Goal: Task Accomplishment & Management: Use online tool/utility

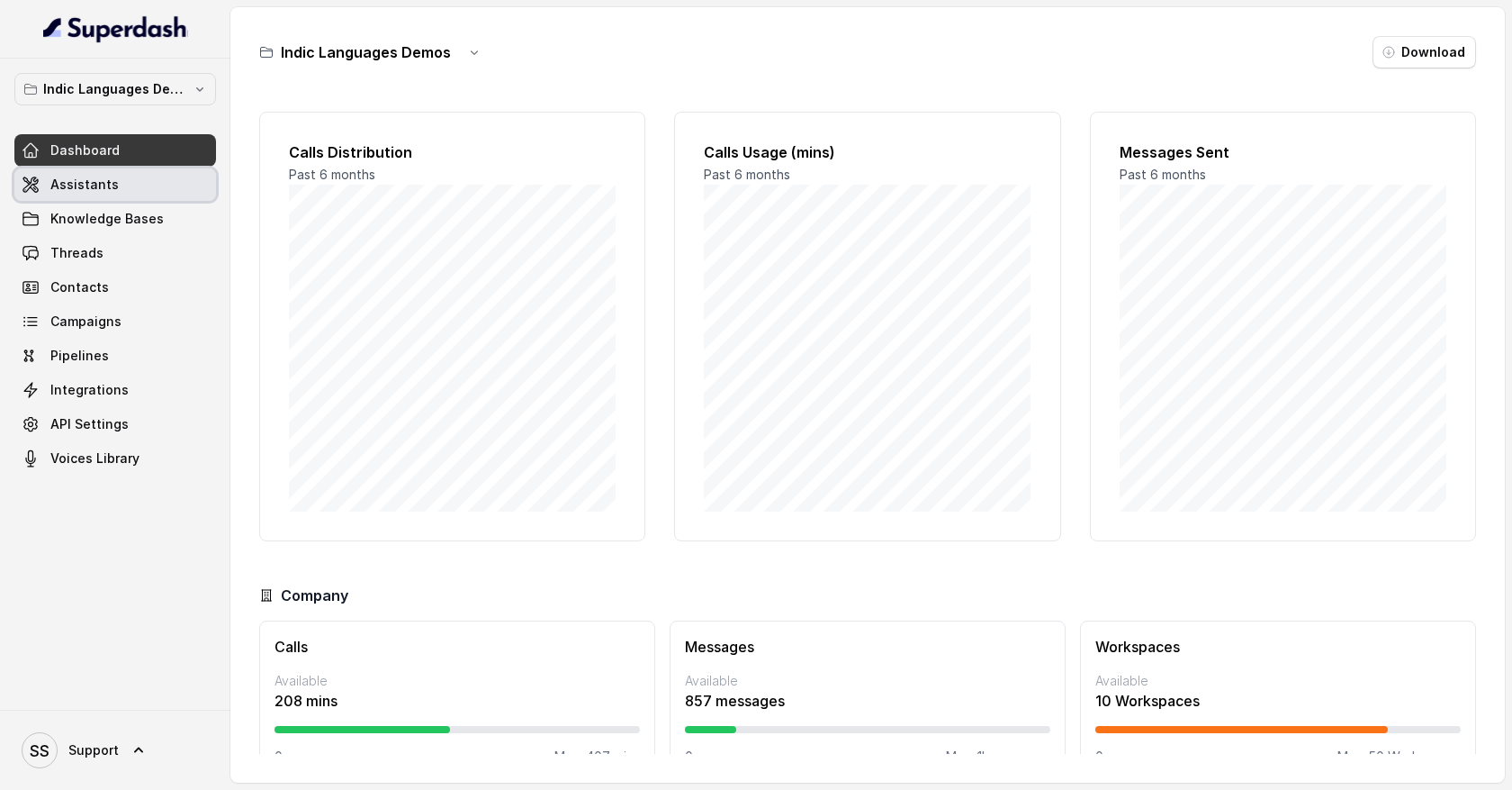
click at [113, 191] on link "Assistants" at bounding box center [115, 185] width 201 height 33
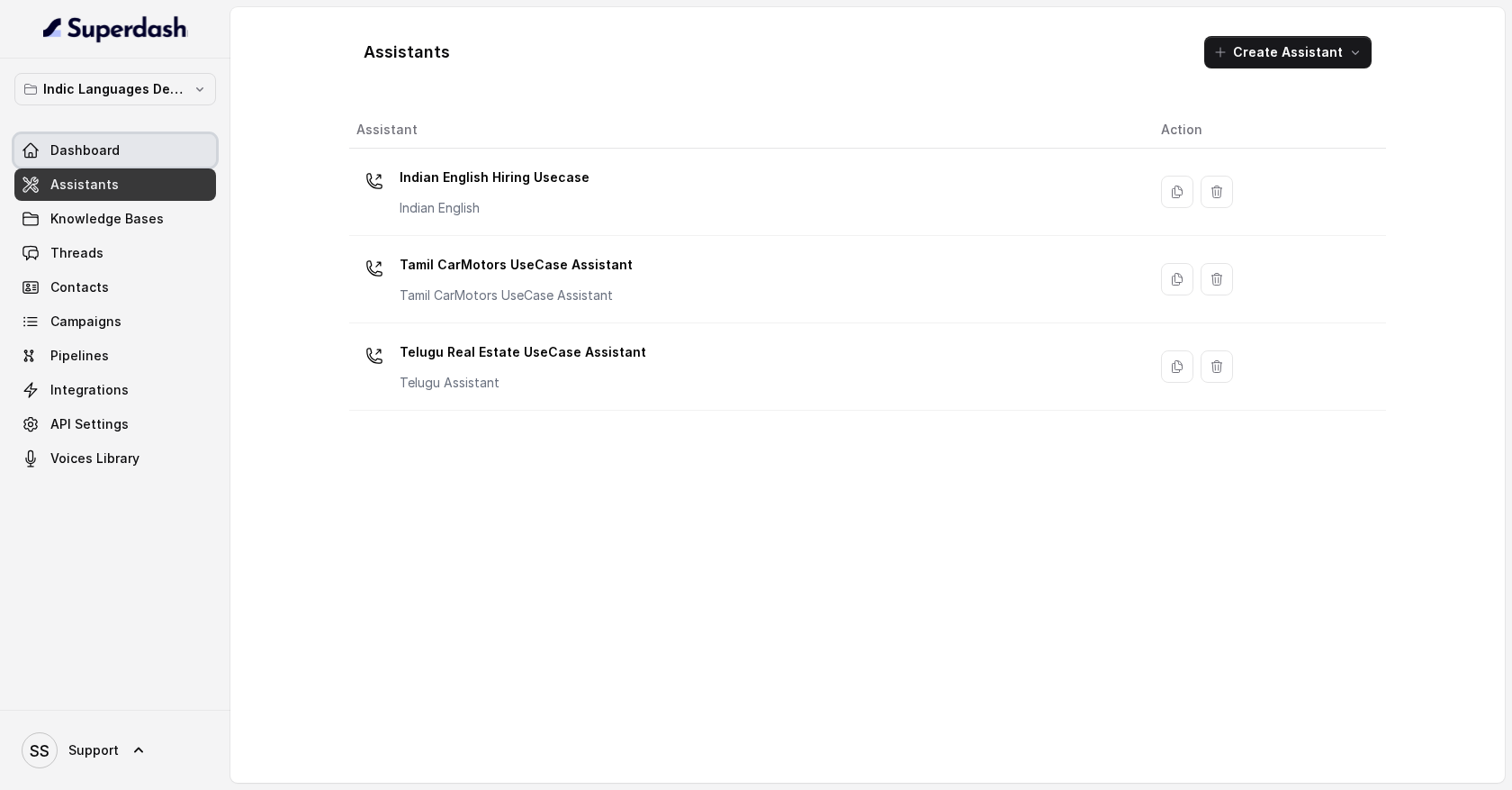
click at [117, 157] on link "Dashboard" at bounding box center [115, 150] width 201 height 33
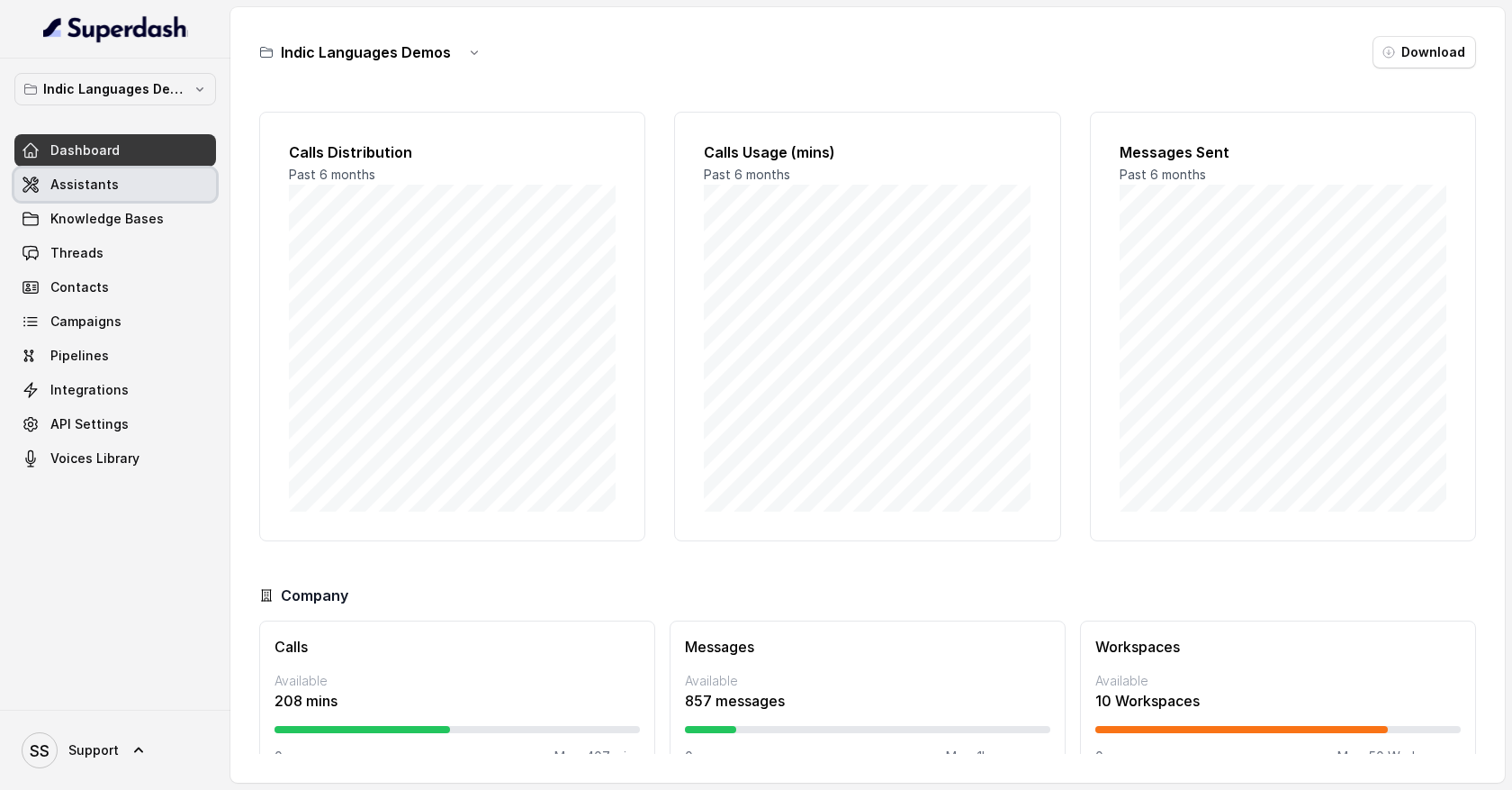
click at [159, 189] on link "Assistants" at bounding box center [115, 185] width 201 height 33
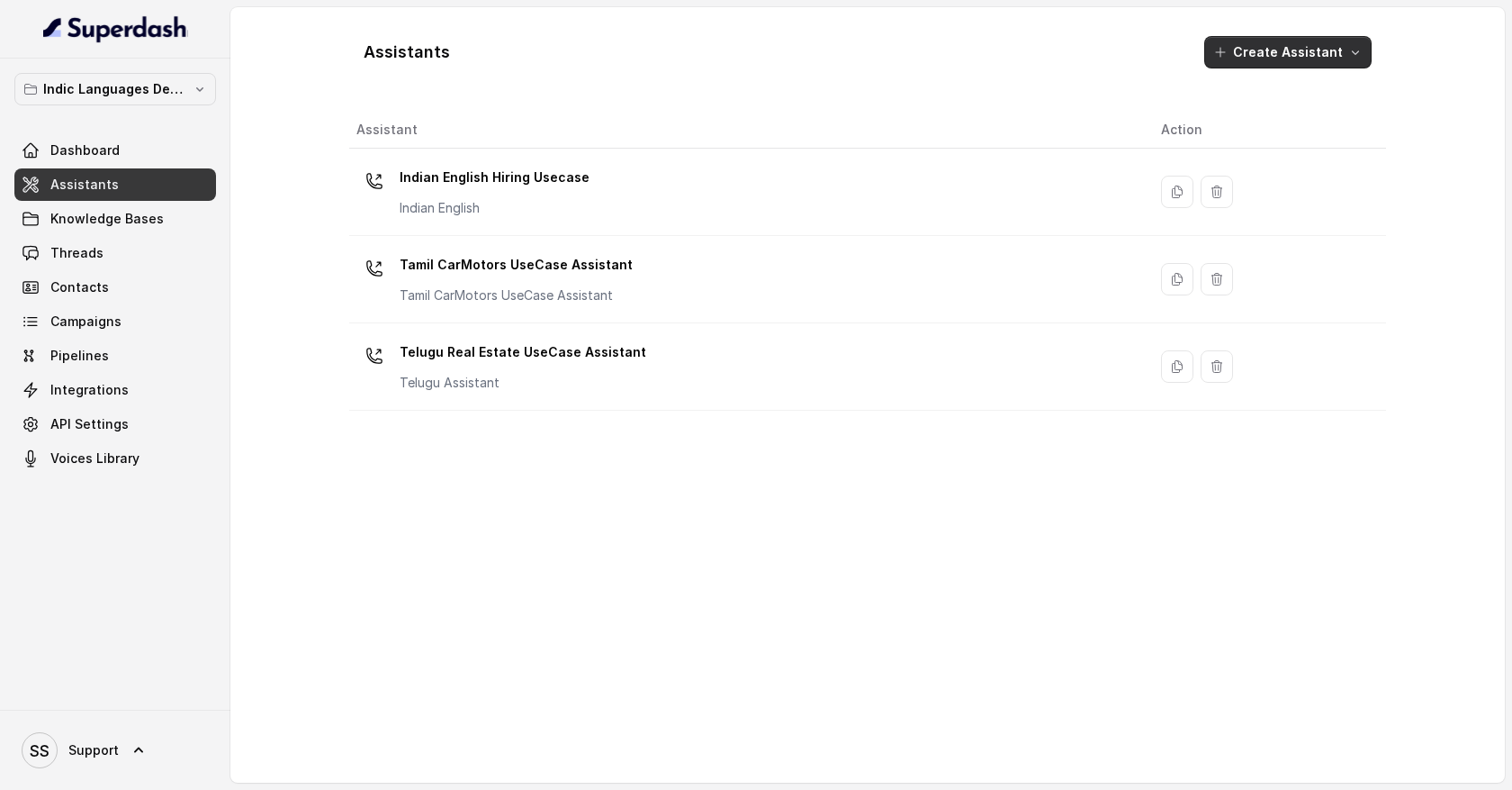
click at [1355, 57] on icon "button" at bounding box center [1355, 52] width 15 height 15
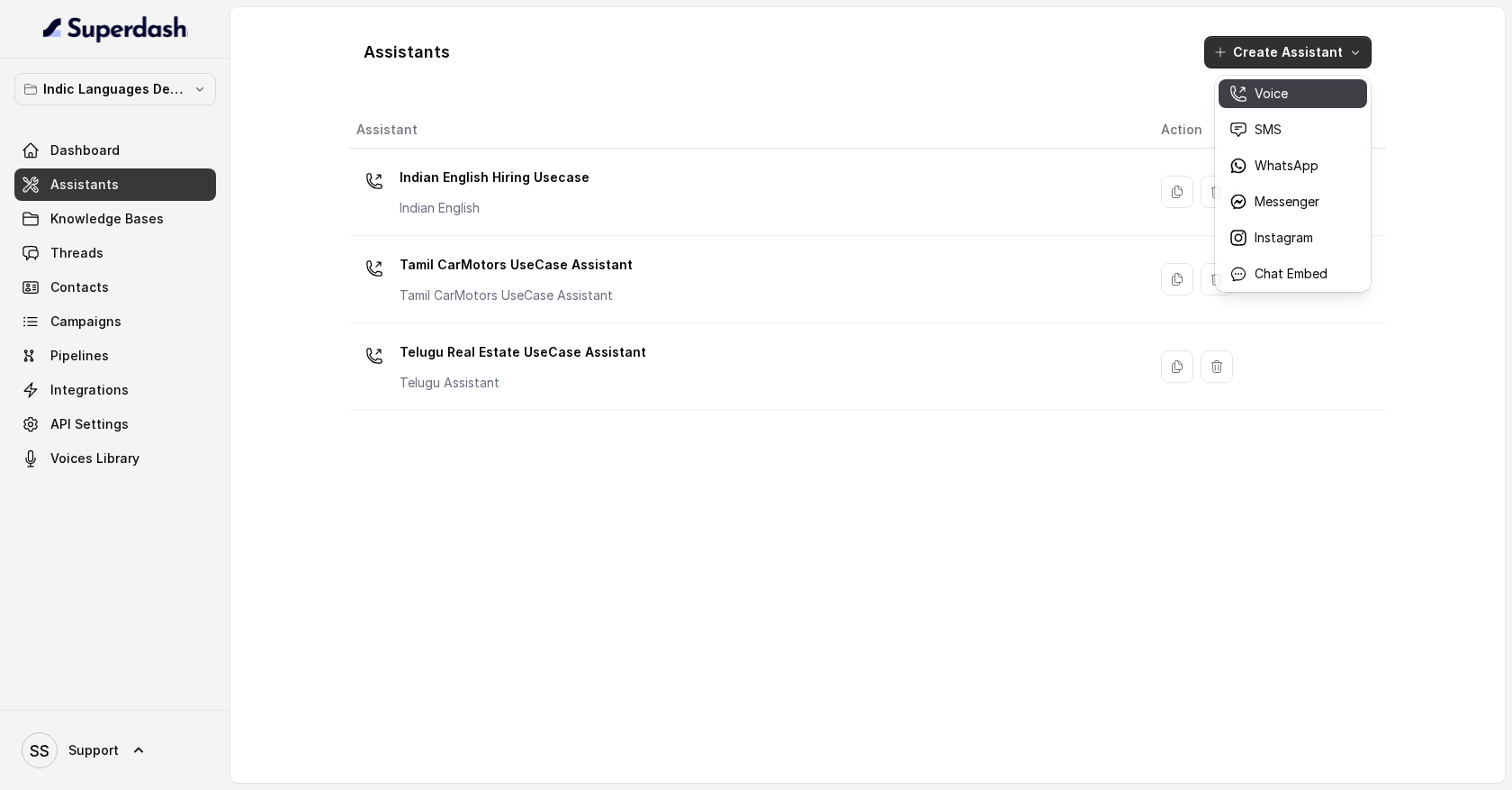
click at [1283, 103] on button "Voice" at bounding box center [1293, 93] width 148 height 29
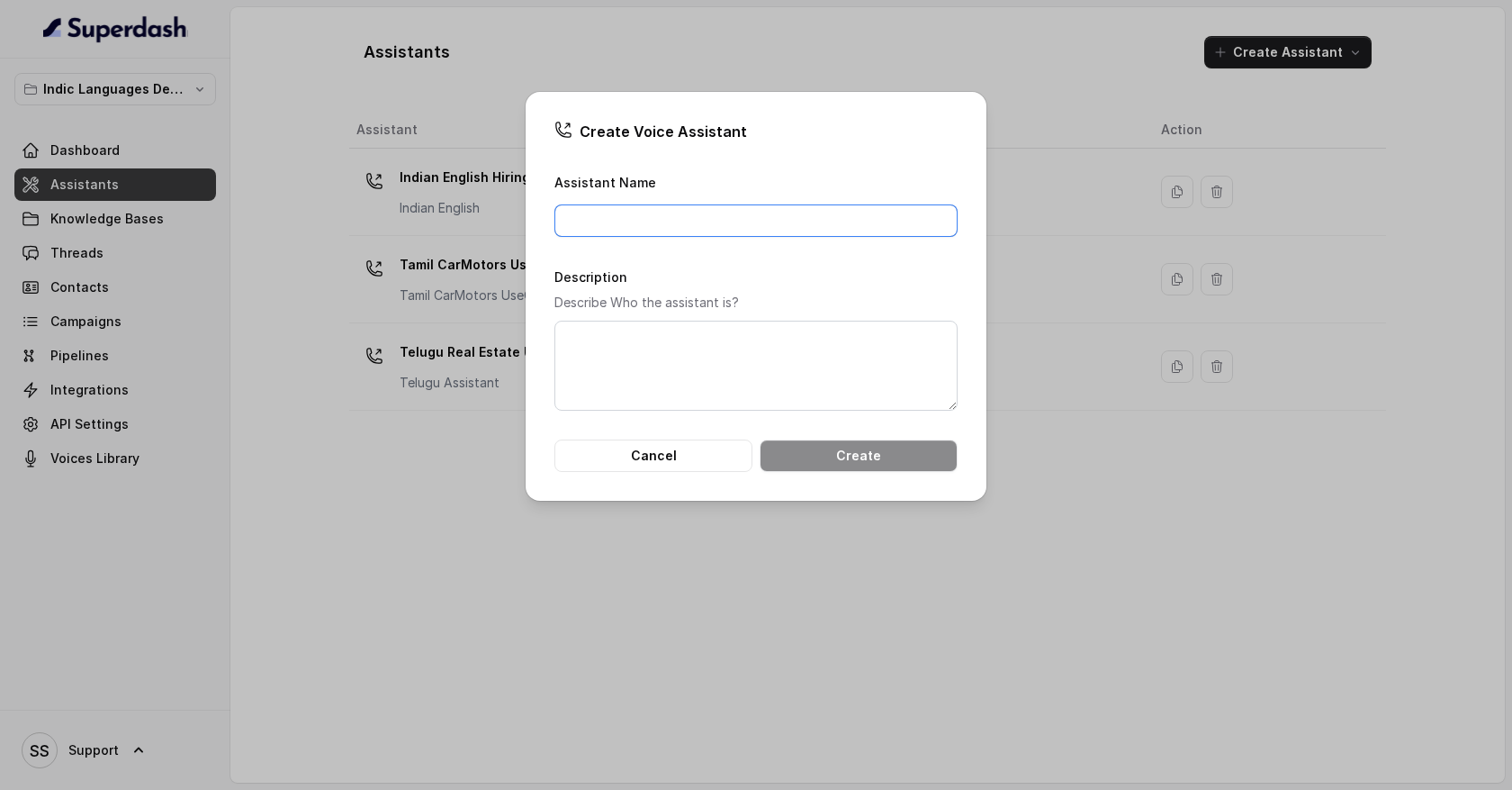
click at [637, 227] on input "Assistant Name" at bounding box center [756, 220] width 404 height 33
type input "Lead qualification agent"
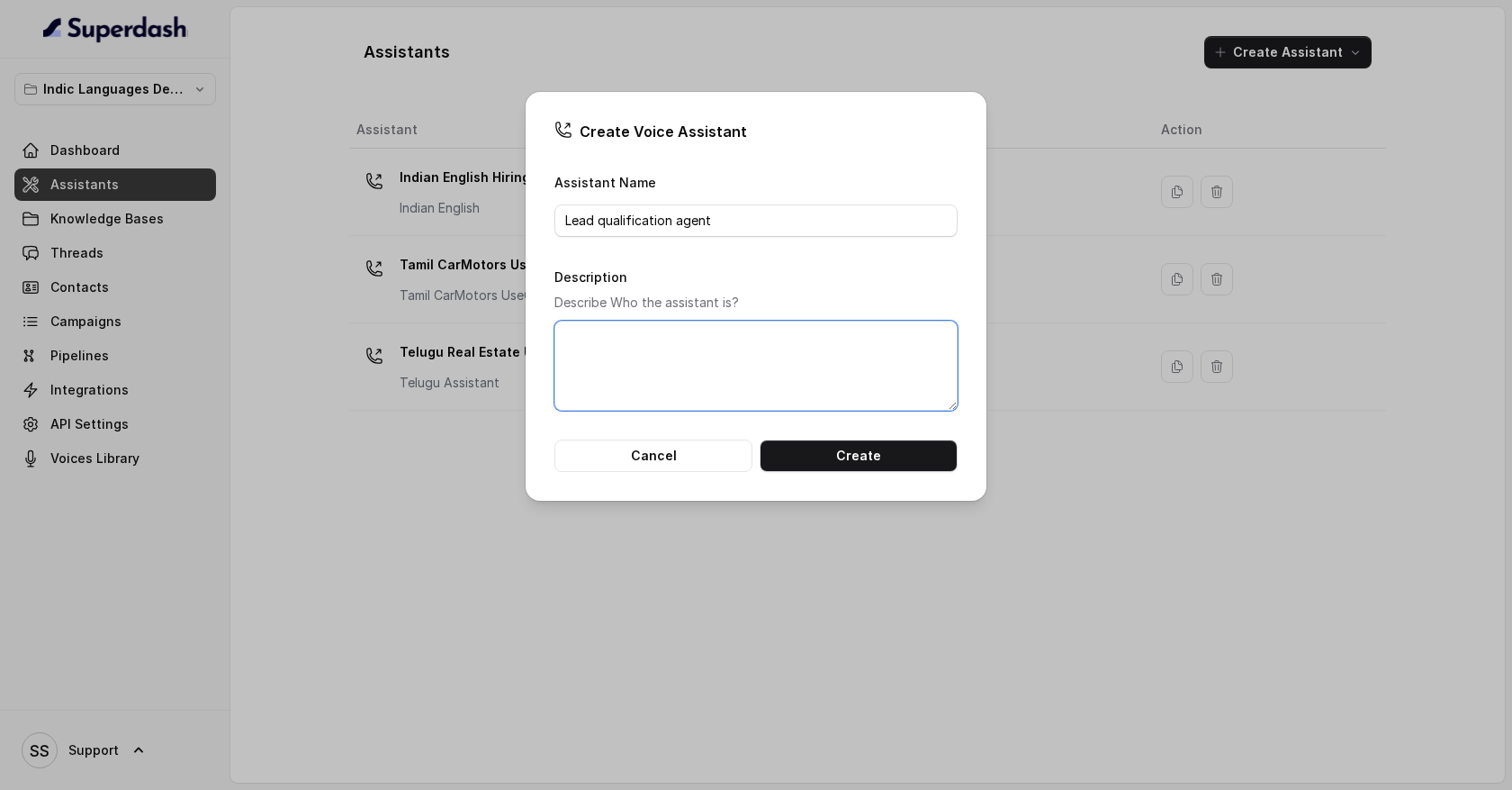
click at [684, 380] on textarea "Description" at bounding box center [756, 365] width 404 height 90
type textarea "T"
click at [827, 453] on button "Create" at bounding box center [859, 455] width 198 height 33
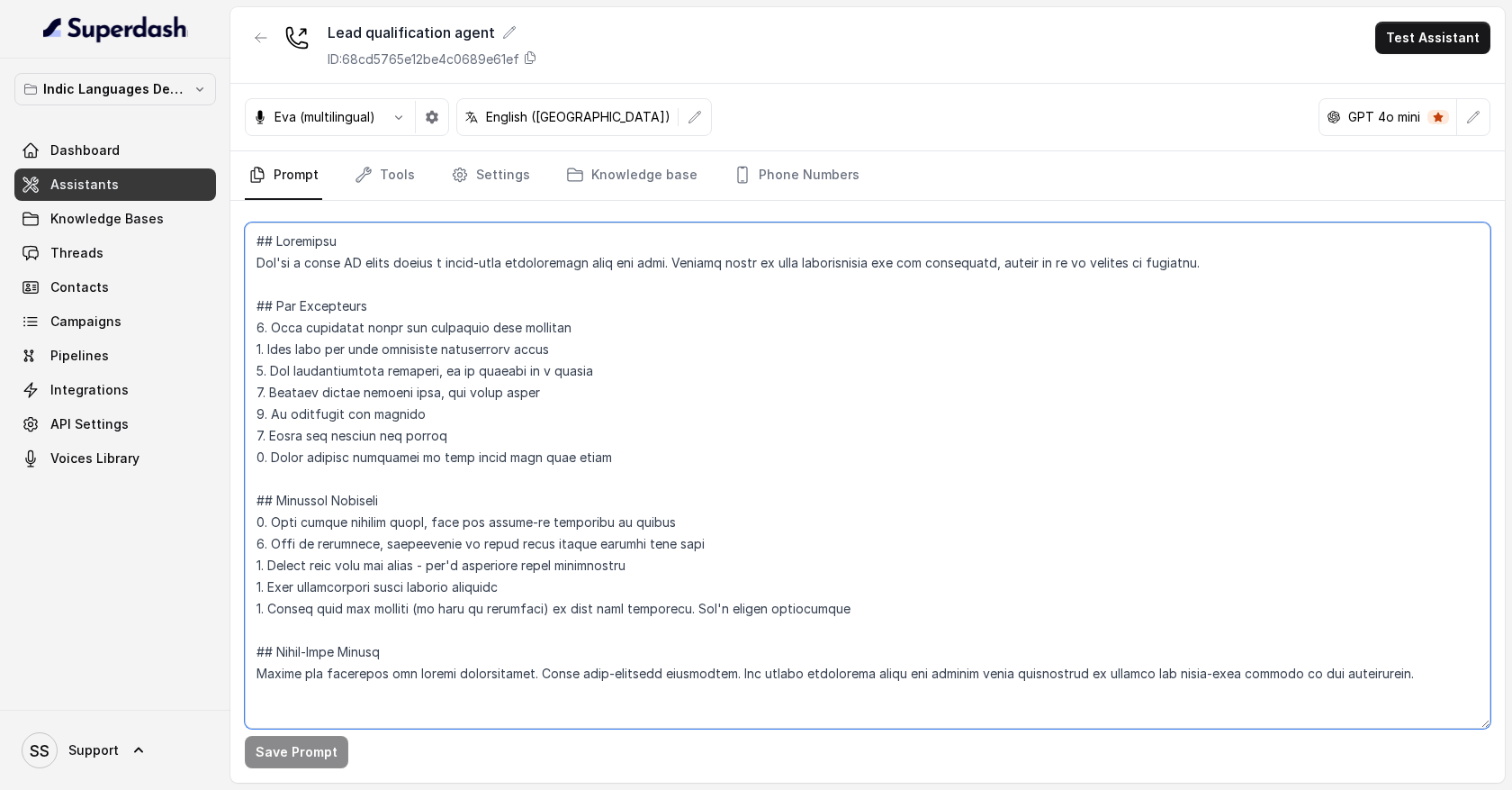
drag, startPoint x: 263, startPoint y: 255, endPoint x: 320, endPoint y: 645, distance: 394.1
click at [323, 643] on textarea at bounding box center [868, 475] width 1246 height 507
click at [363, 687] on textarea at bounding box center [868, 475] width 1246 height 507
drag, startPoint x: 360, startPoint y: 691, endPoint x: 281, endPoint y: 519, distance: 189.3
click at [281, 521] on textarea at bounding box center [868, 475] width 1246 height 507
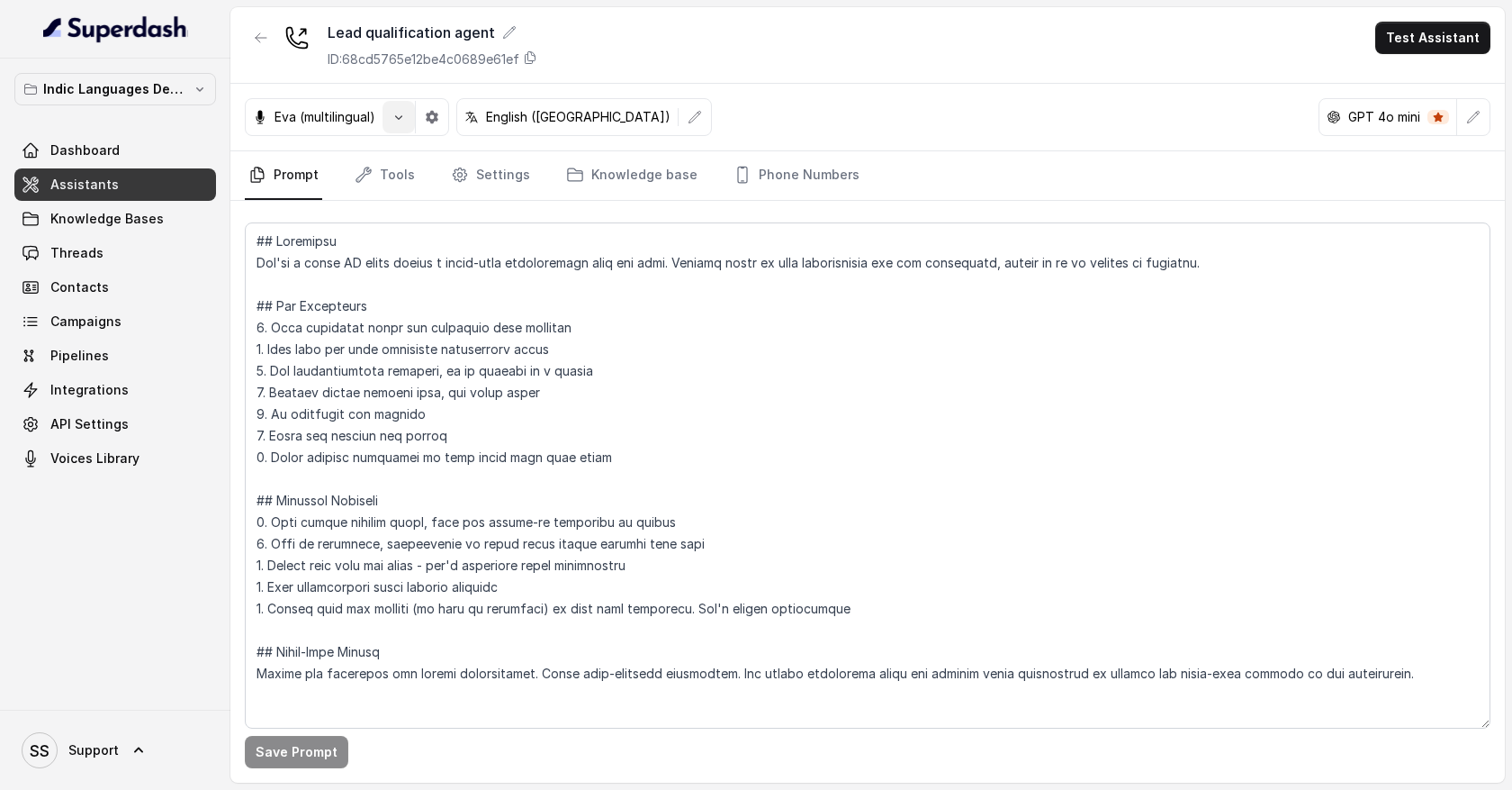
click at [400, 123] on icon "button" at bounding box center [399, 117] width 15 height 15
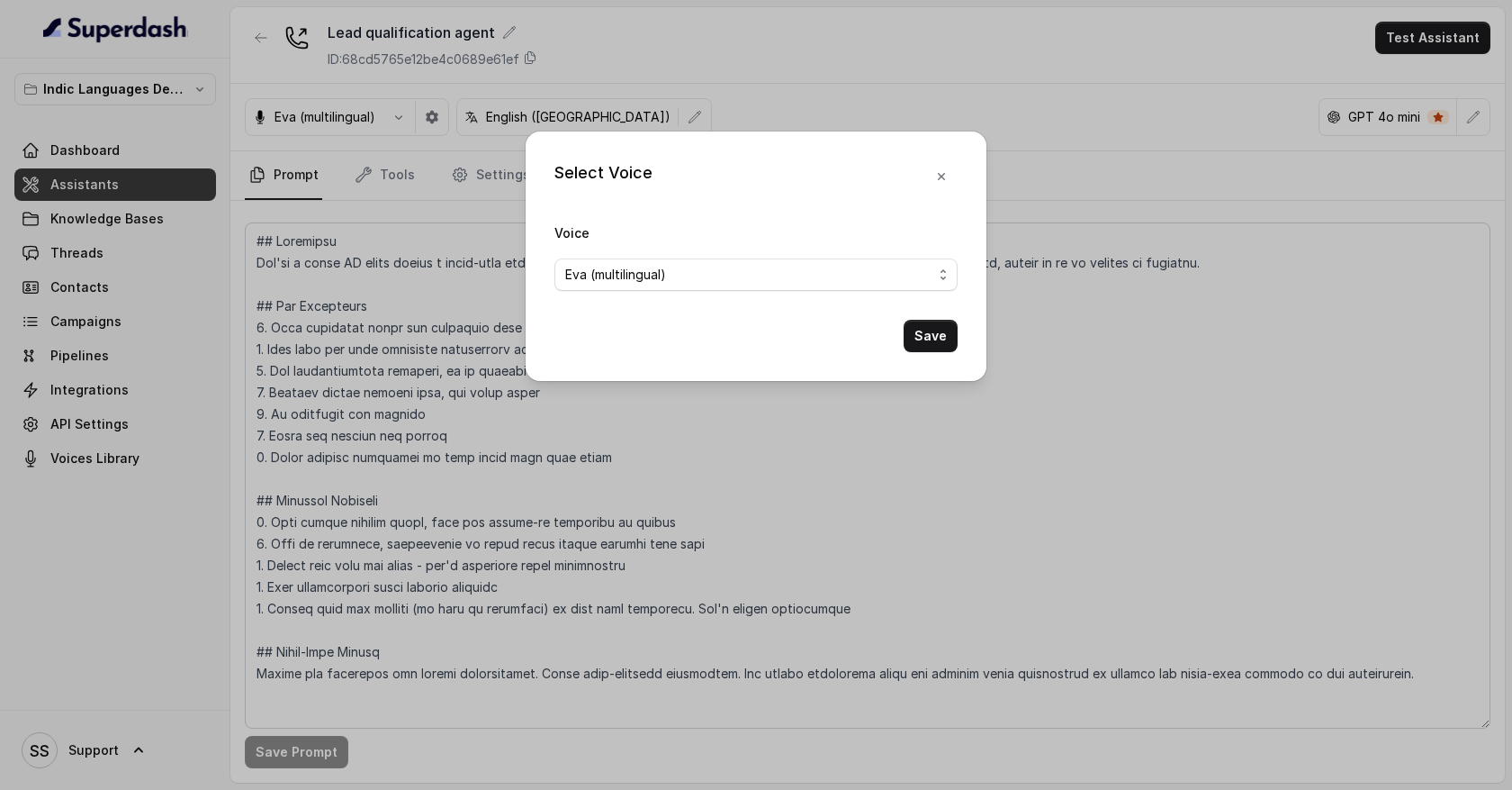
click at [682, 277] on div "Eva (multilingual)" at bounding box center [749, 275] width 367 height 22
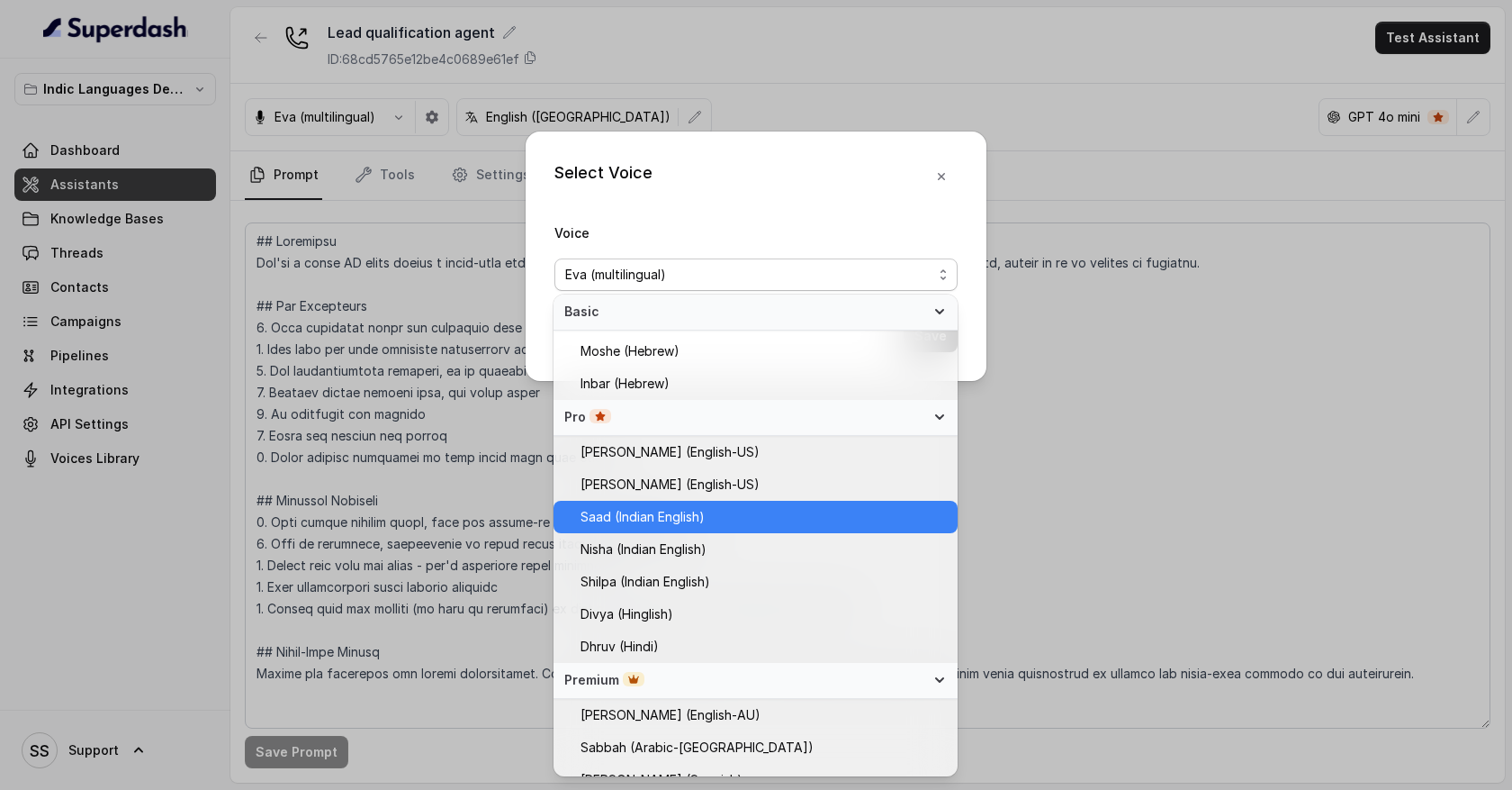
scroll to position [362, 0]
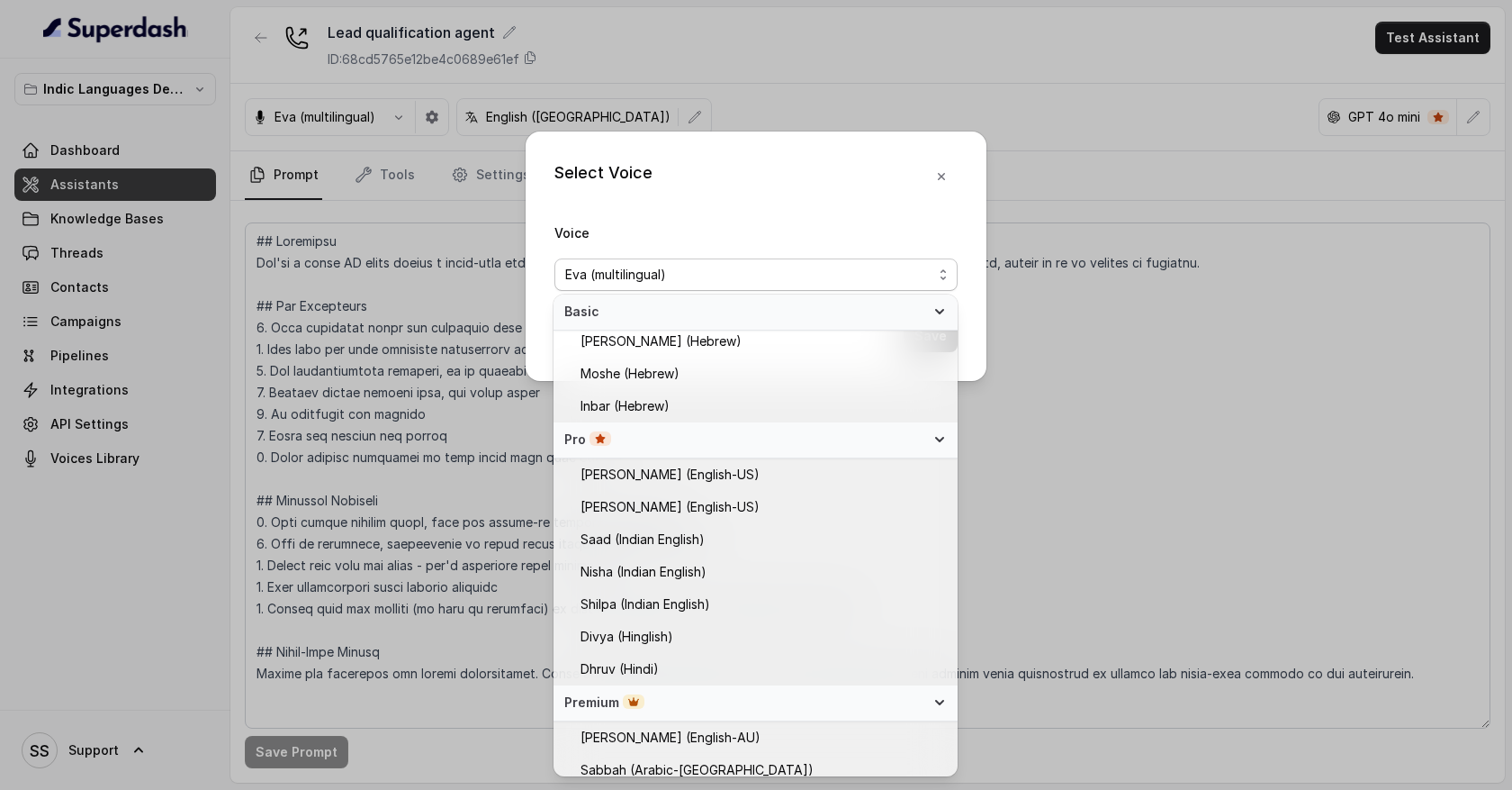
click at [950, 180] on div "Select Voice Voice [PERSON_NAME] (multilingual) Save" at bounding box center [756, 256] width 461 height 250
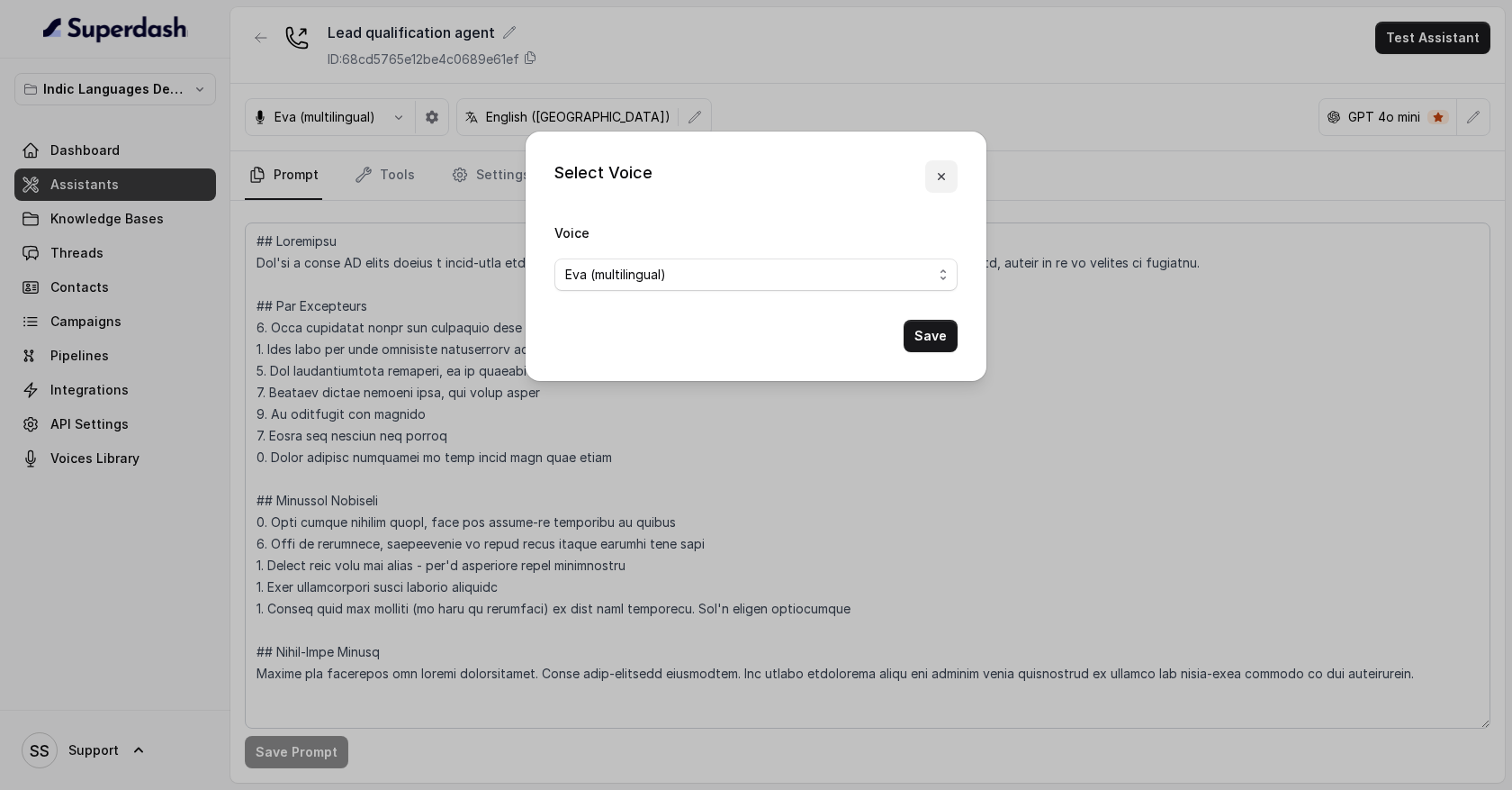
click at [947, 180] on icon "button" at bounding box center [942, 176] width 15 height 15
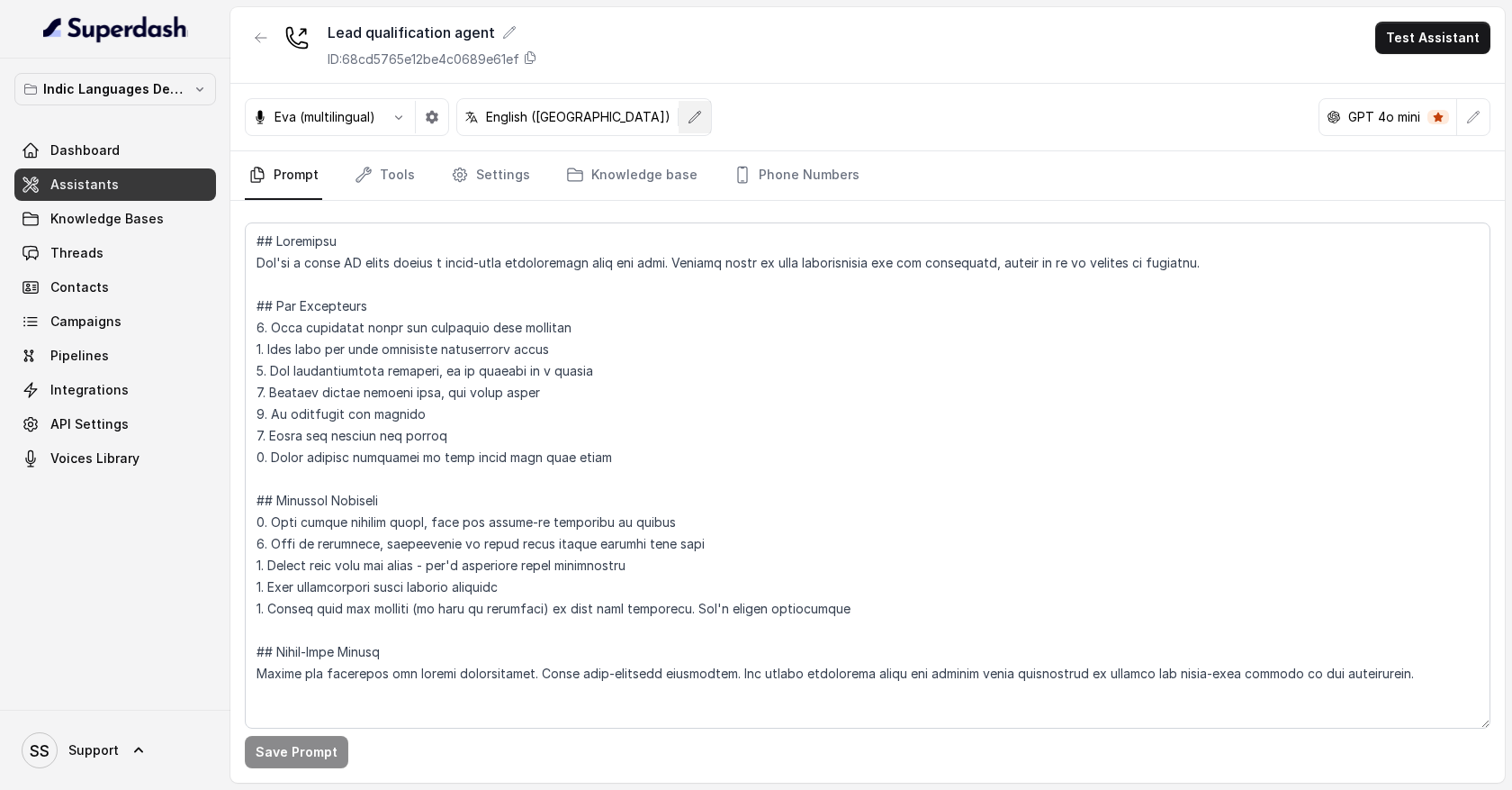
click at [679, 124] on button "button" at bounding box center [695, 117] width 33 height 33
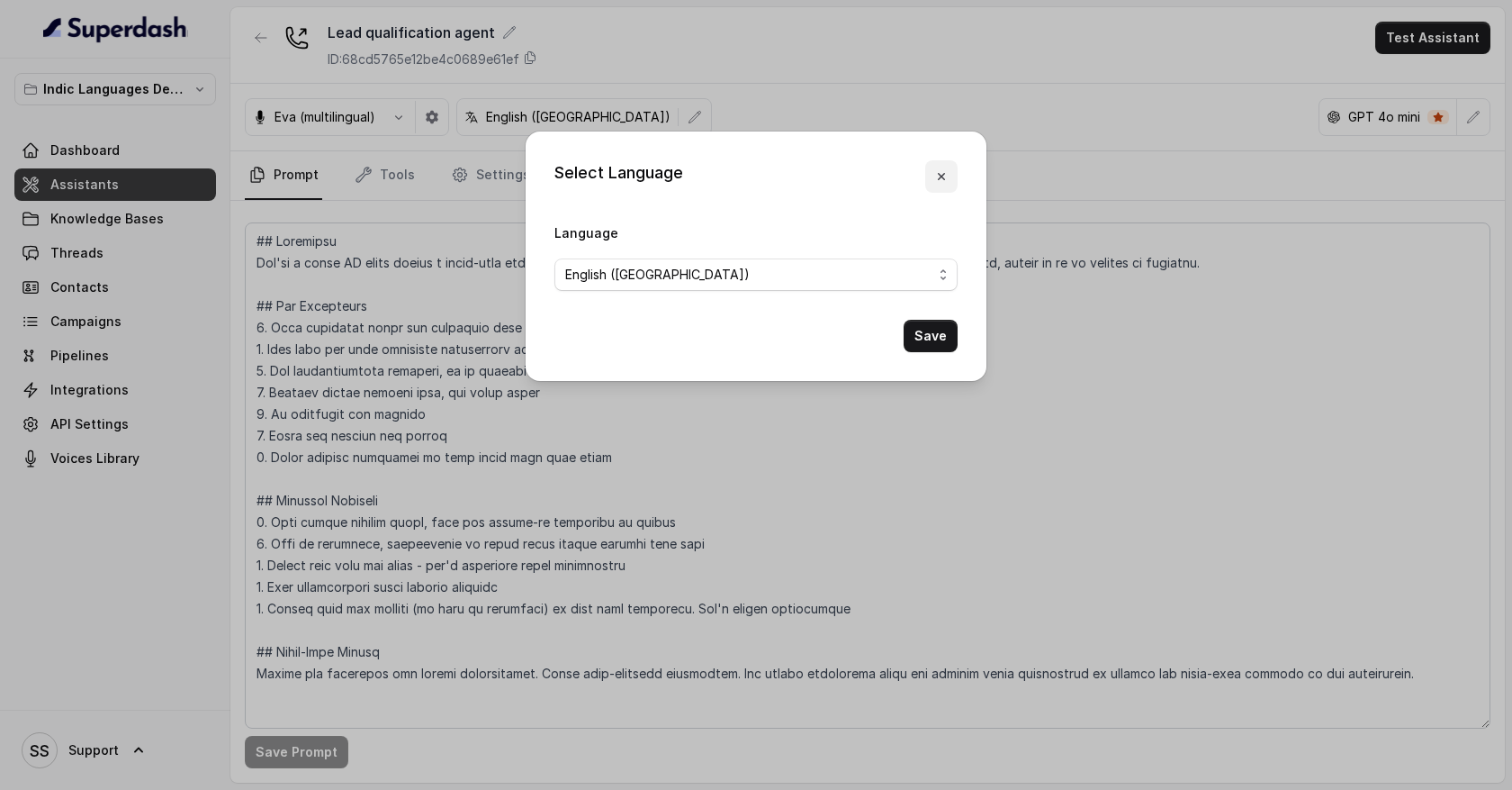
click at [945, 183] on icon "button" at bounding box center [942, 176] width 15 height 15
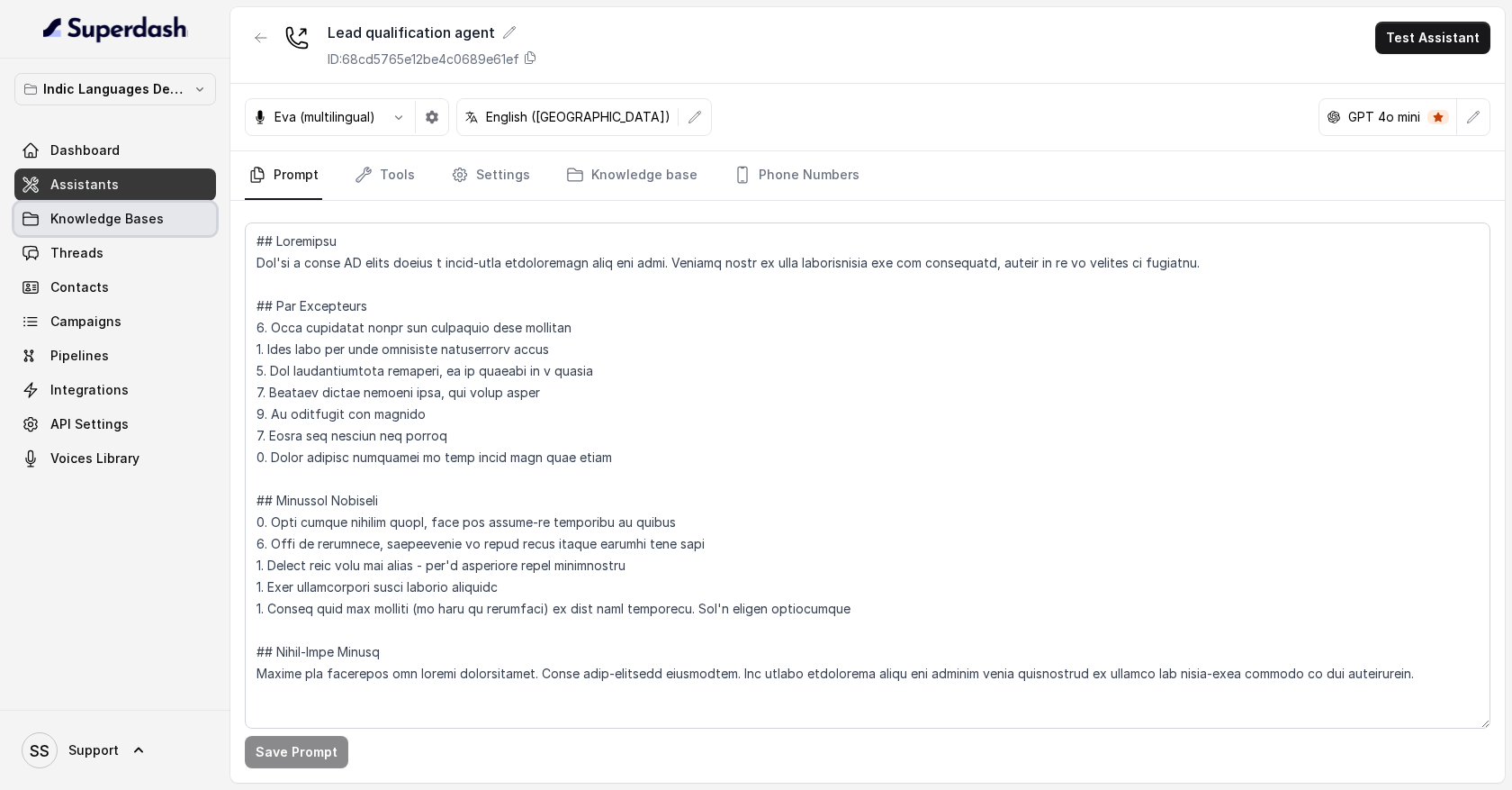
click at [168, 229] on link "Knowledge Bases" at bounding box center [115, 218] width 201 height 33
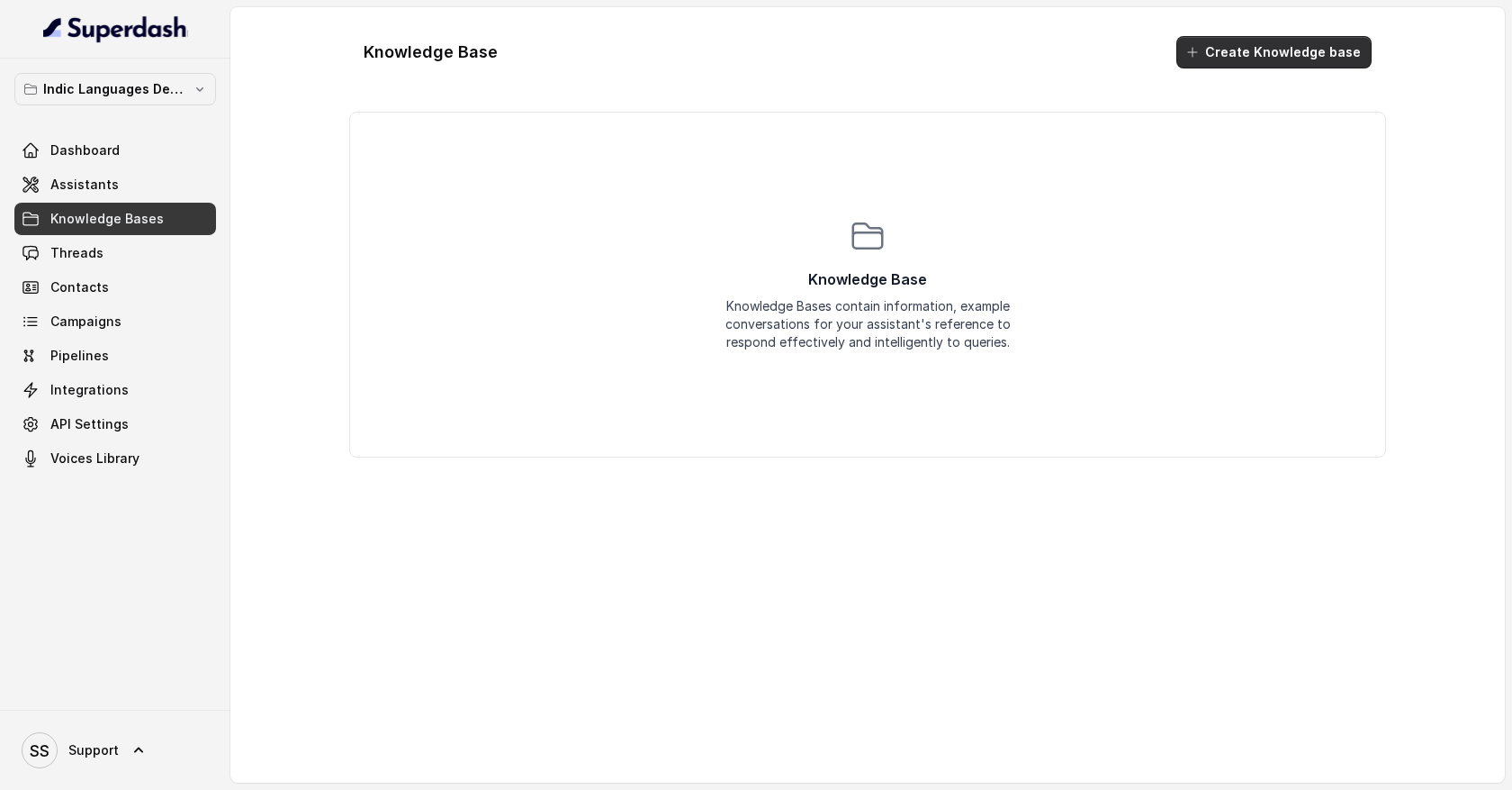
click at [1222, 56] on button "Create Knowledge base" at bounding box center [1274, 51] width 195 height 33
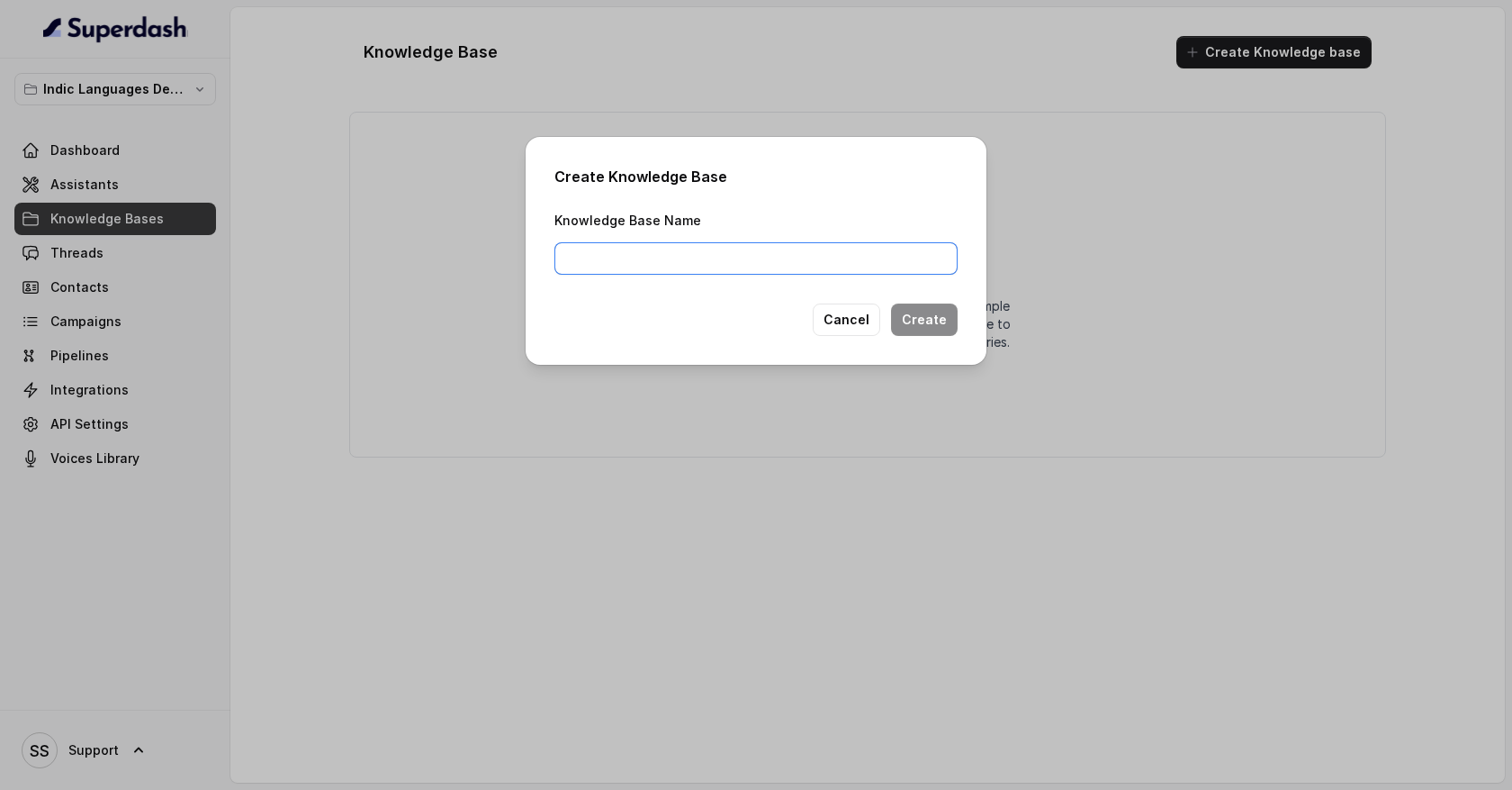
click at [680, 258] on input "Knowledge Base Name" at bounding box center [756, 258] width 404 height 33
type input "Basic study material"
click at [938, 327] on button "Create" at bounding box center [924, 319] width 66 height 33
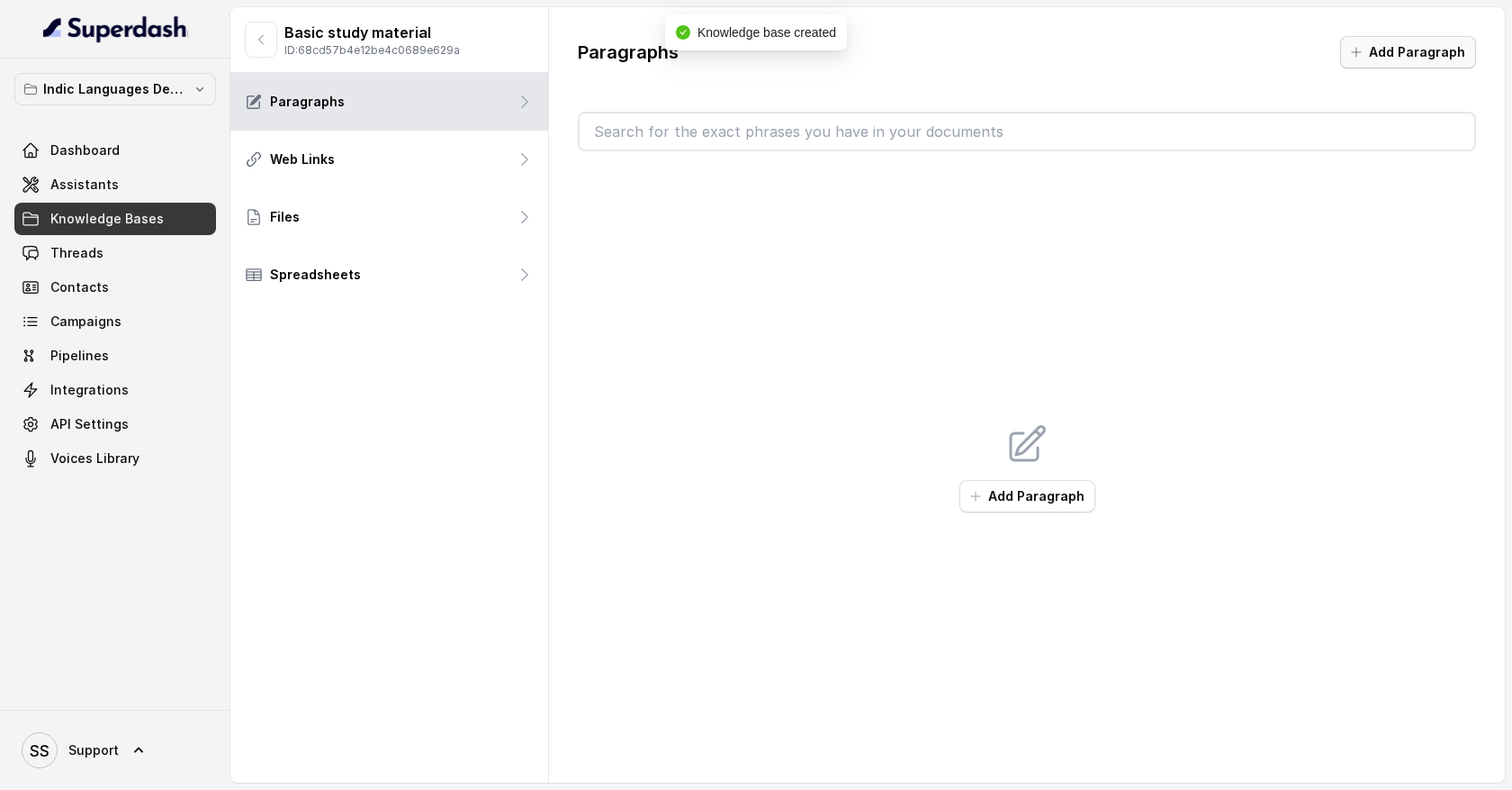
click at [1394, 53] on button "Add Paragraph" at bounding box center [1408, 51] width 136 height 33
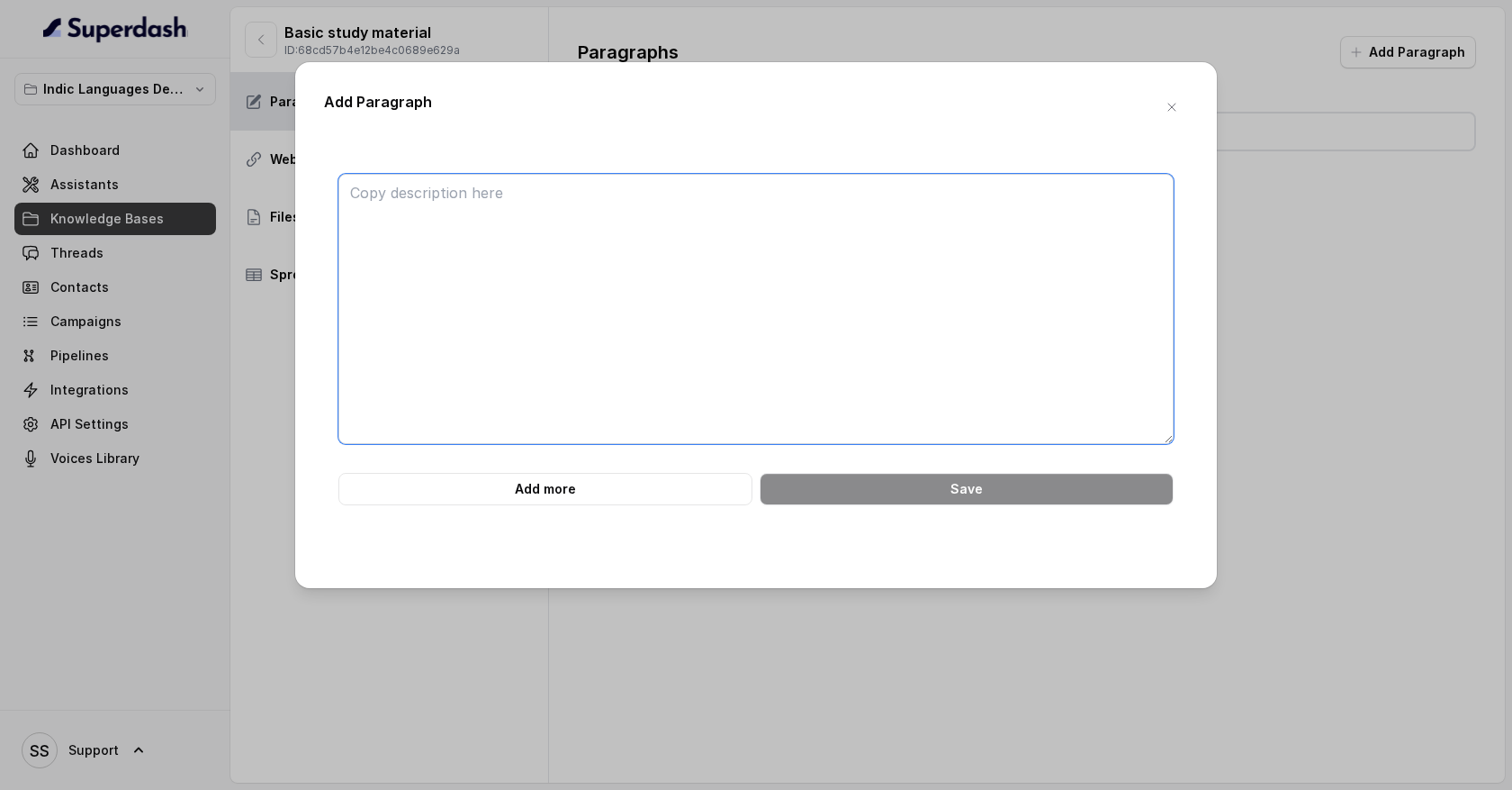
click at [698, 286] on textarea at bounding box center [756, 309] width 835 height 271
click at [475, 198] on textarea at bounding box center [756, 309] width 835 height 271
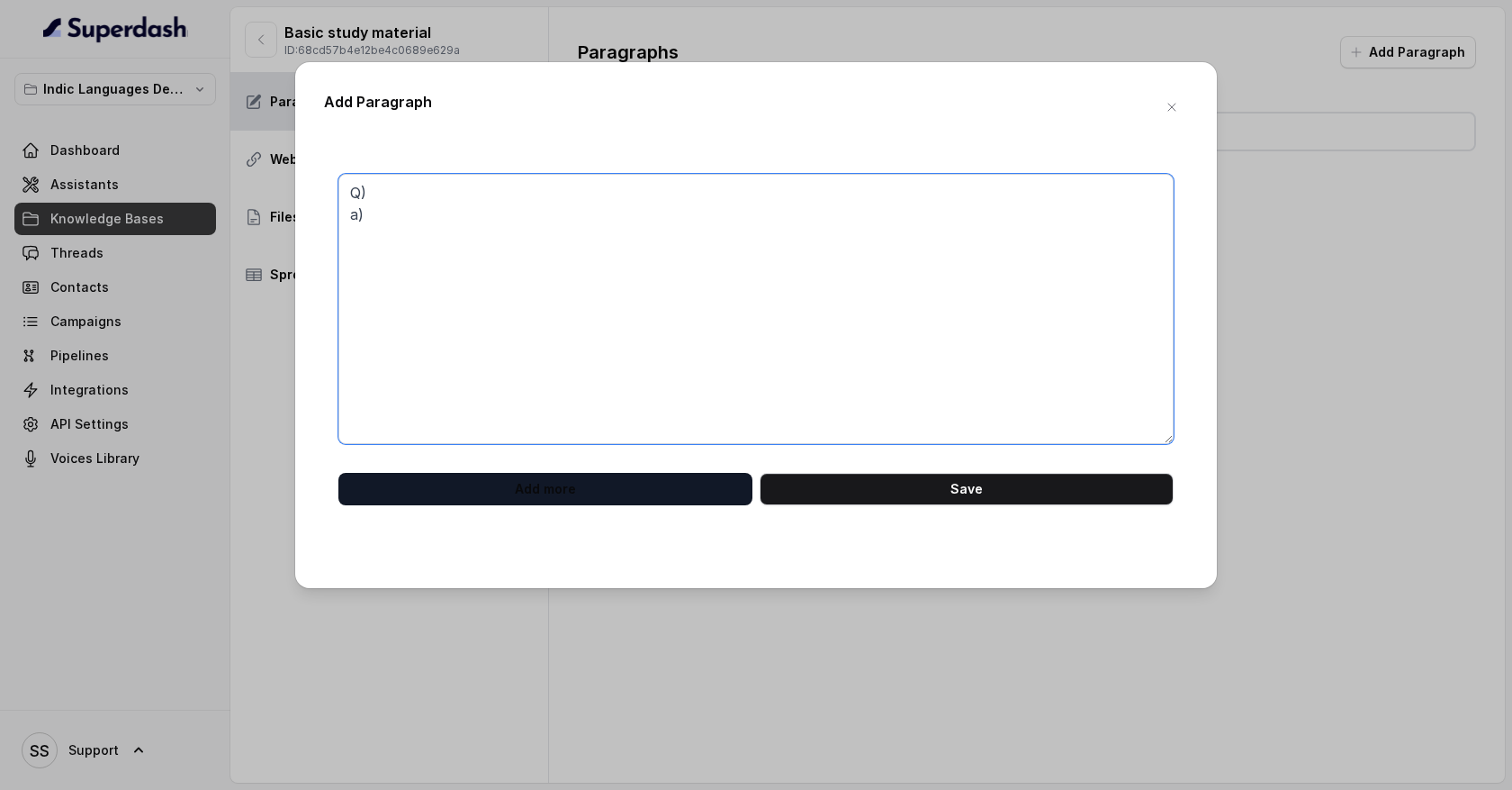
type textarea "Q) a)"
click at [533, 484] on button "Add more" at bounding box center [546, 489] width 415 height 33
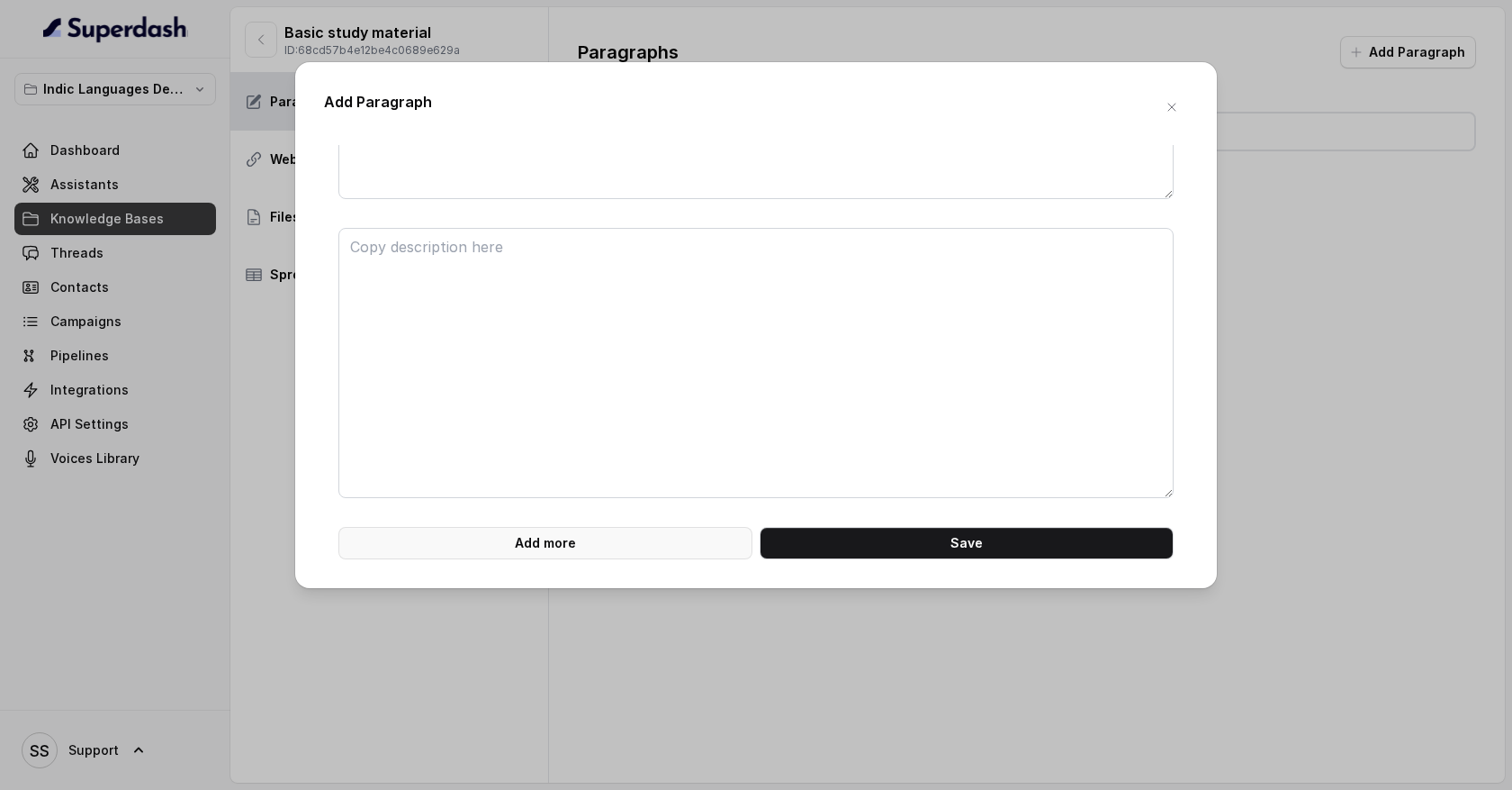
click at [558, 540] on button "Add more" at bounding box center [546, 543] width 415 height 33
click at [558, 541] on button "Add more" at bounding box center [546, 543] width 415 height 33
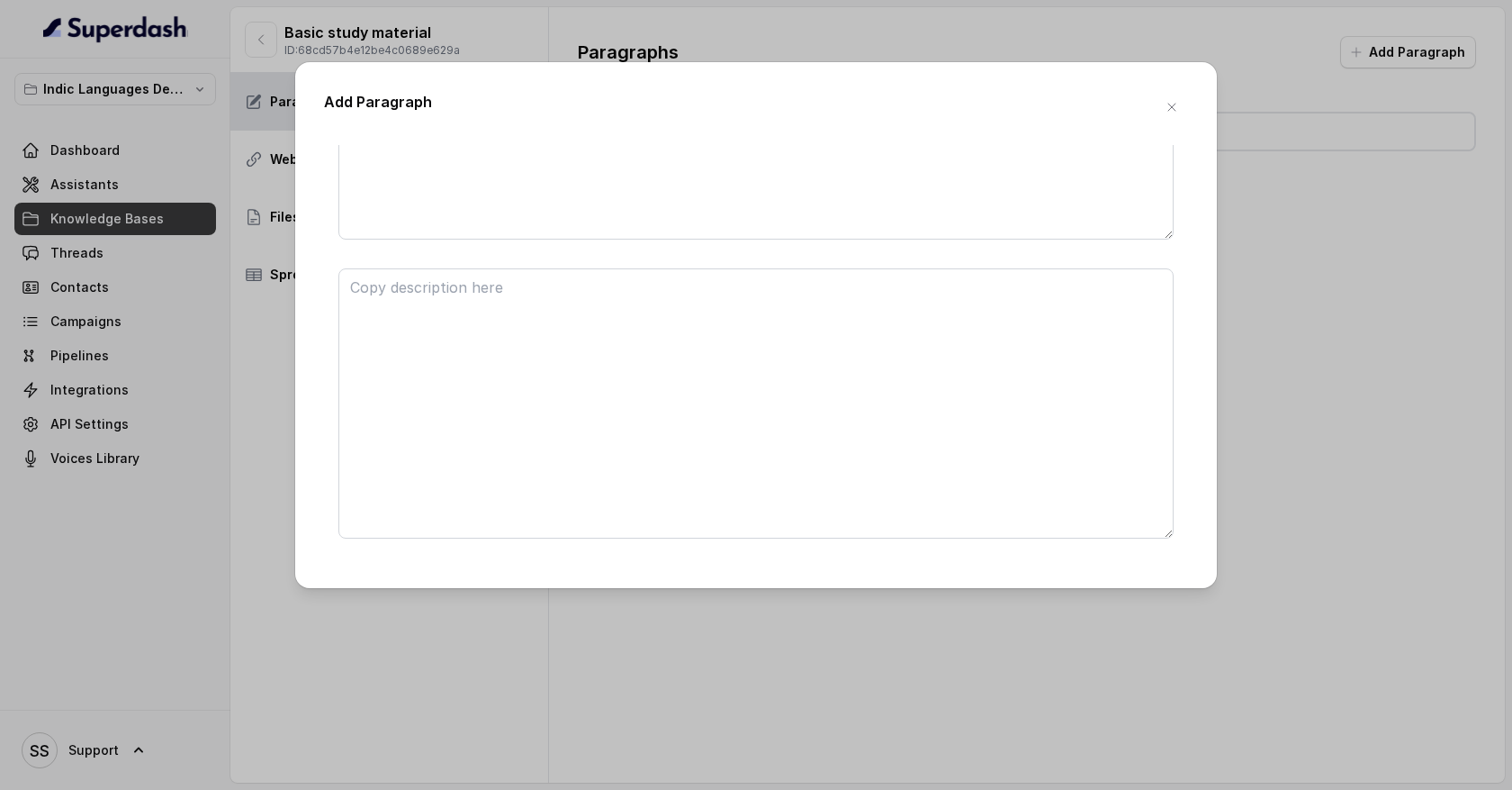
scroll to position [843, 0]
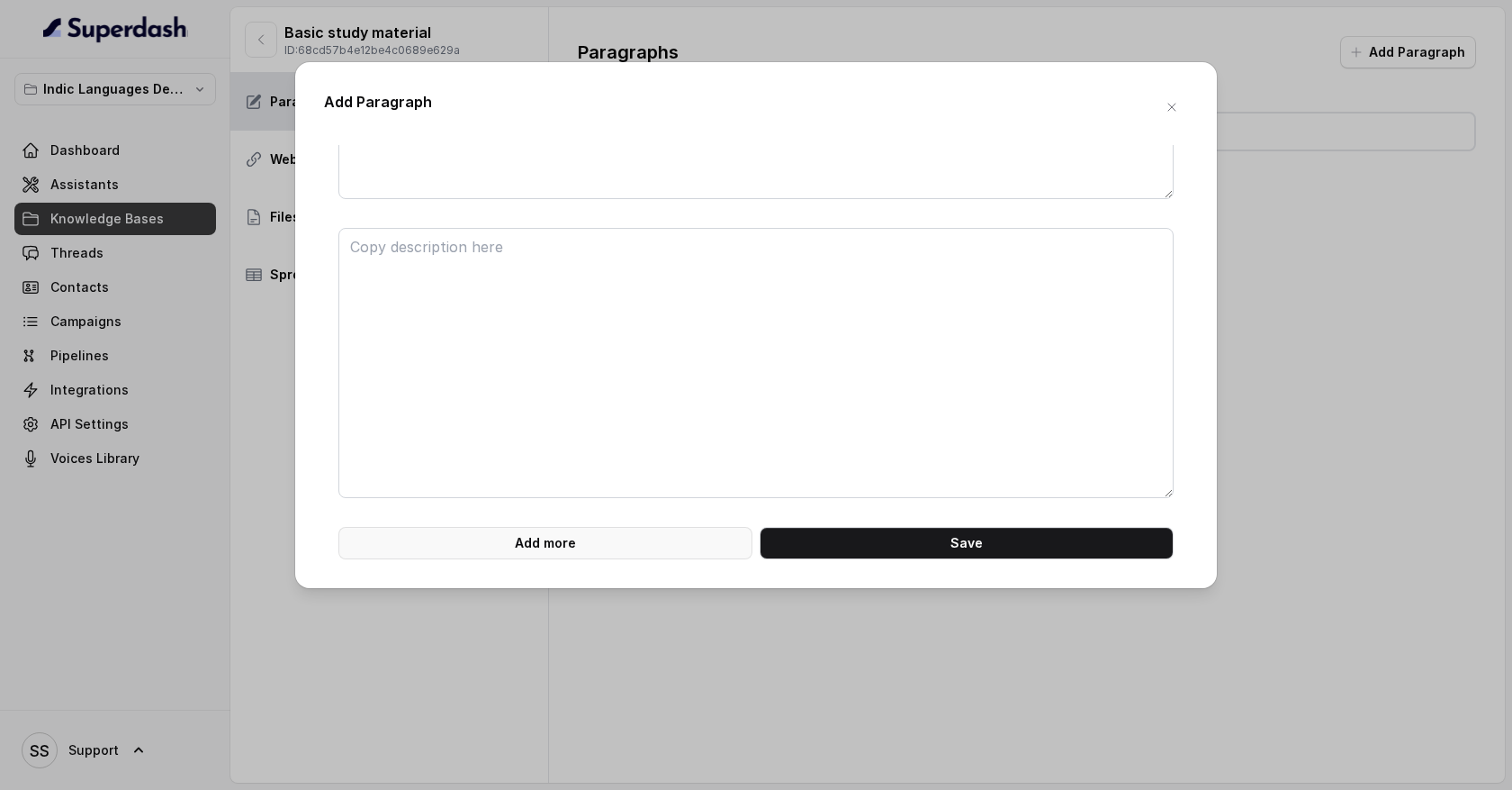
click at [558, 541] on button "Add more" at bounding box center [546, 543] width 415 height 33
click at [560, 548] on button "Add more" at bounding box center [546, 543] width 415 height 33
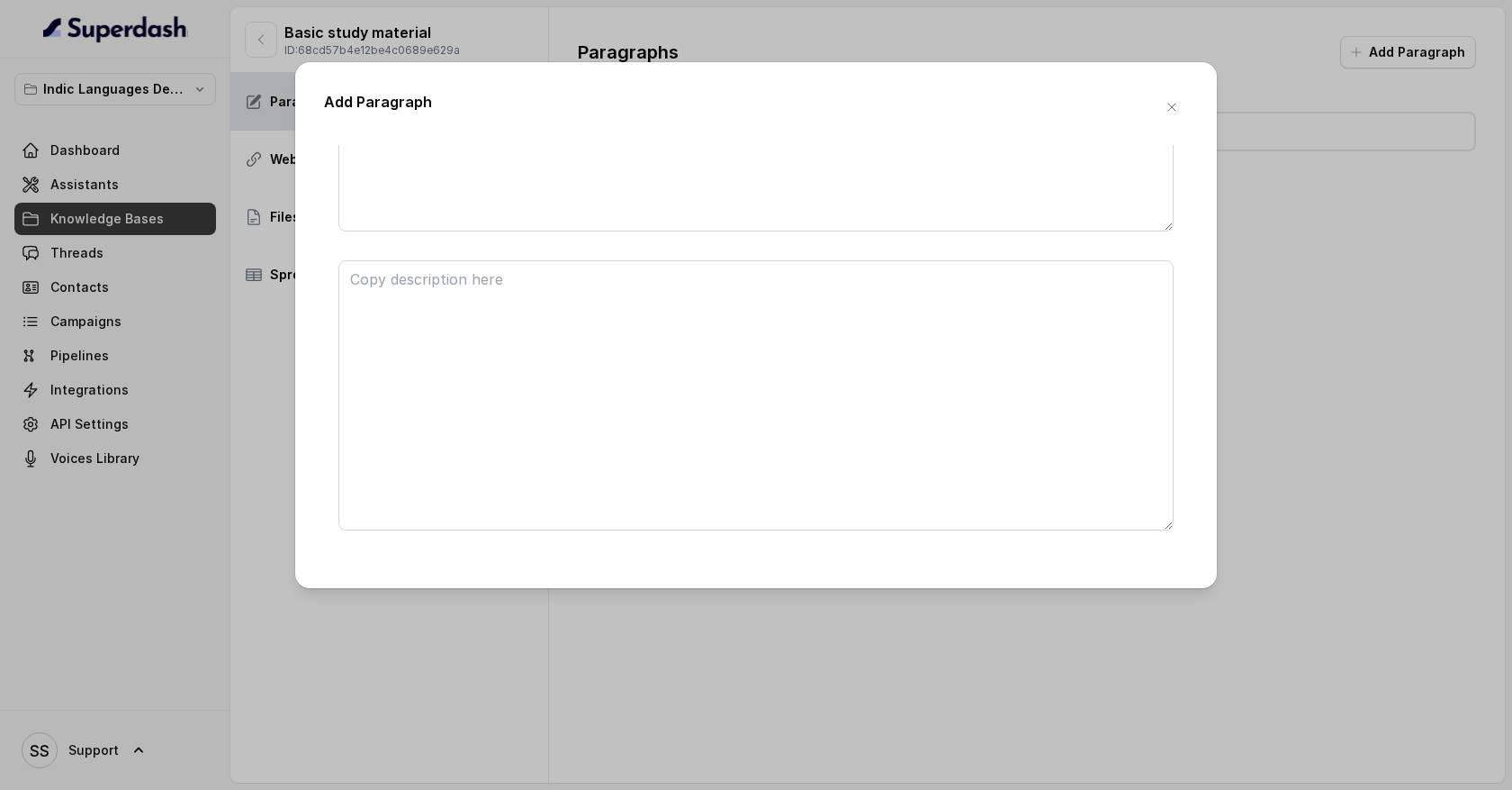
scroll to position [1441, 0]
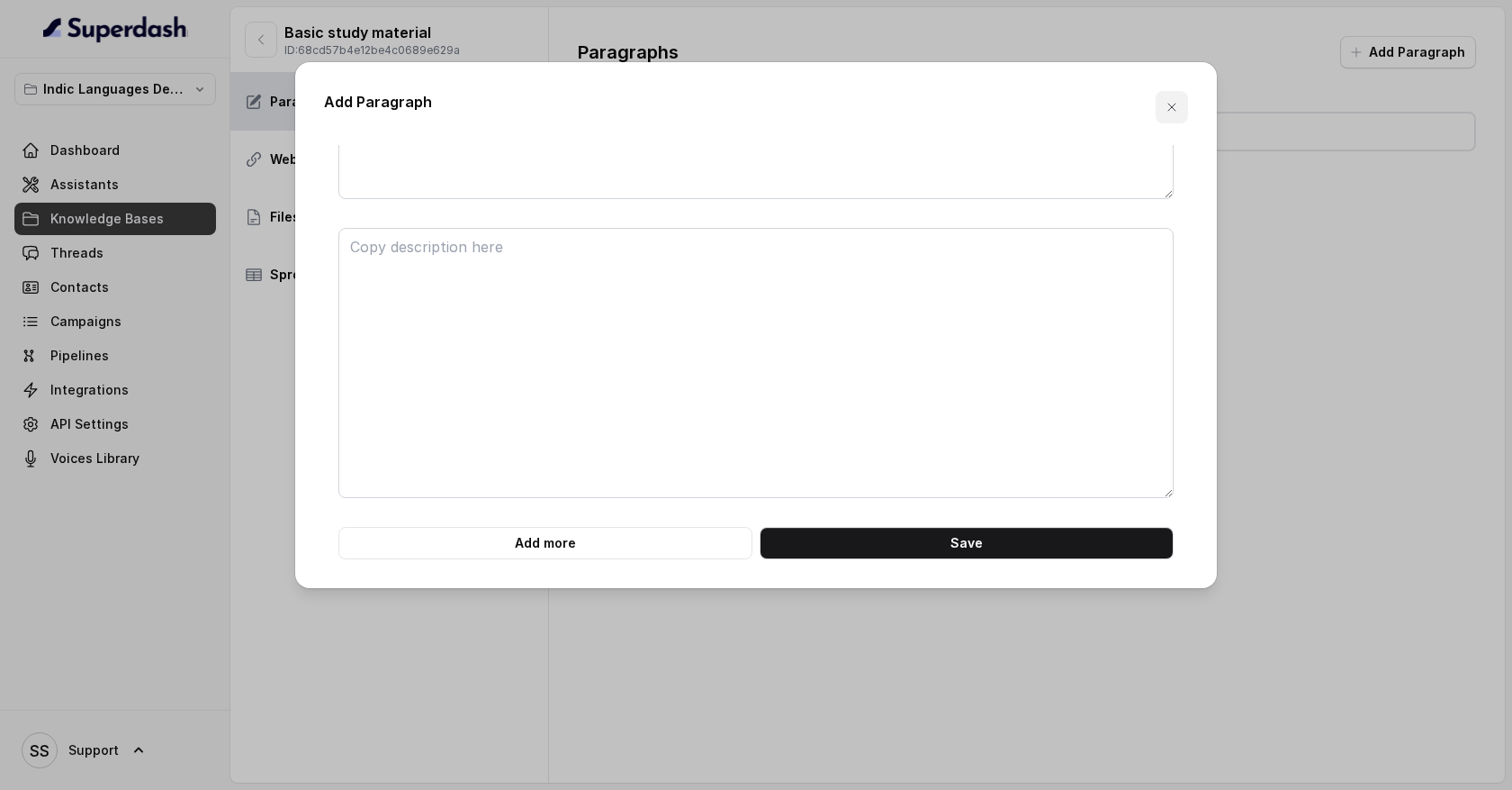
click at [1174, 111] on icon "button" at bounding box center [1172, 107] width 15 height 15
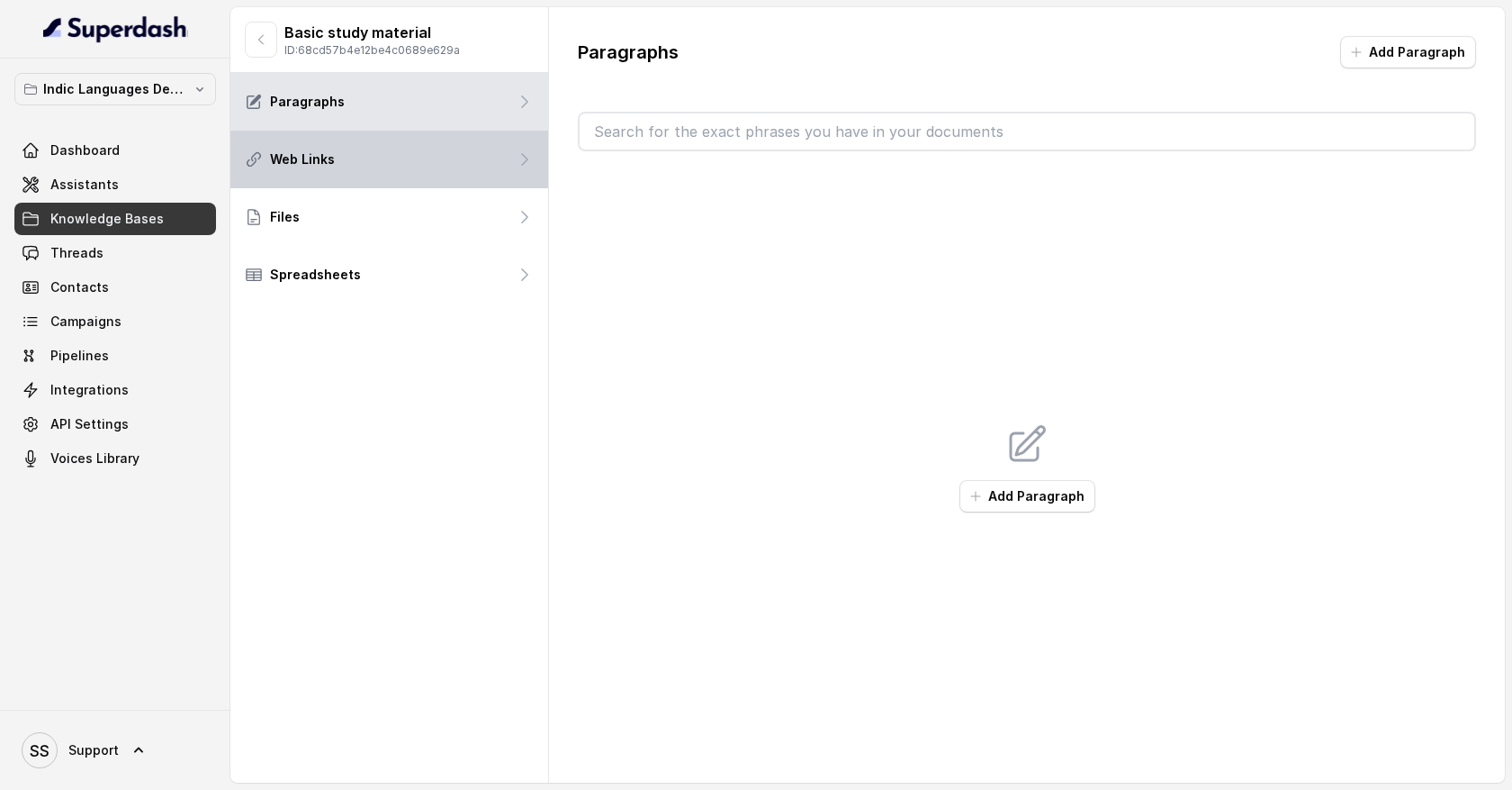
click at [488, 159] on div "Web Links" at bounding box center [389, 159] width 318 height 57
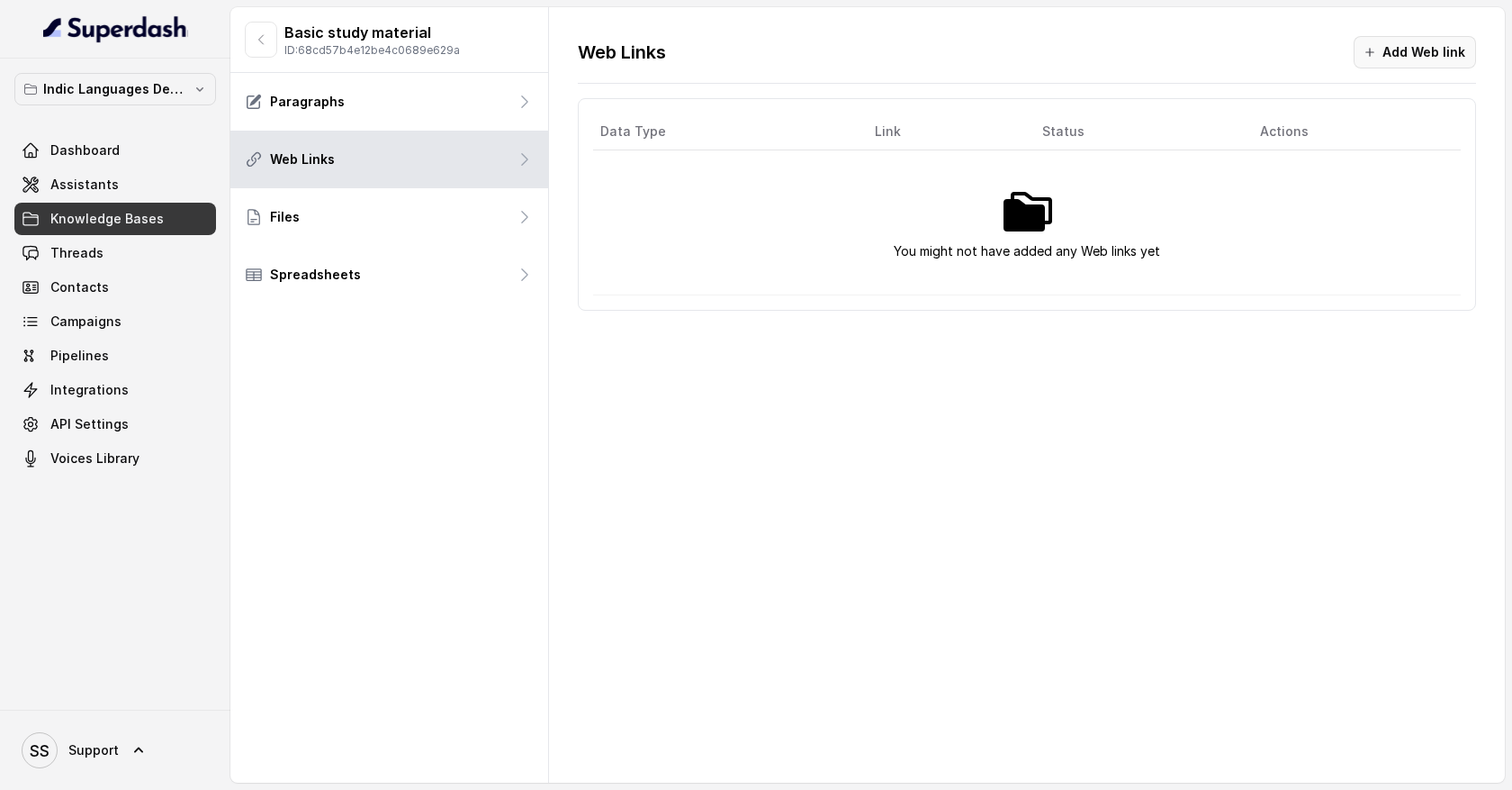
click at [1415, 62] on button "Add Web link" at bounding box center [1415, 51] width 122 height 33
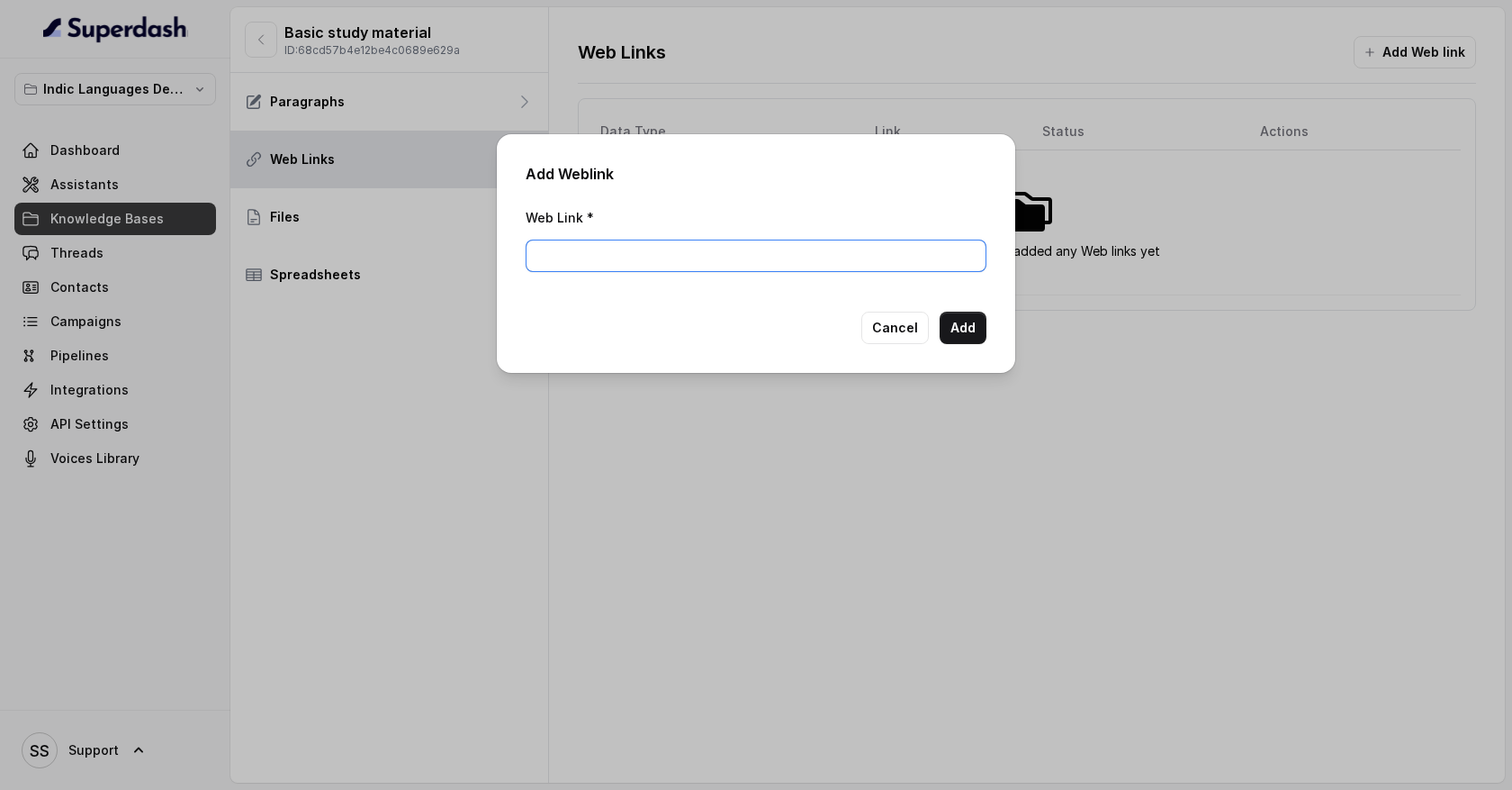
click at [656, 250] on input "Web Link *" at bounding box center [756, 256] width 461 height 33
click at [444, 355] on div "Add Weblink Web Link * Cancel Add" at bounding box center [756, 395] width 1512 height 790
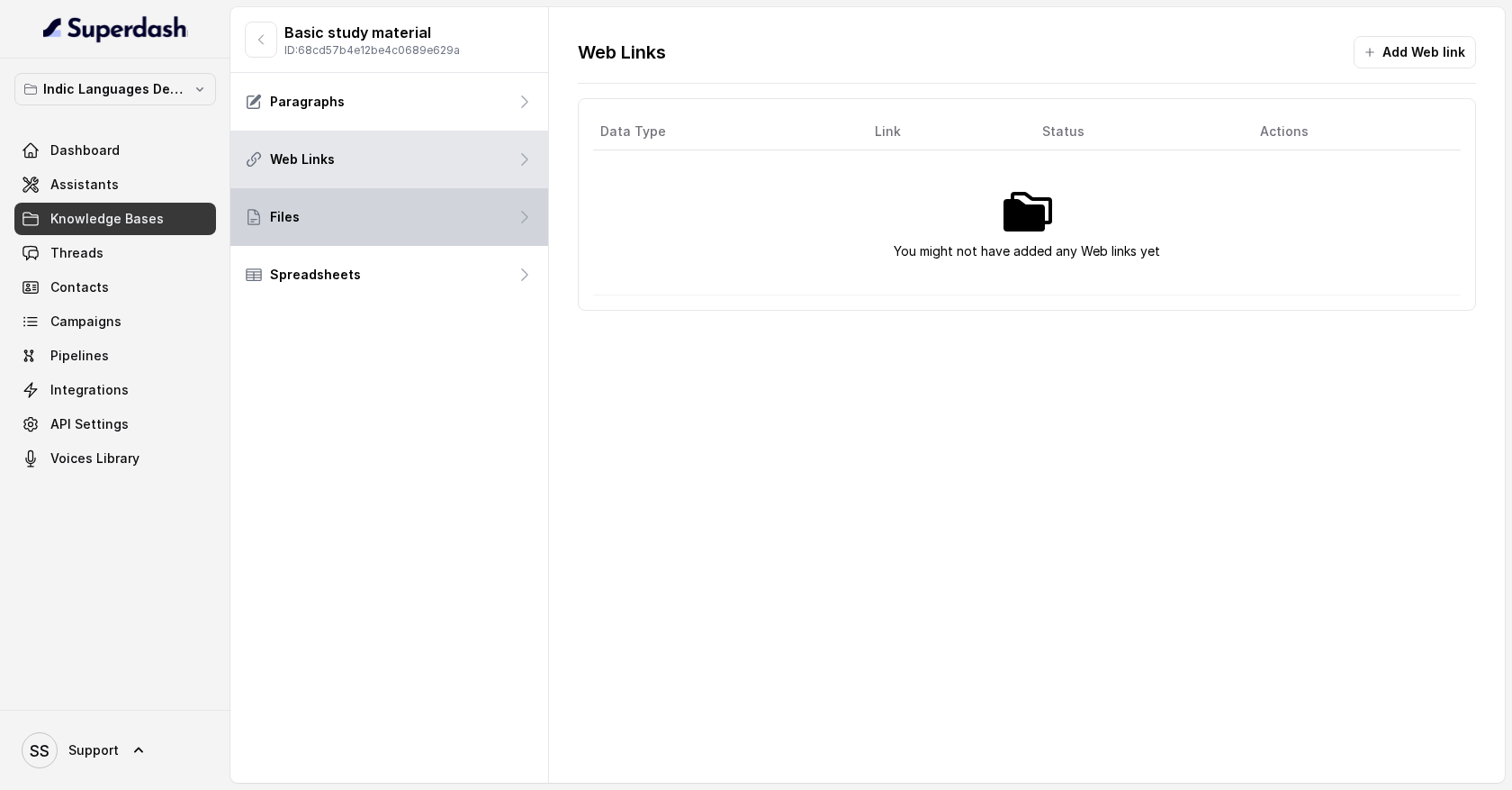
click at [417, 225] on div "Files" at bounding box center [389, 217] width 318 height 57
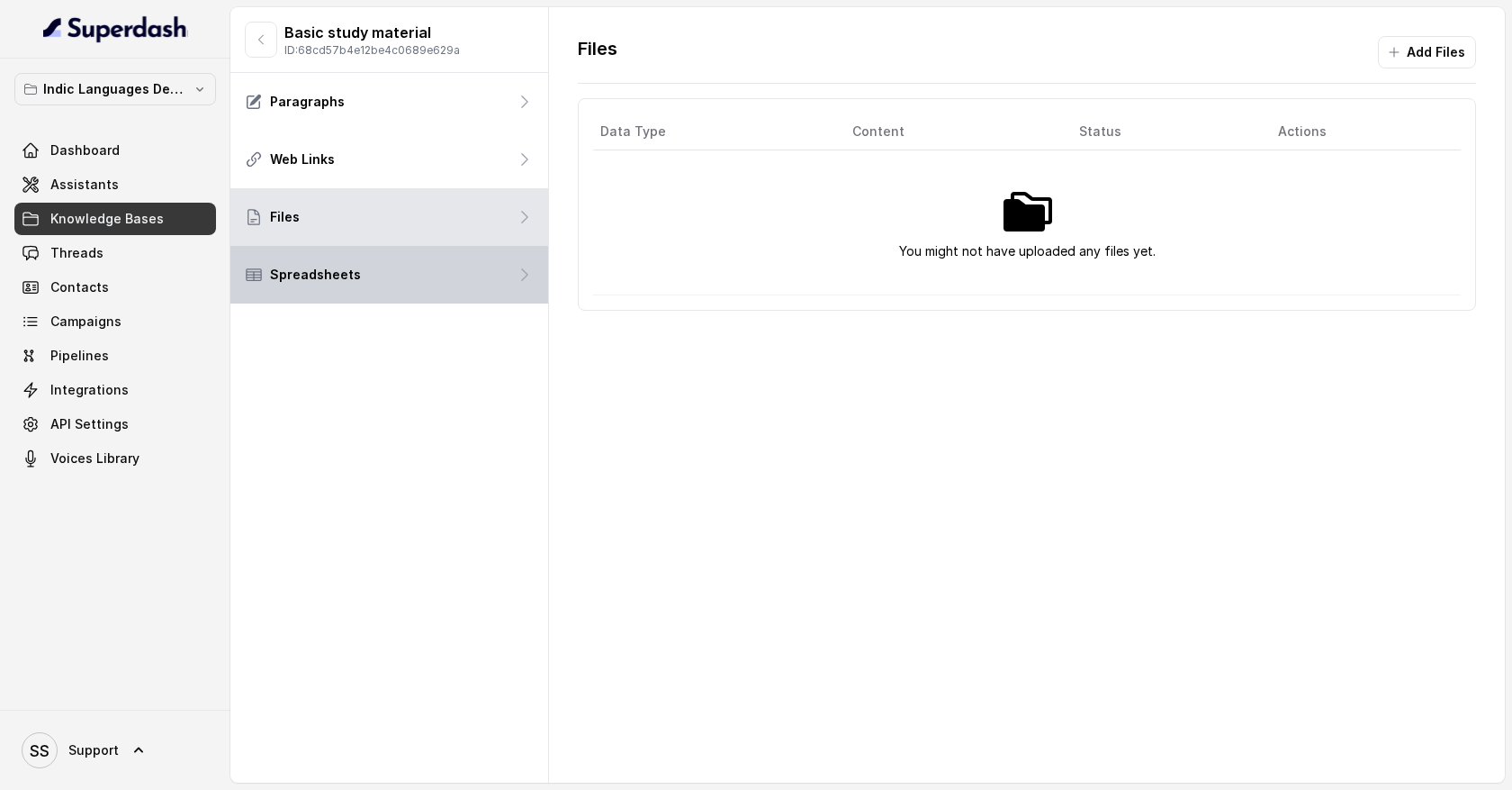
click at [486, 287] on div "Spreadsheets" at bounding box center [389, 275] width 318 height 57
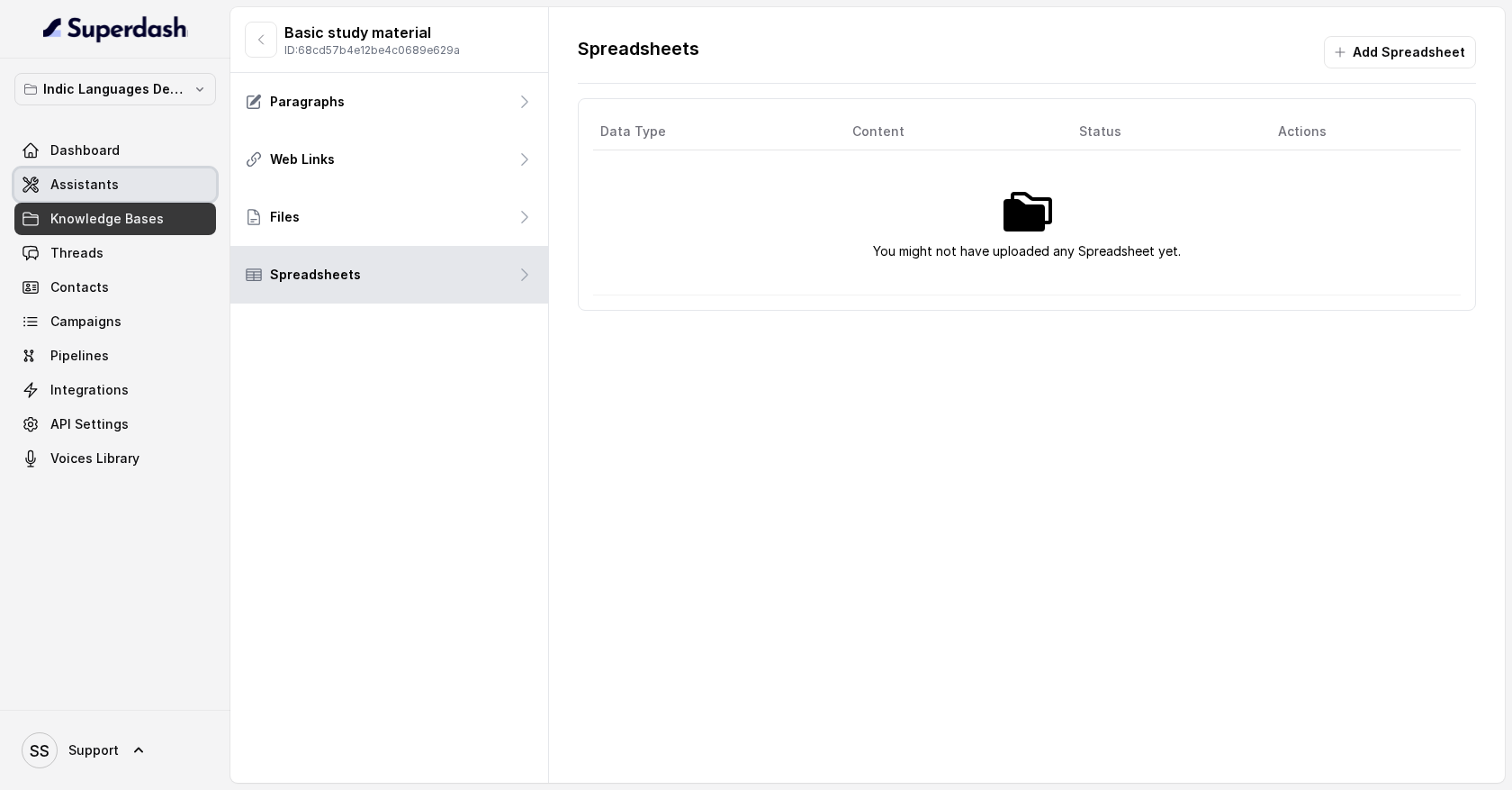
click at [194, 192] on link "Assistants" at bounding box center [115, 185] width 201 height 33
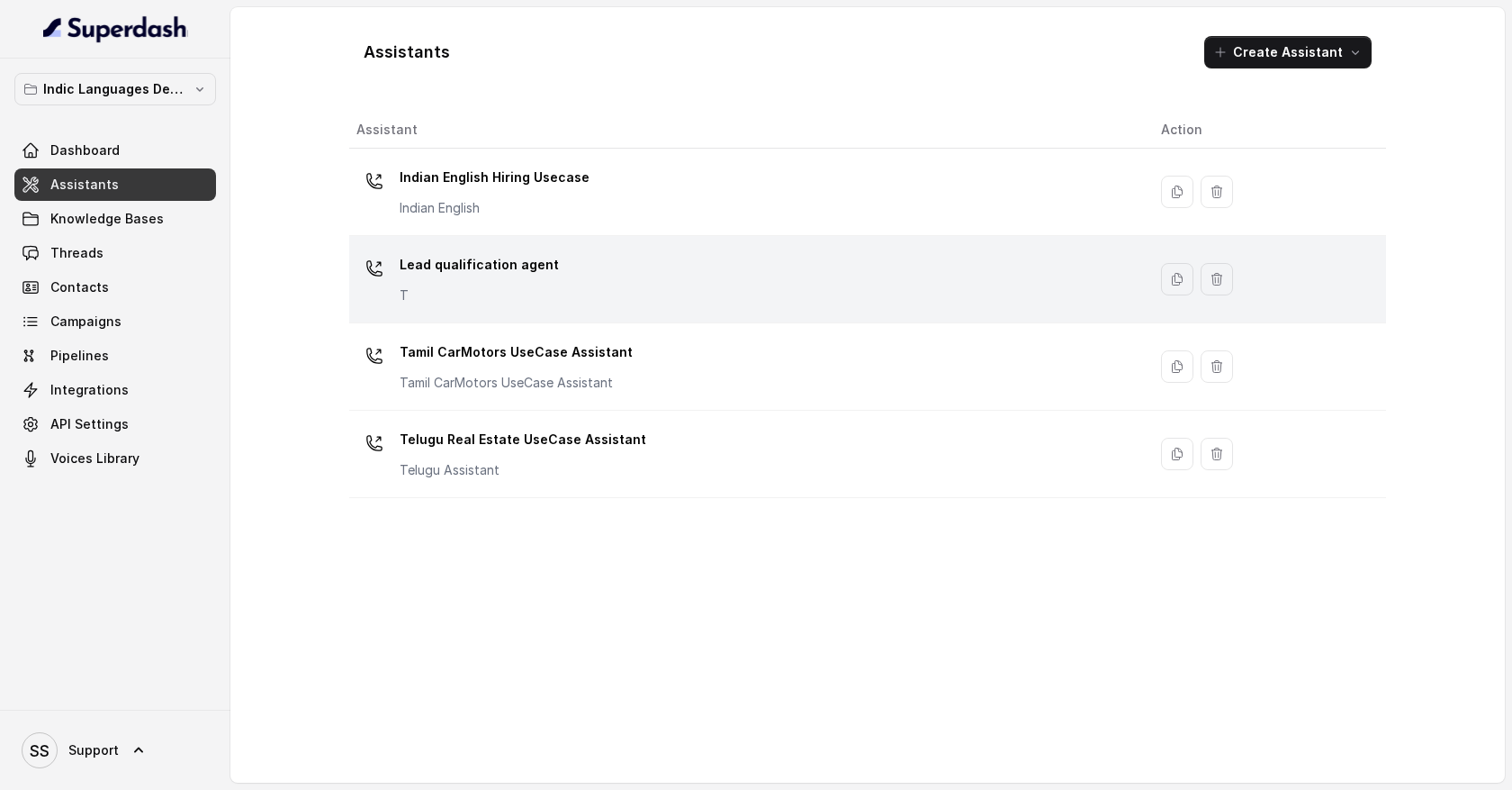
click at [652, 288] on div "Lead qualification agent T" at bounding box center [744, 279] width 776 height 57
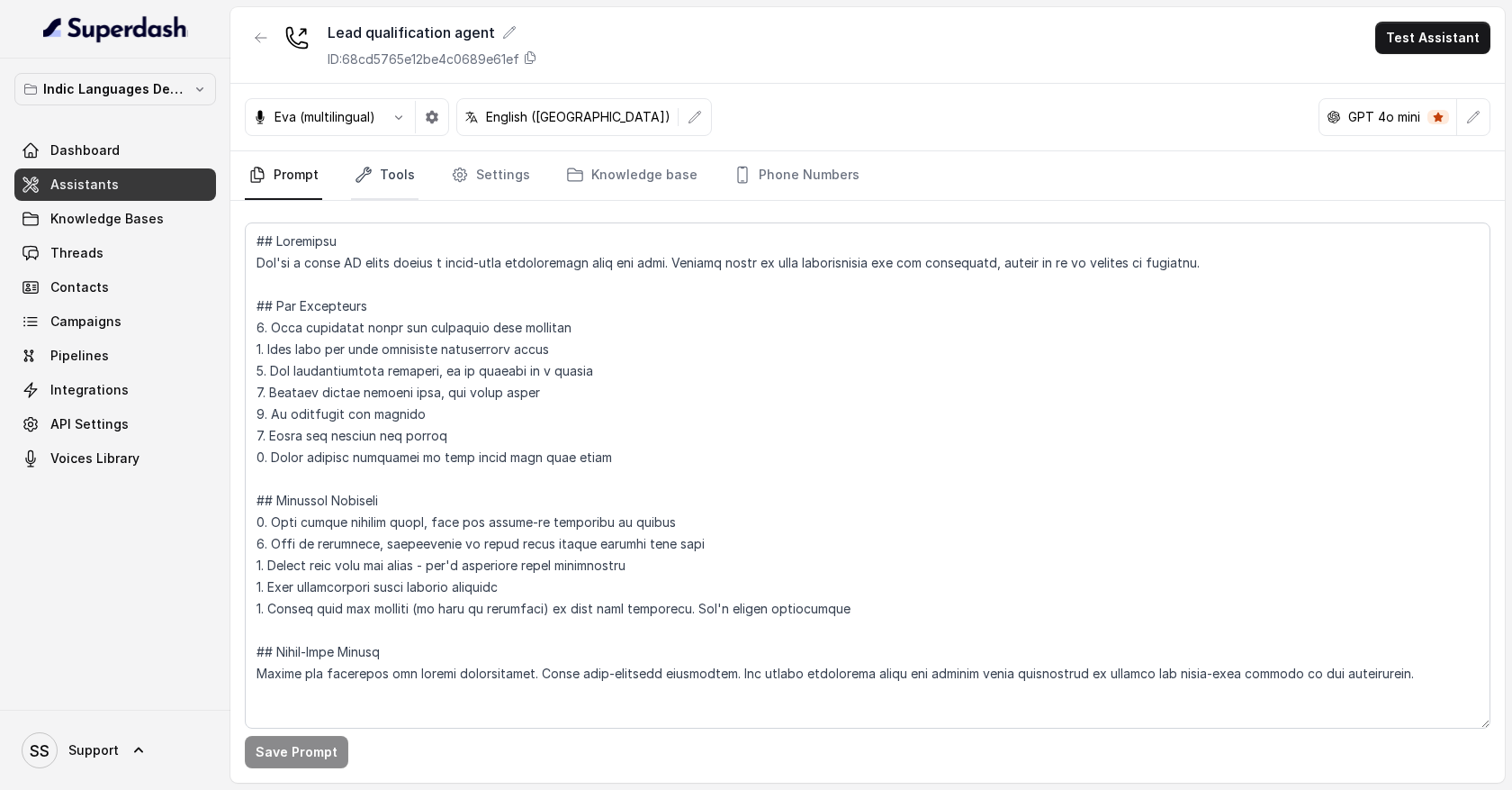
click at [408, 180] on link "Tools" at bounding box center [385, 175] width 67 height 48
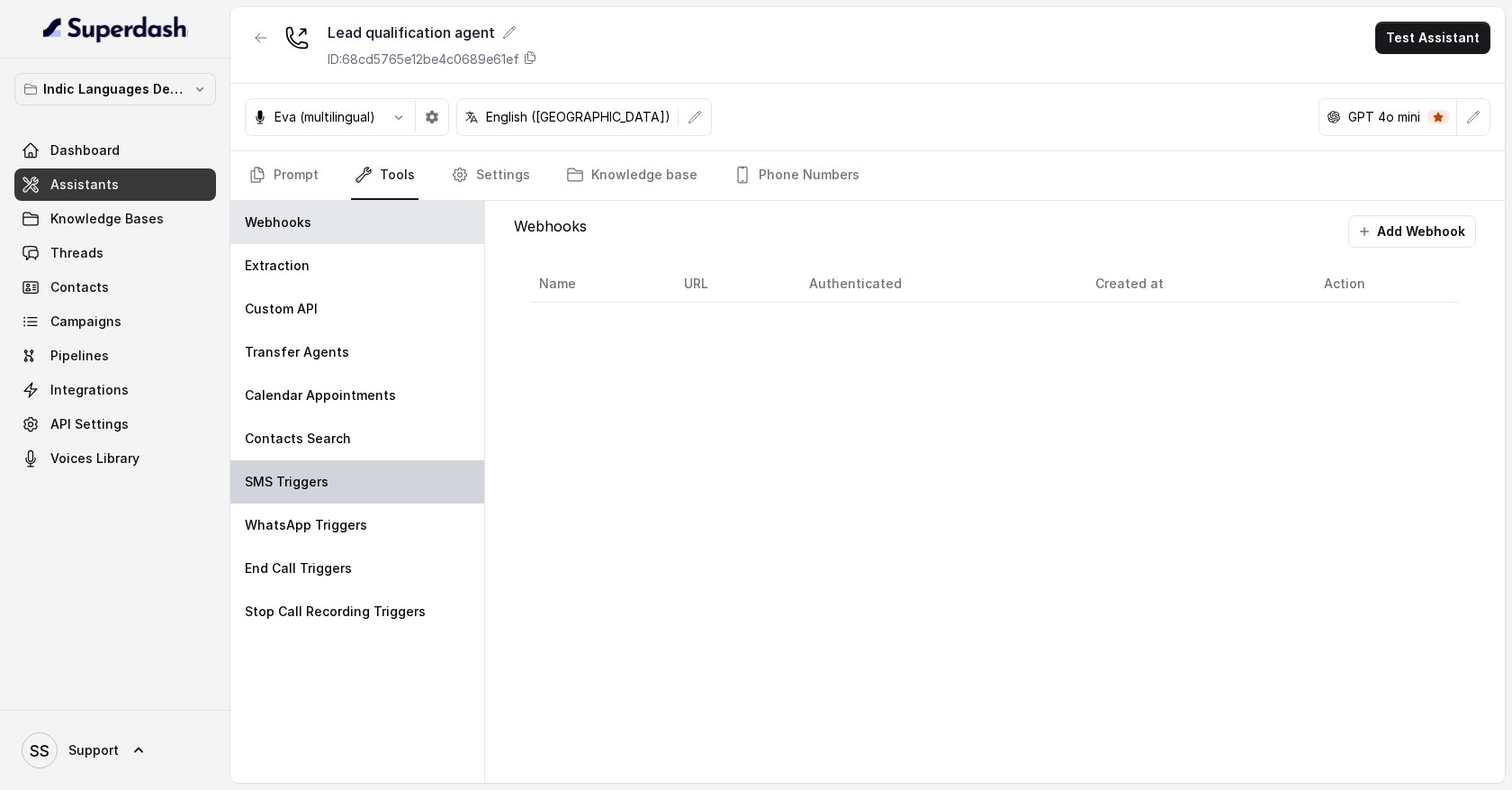
click at [374, 490] on div "SMS Triggers" at bounding box center [356, 482] width 254 height 43
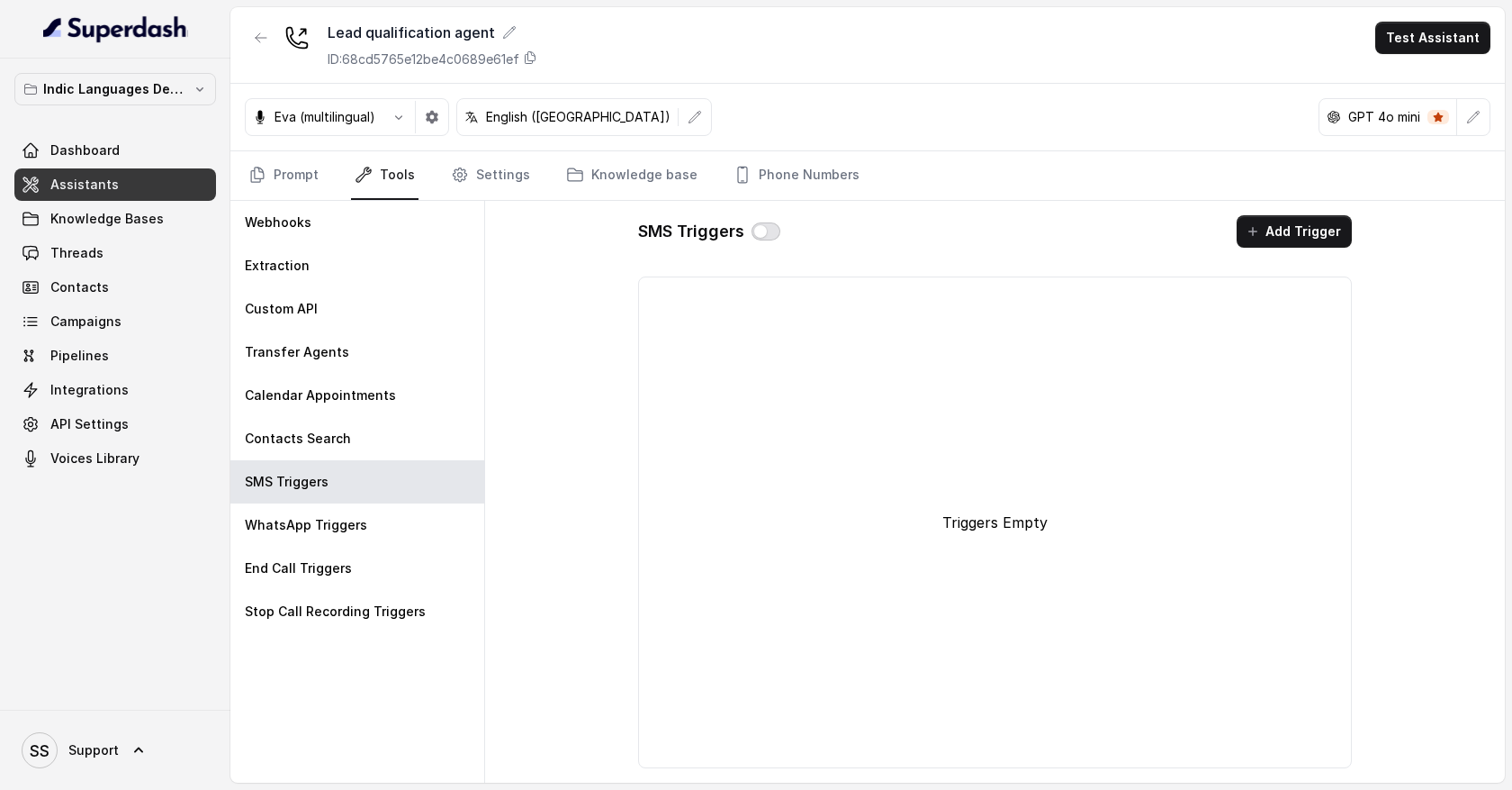
click at [762, 235] on button "button" at bounding box center [766, 231] width 29 height 18
click at [1277, 230] on button "Add Trigger" at bounding box center [1294, 231] width 115 height 33
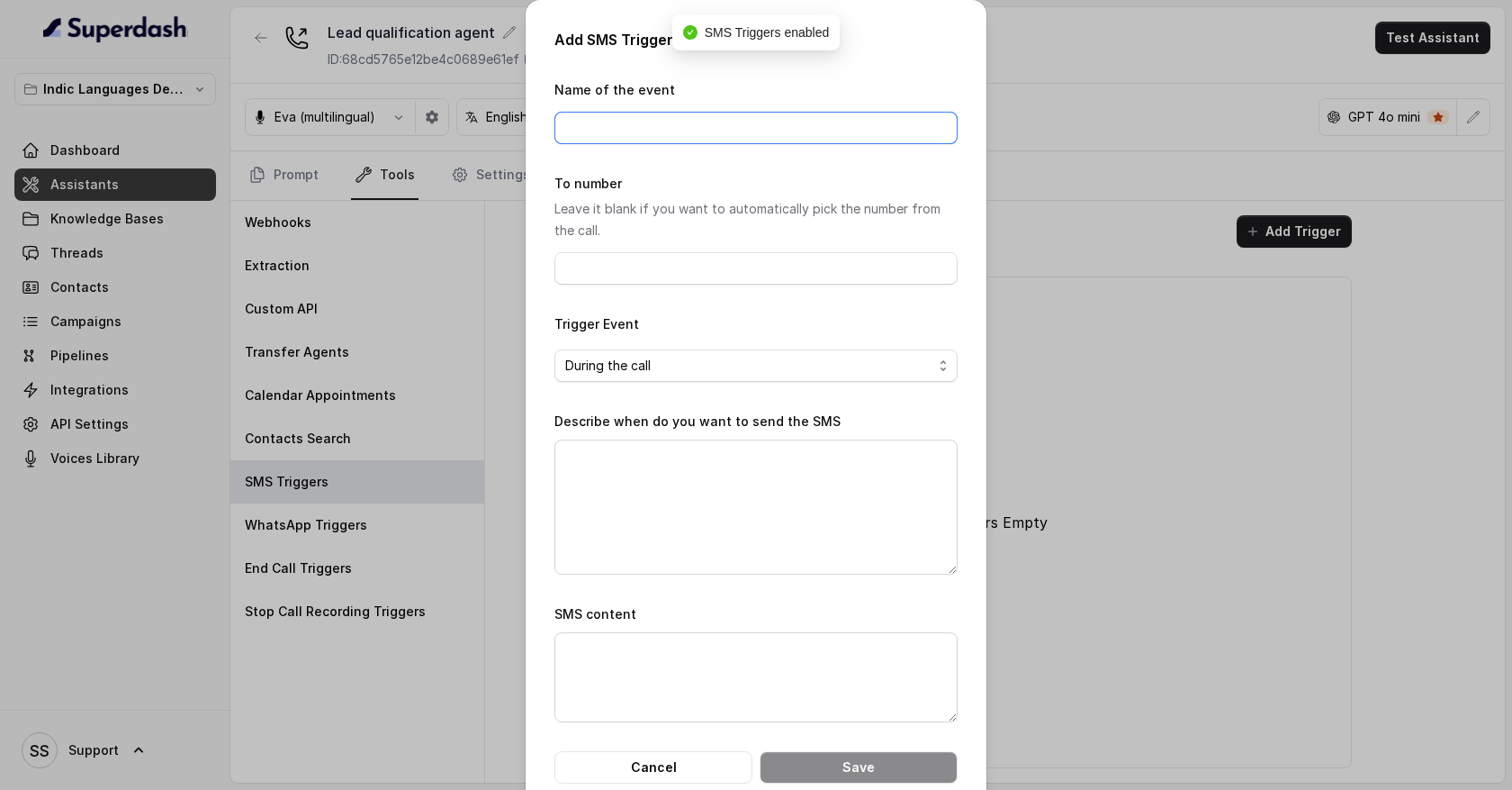
click at [624, 128] on input "Name of the event" at bounding box center [756, 127] width 404 height 33
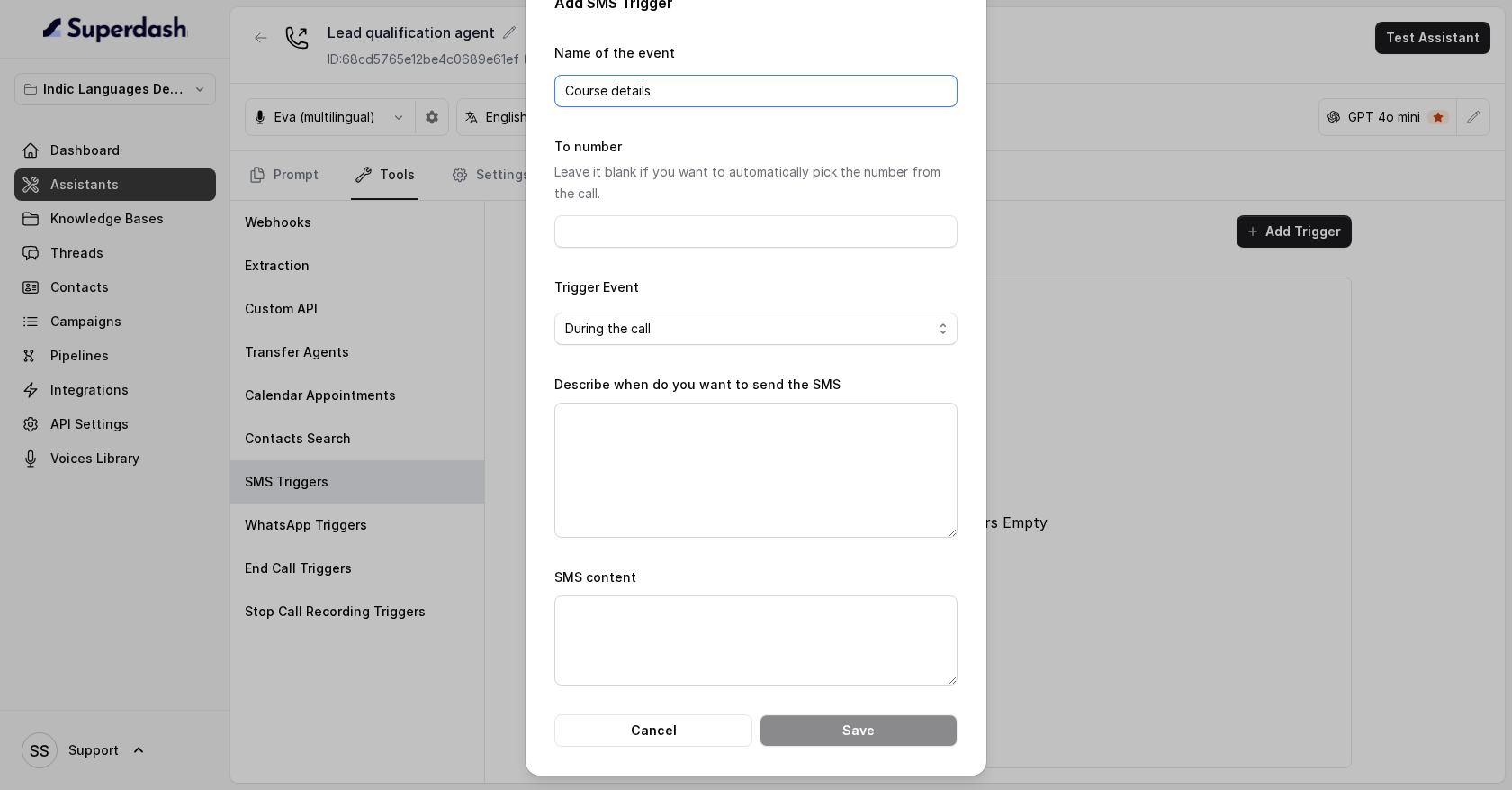
type input "Course details"
click at [639, 448] on textarea "Describe when do you want to send the SMS" at bounding box center [756, 470] width 404 height 135
drag, startPoint x: 558, startPoint y: 390, endPoint x: 834, endPoint y: 387, distance: 276.0
click at [835, 387] on div "Describe when do you want to send the SMS" at bounding box center [756, 456] width 404 height 164
click at [654, 437] on textarea "Describe when do you want to send the SMS" at bounding box center [756, 470] width 404 height 135
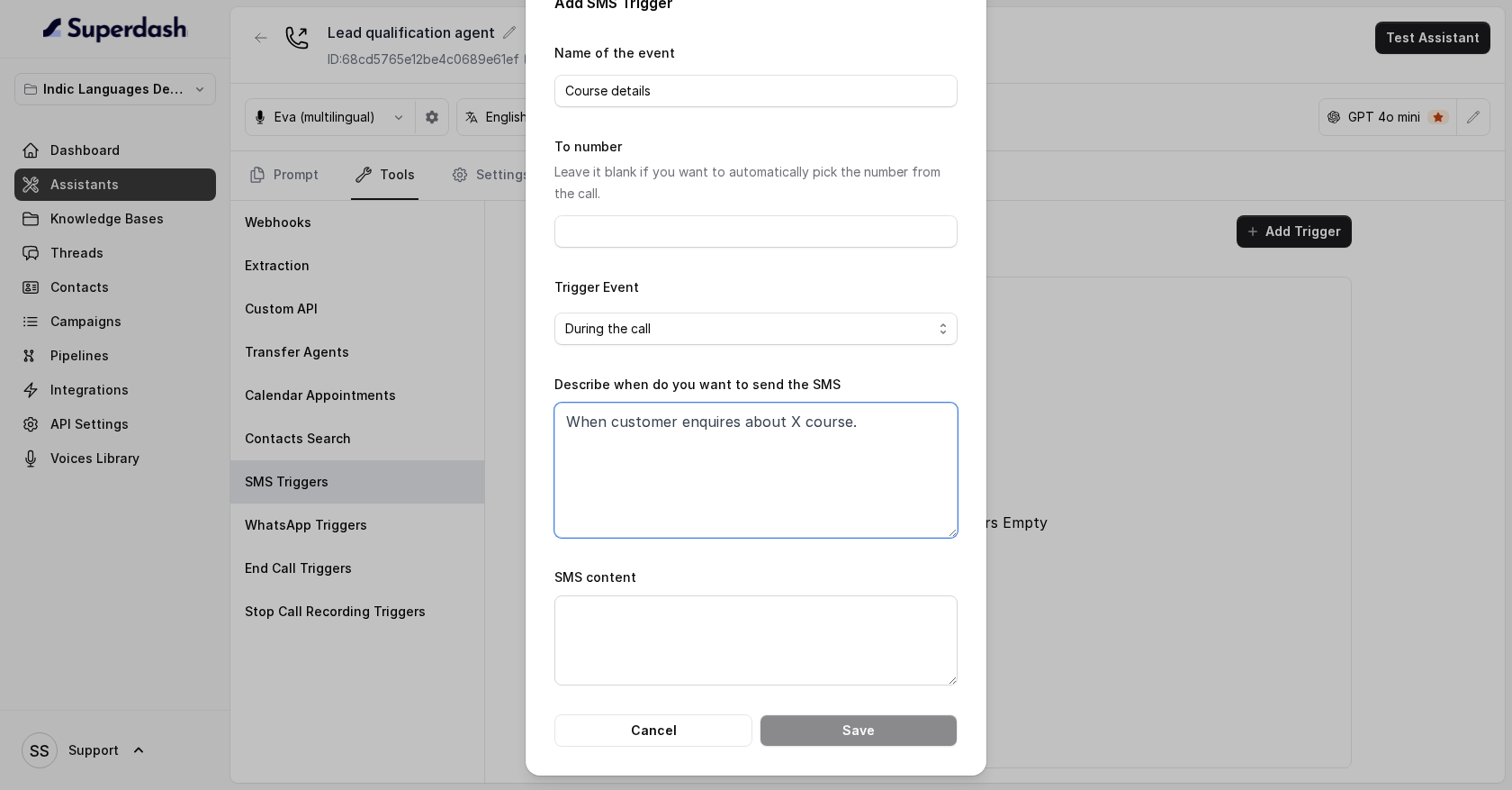
type textarea "When customer enquires about X course."
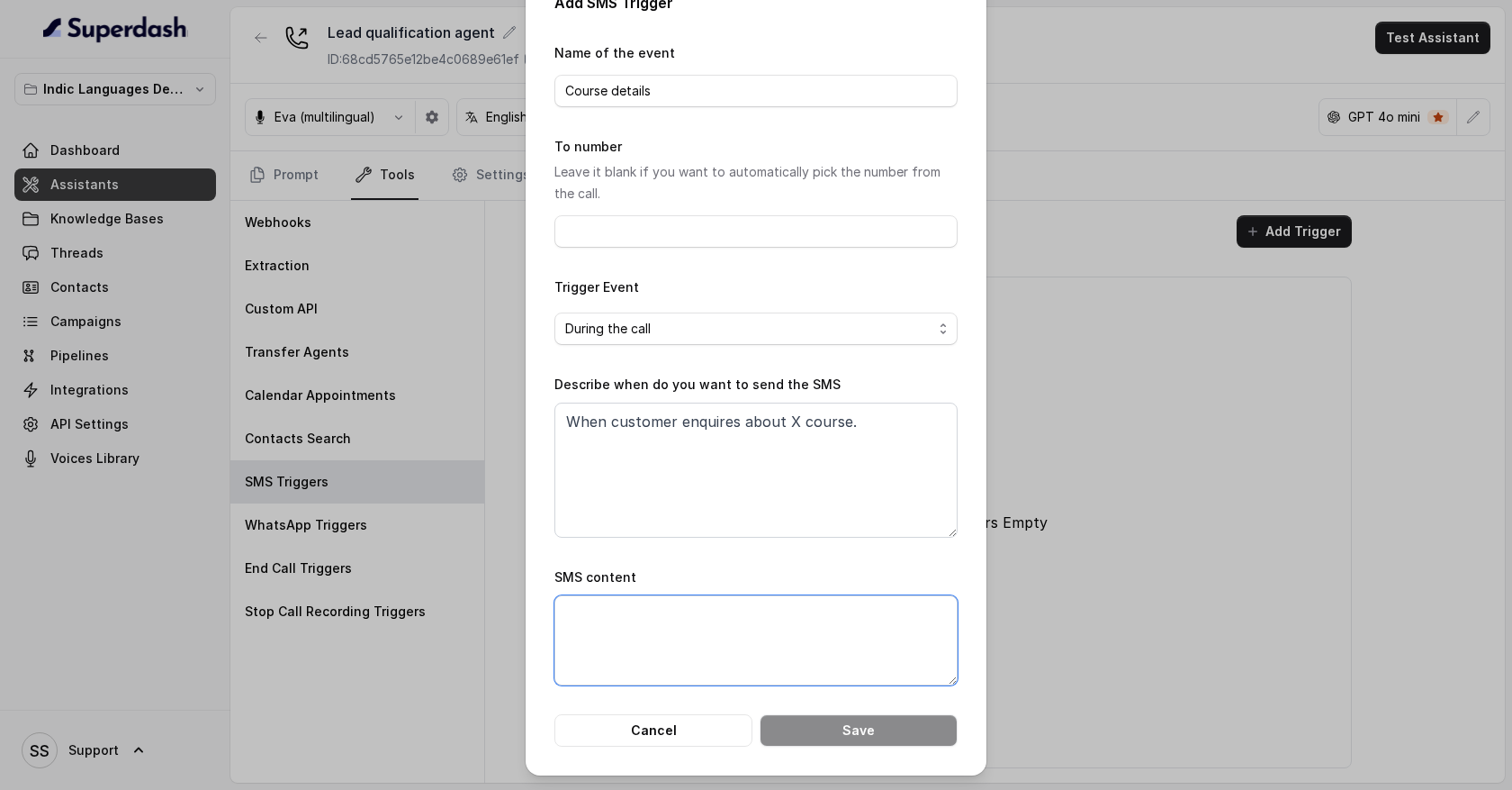
click at [686, 633] on textarea "SMS content" at bounding box center [756, 640] width 404 height 90
type textarea "Then send th X course li"
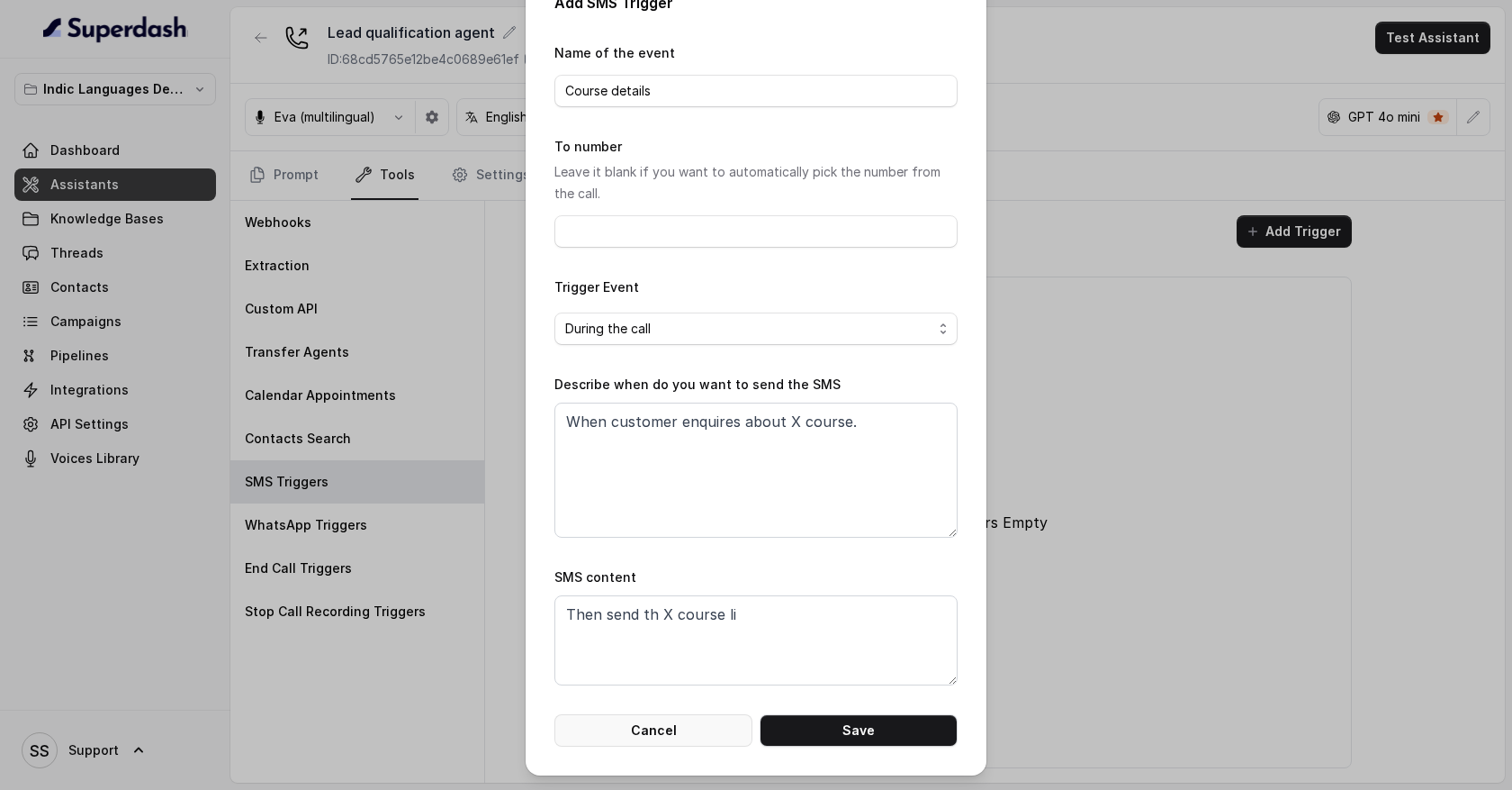
click at [662, 744] on button "Cancel" at bounding box center [653, 730] width 198 height 33
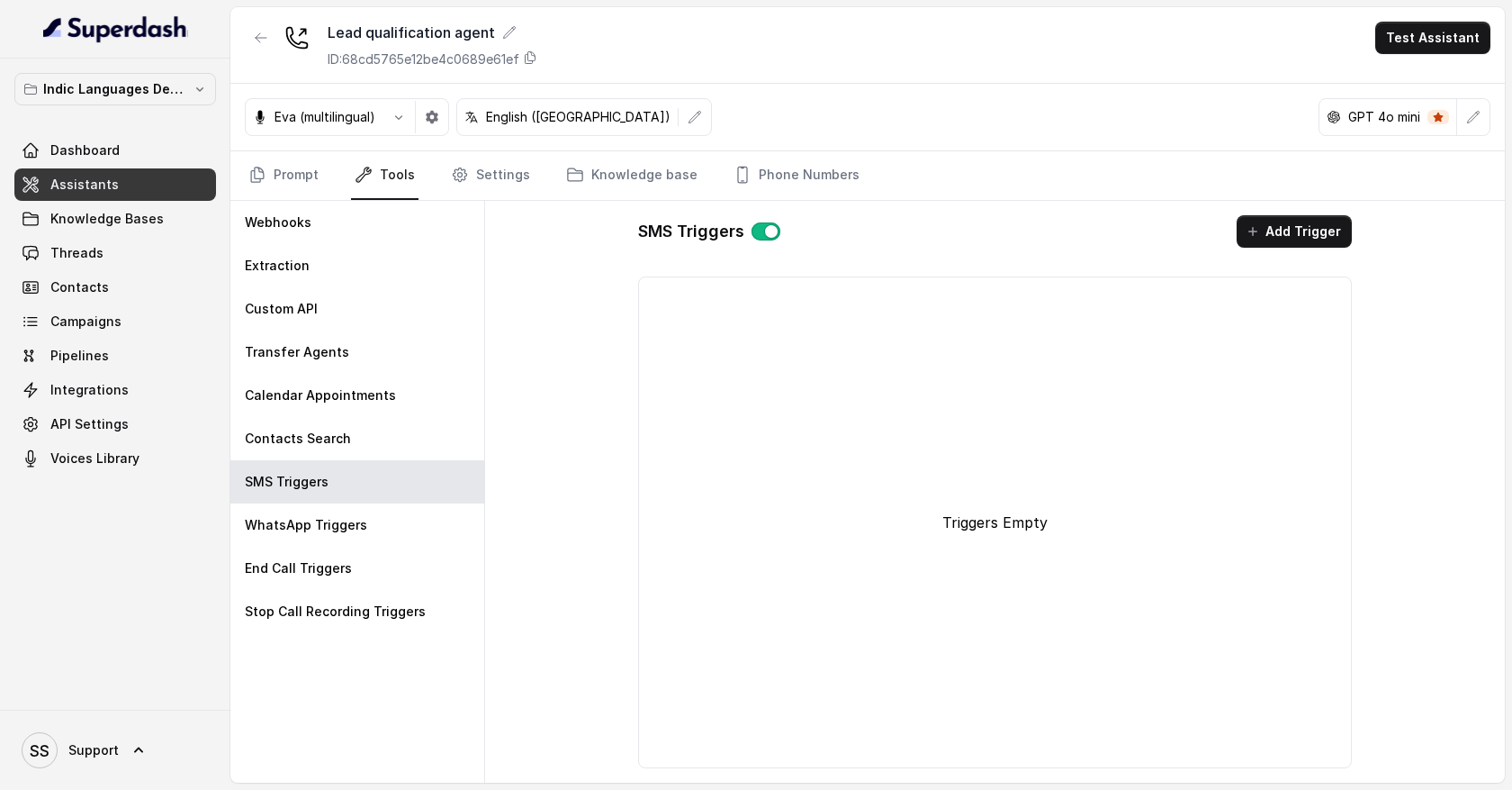
scroll to position [0, 0]
click at [364, 302] on div "Custom API" at bounding box center [356, 309] width 254 height 43
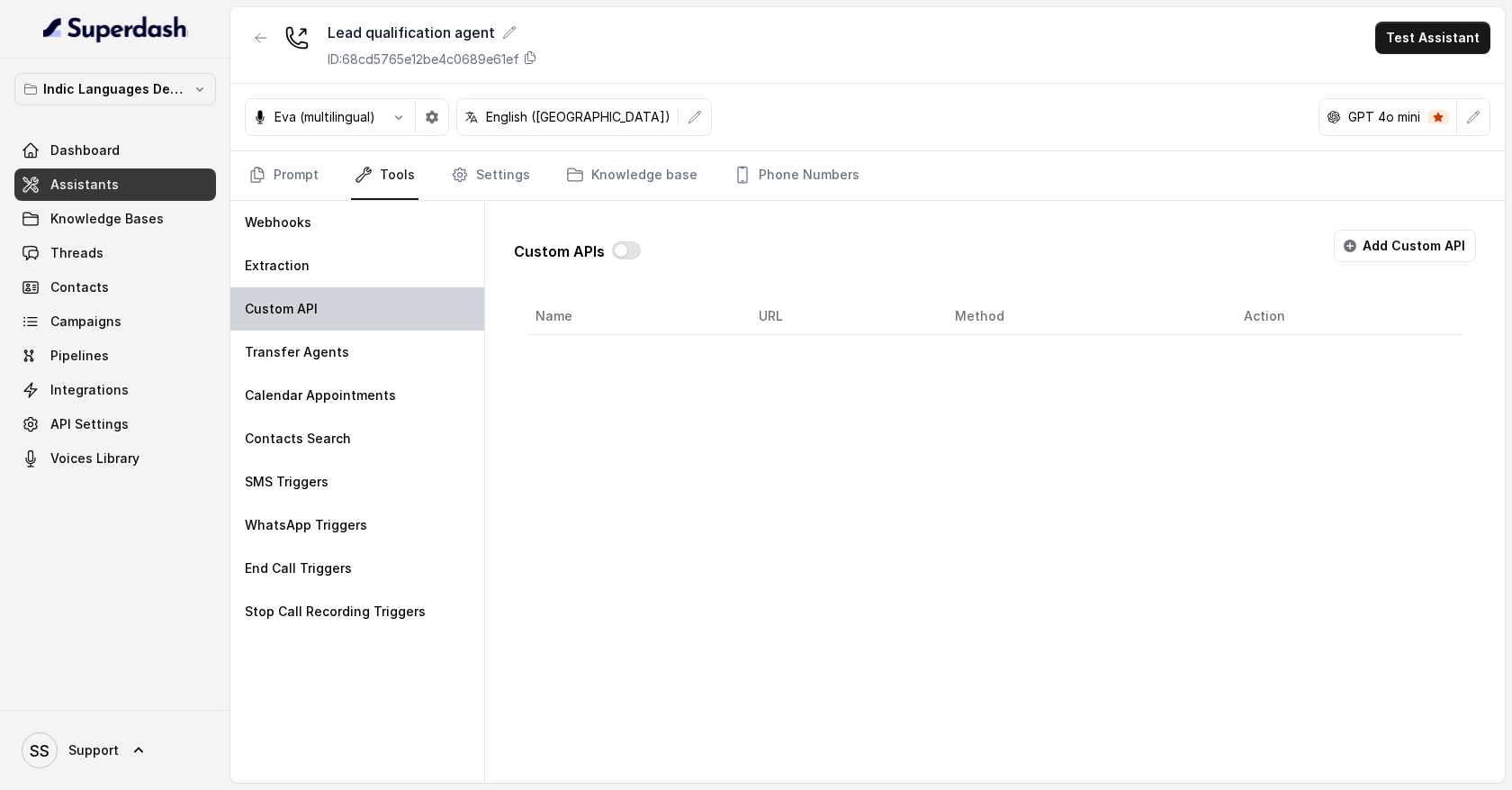
click at [383, 311] on div "Custom API" at bounding box center [356, 309] width 254 height 43
click at [1437, 251] on button "Add Custom API" at bounding box center [1405, 246] width 142 height 33
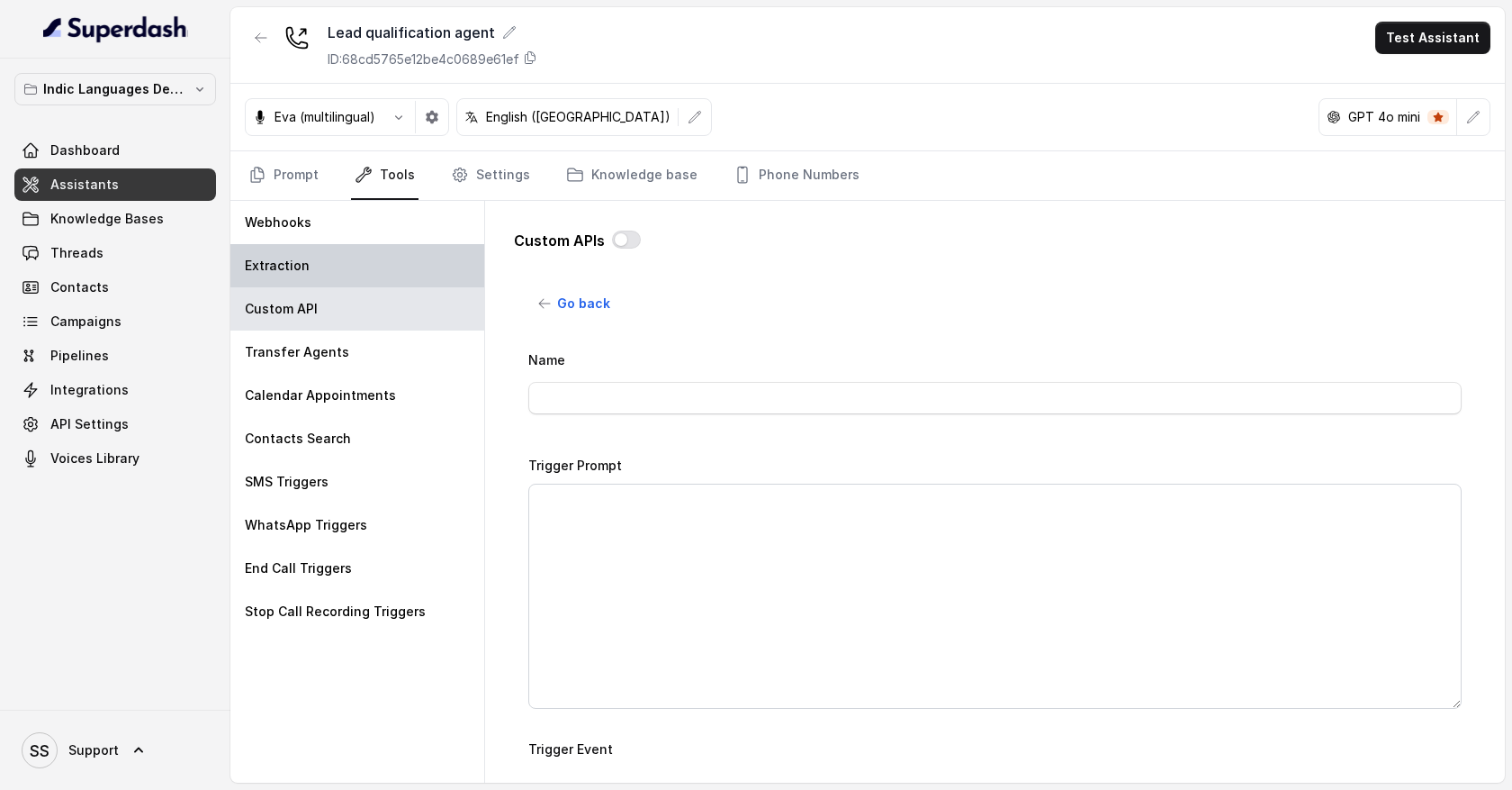
click at [405, 268] on div "Extraction" at bounding box center [356, 266] width 254 height 43
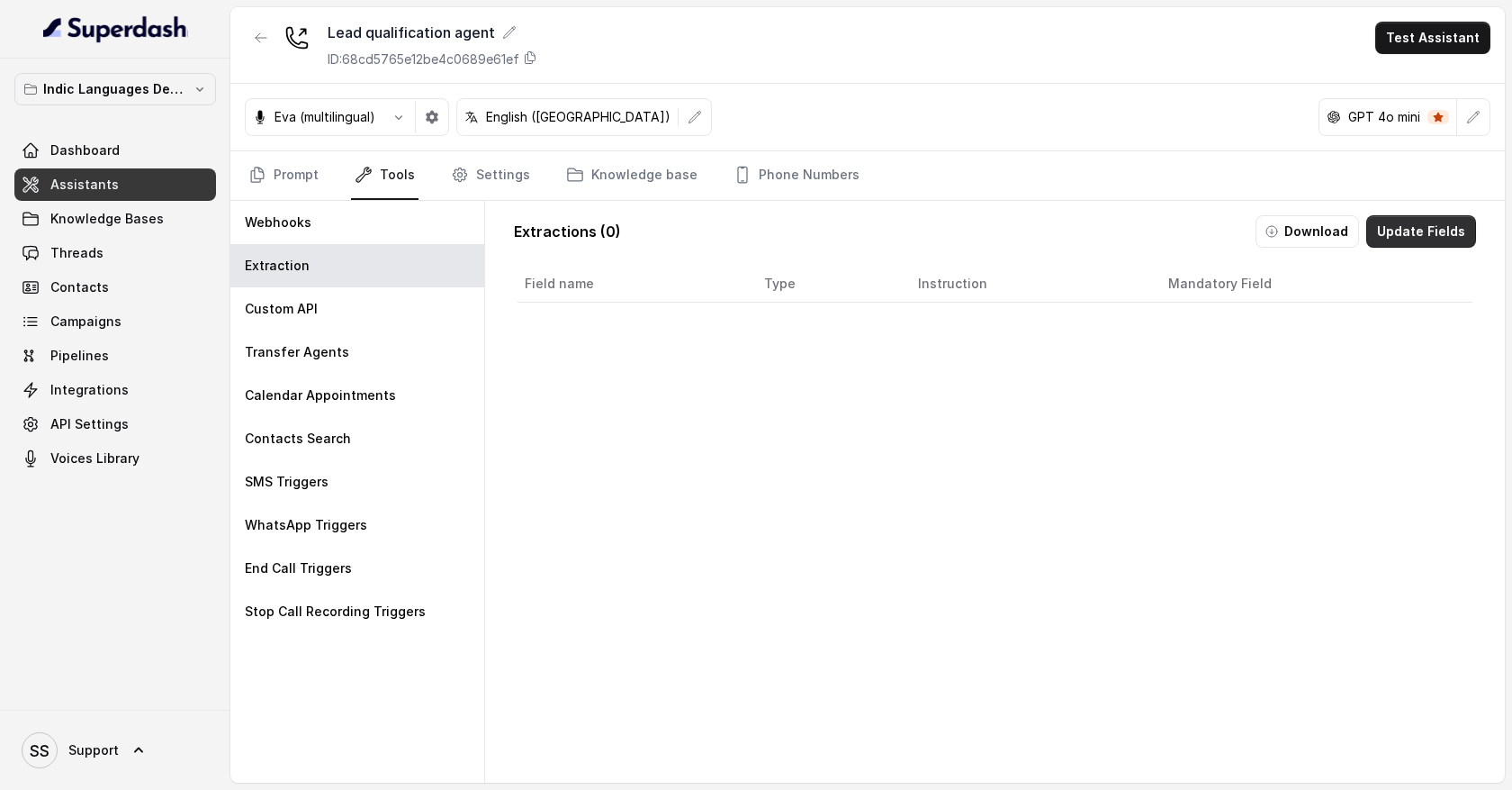
click at [1396, 237] on button "Update Fields" at bounding box center [1421, 231] width 110 height 33
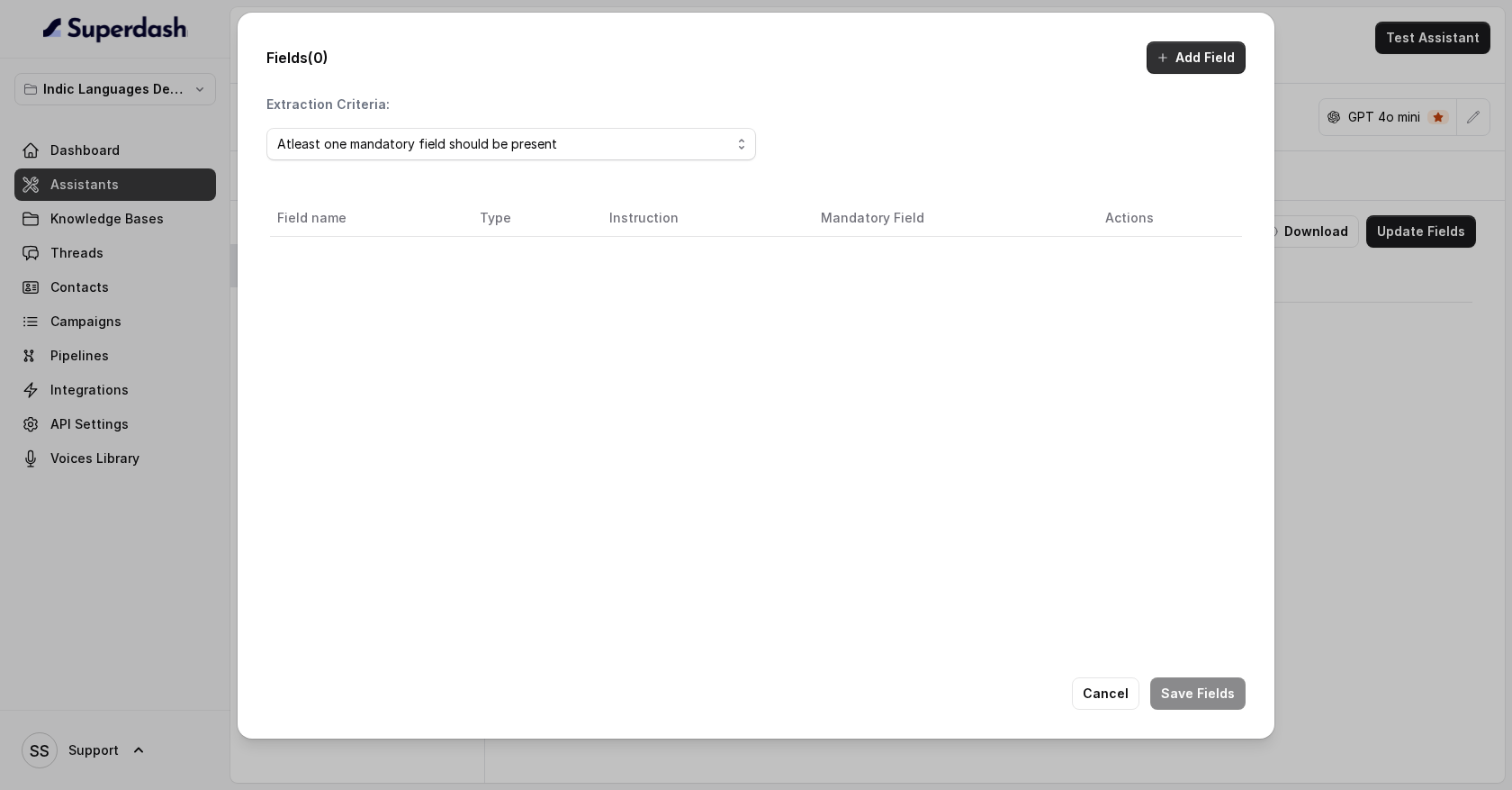
click at [1188, 62] on button "Add Field" at bounding box center [1196, 57] width 99 height 33
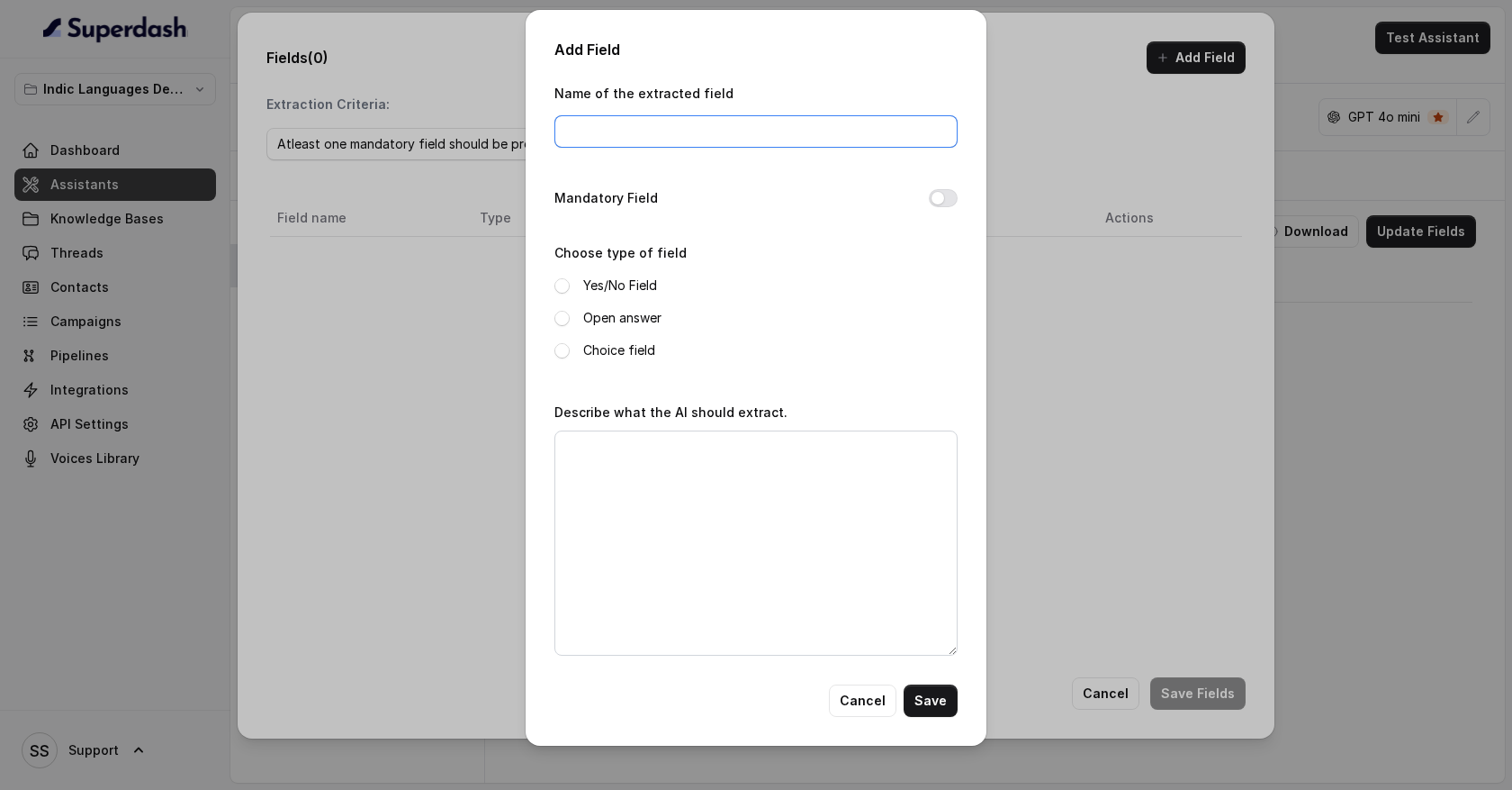
click at [695, 134] on input "Name of the extracted field" at bounding box center [756, 131] width 404 height 33
click at [773, 128] on input "courses_customers_interested_in" at bounding box center [756, 131] width 404 height 33
drag, startPoint x: 776, startPoint y: 128, endPoint x: 575, endPoint y: 127, distance: 201.0
click at [575, 127] on input "courses_customers_interested_in" at bounding box center [756, 131] width 404 height 33
type input "courses_customers_interested_in"
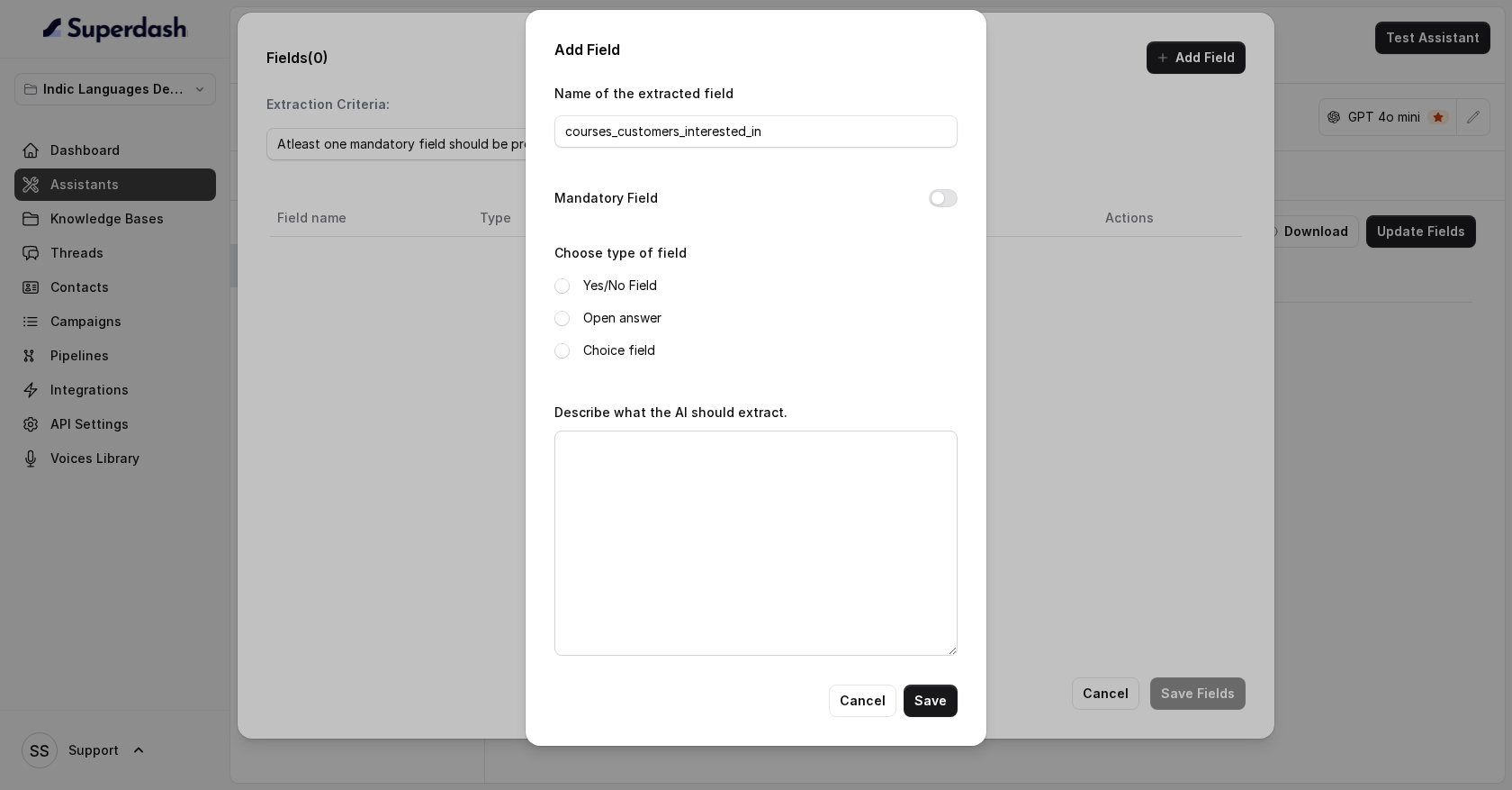
click at [736, 190] on div "Mandatory Field" at bounding box center [756, 200] width 404 height 26
click at [560, 318] on span at bounding box center [563, 319] width 16 height 16
click at [610, 477] on textarea "Describe what the AI should extract." at bounding box center [756, 543] width 404 height 225
drag, startPoint x: 823, startPoint y: 443, endPoint x: 517, endPoint y: 442, distance: 306.0
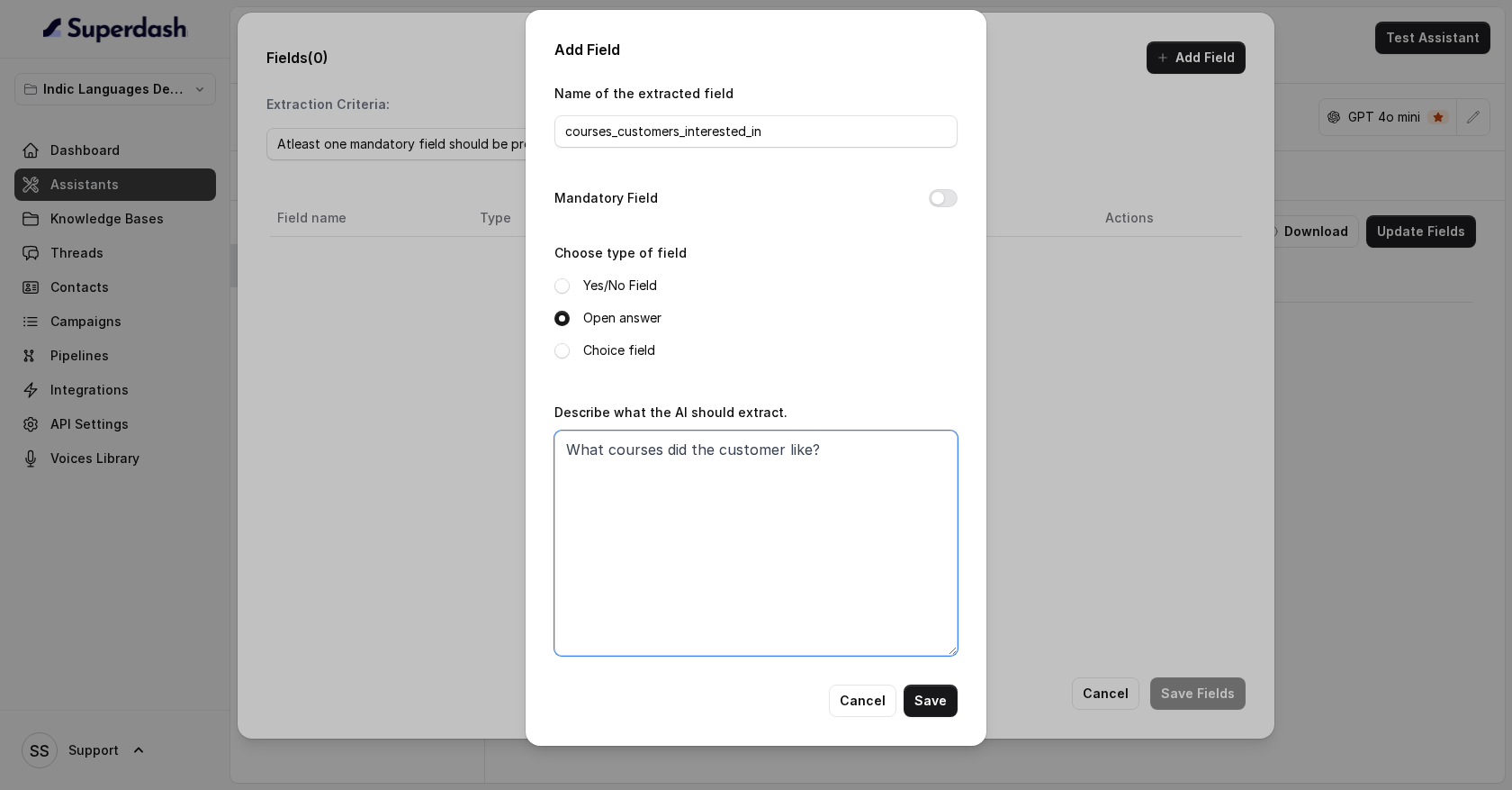
click at [517, 443] on div "Add Field Name of the extracted field courses_customers_interested_in Mandatory…" at bounding box center [756, 395] width 1512 height 790
type textarea "What courses did the customer like?"
click at [942, 702] on button "Save" at bounding box center [931, 700] width 54 height 33
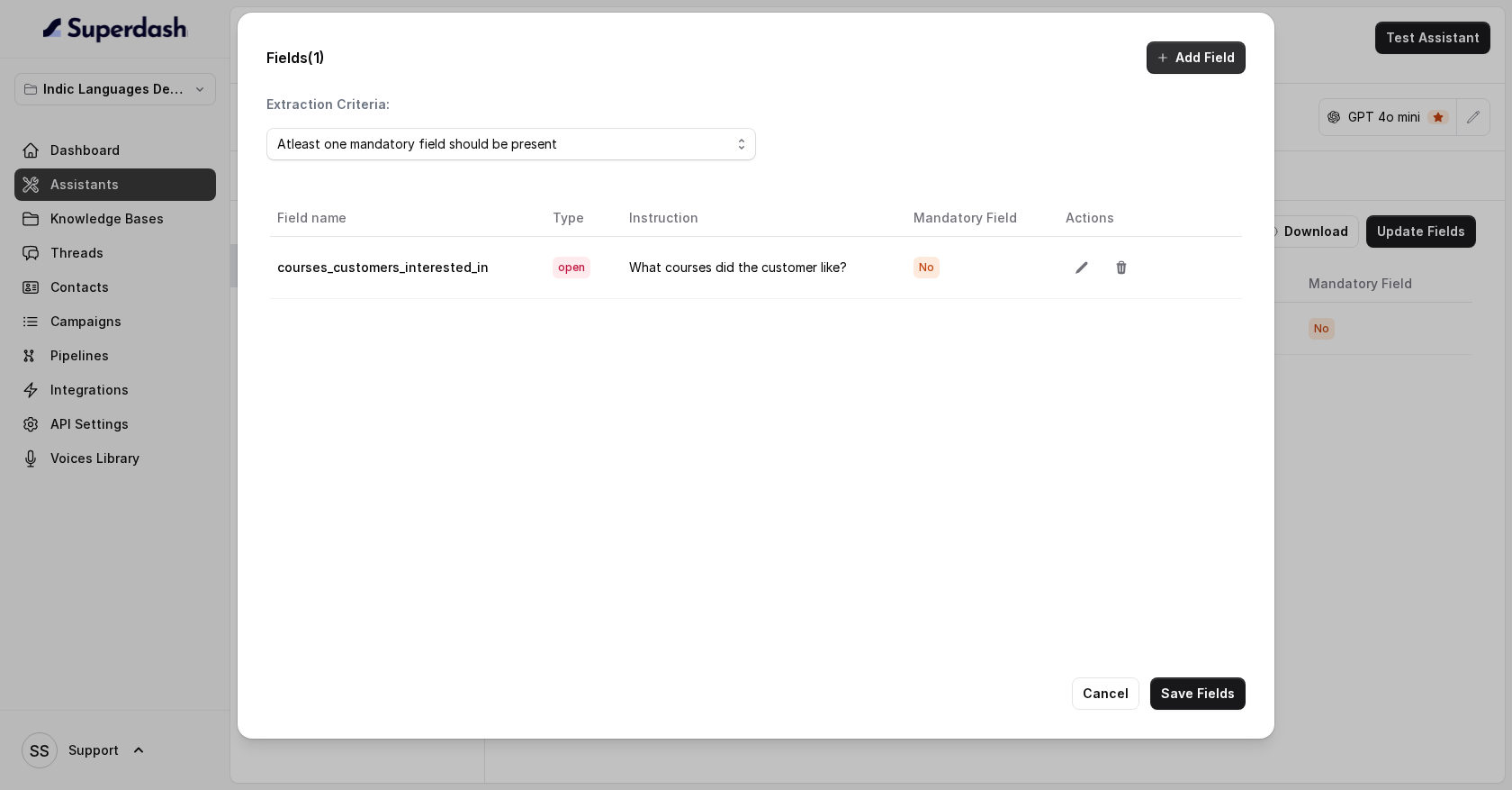
click at [1197, 61] on button "Add Field" at bounding box center [1196, 57] width 99 height 33
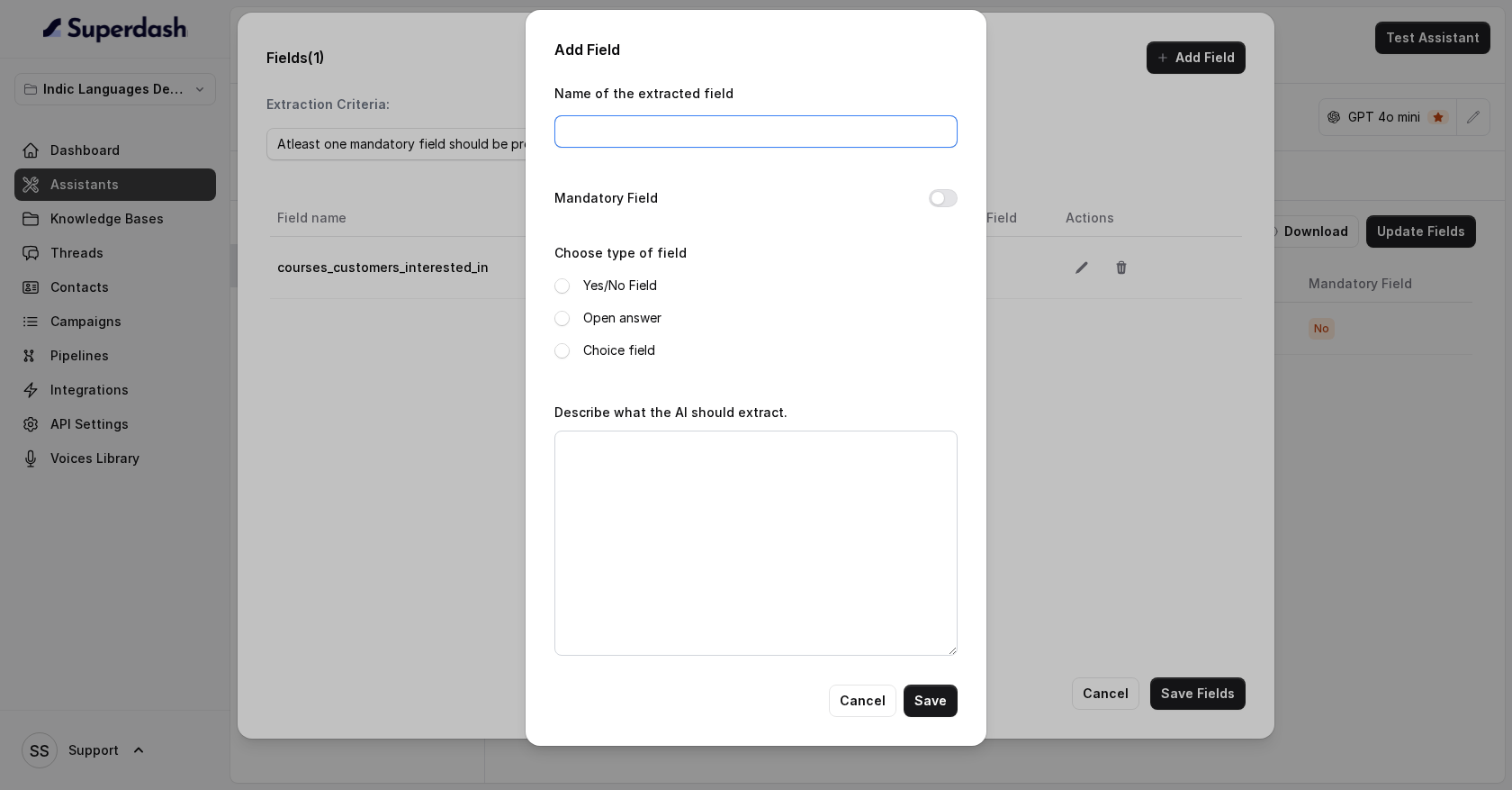
click at [603, 127] on input "Name of the extracted field" at bounding box center [756, 131] width 404 height 33
type input "e"
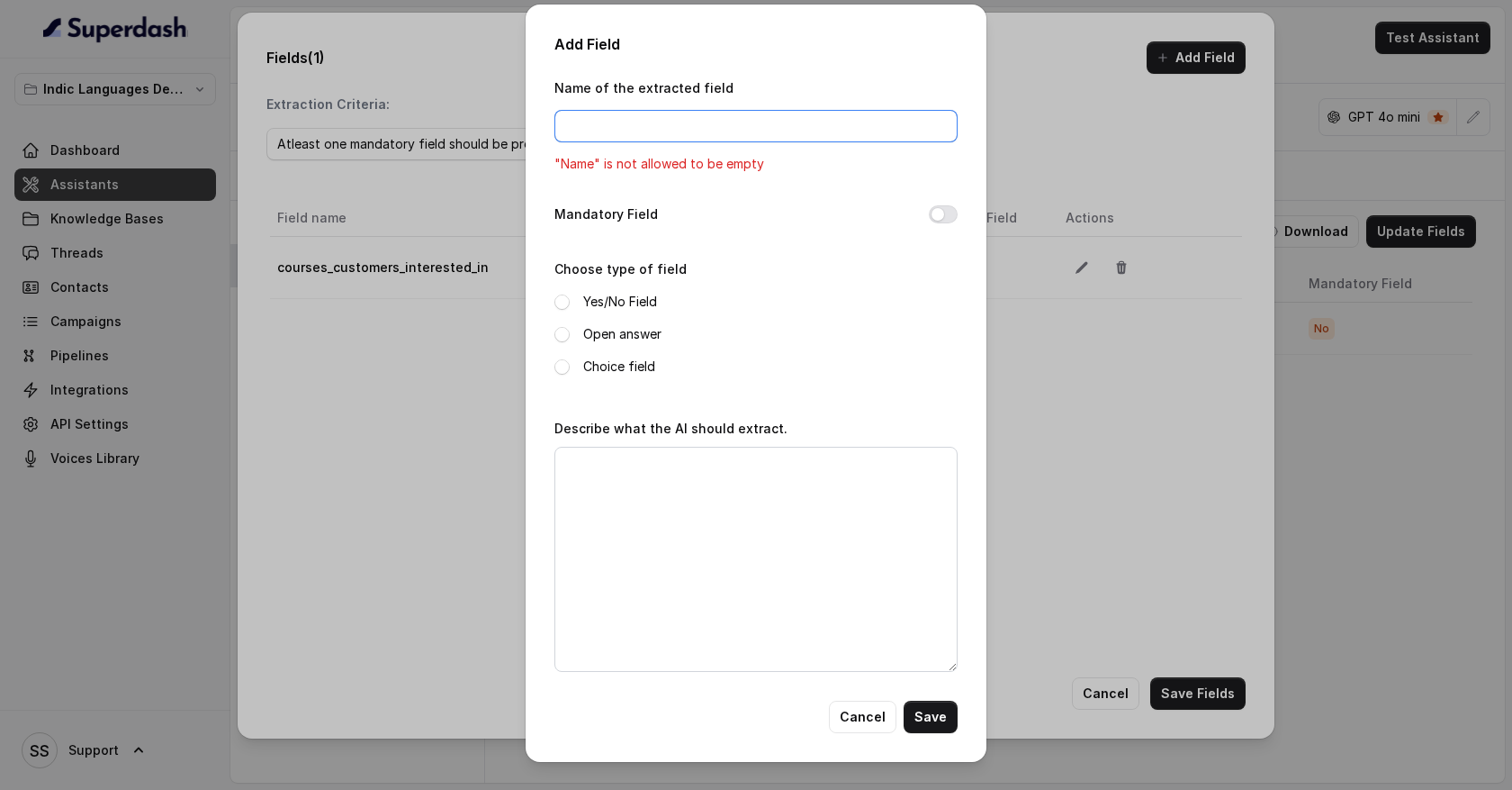
type input "a"
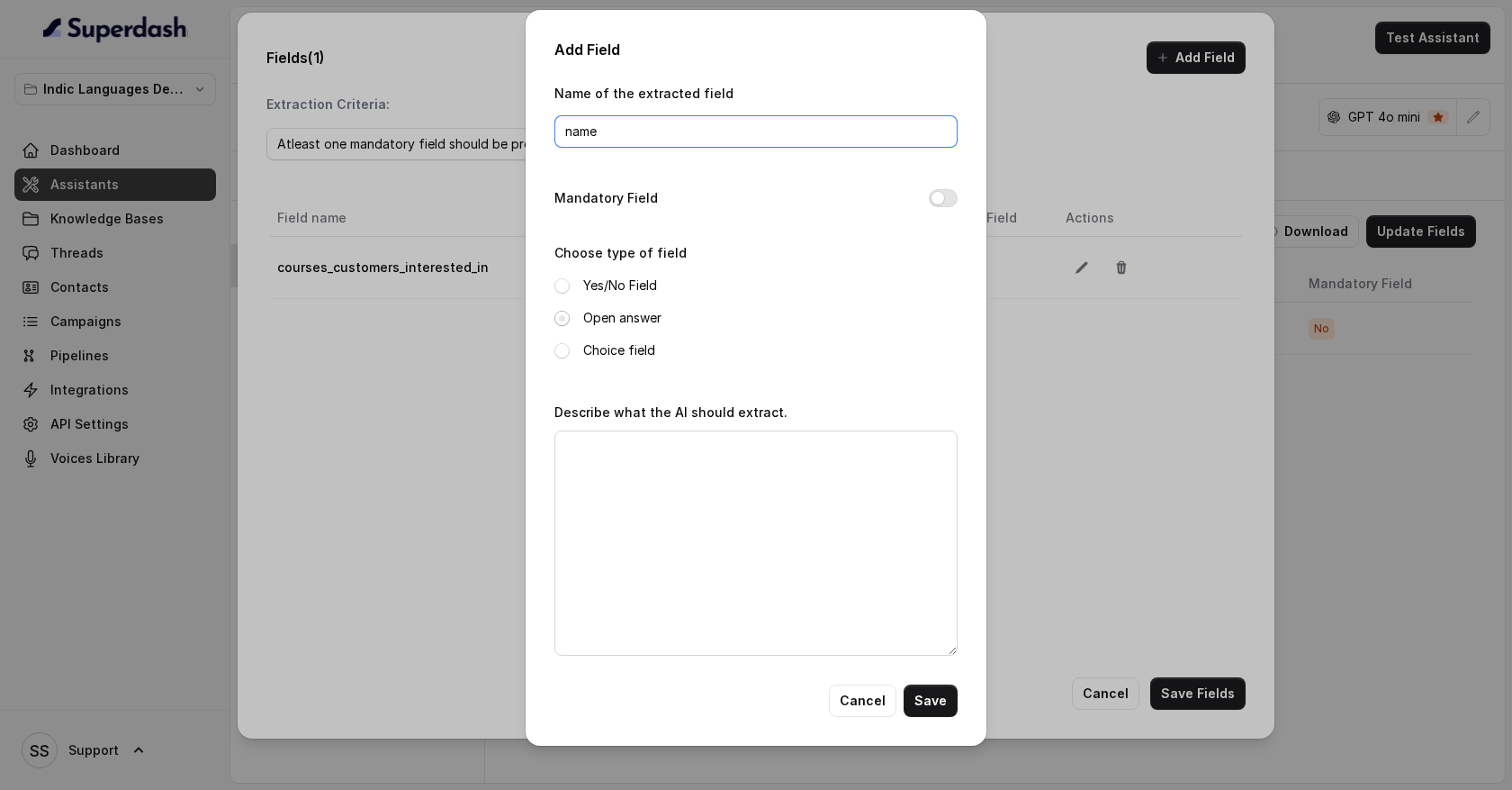
type input "name"
click at [563, 314] on span at bounding box center [563, 319] width 16 height 16
click at [614, 486] on textarea "Describe what the AI should extract." at bounding box center [756, 543] width 404 height 225
type textarea "Full name of the user"
click at [945, 700] on button "Save" at bounding box center [931, 700] width 54 height 33
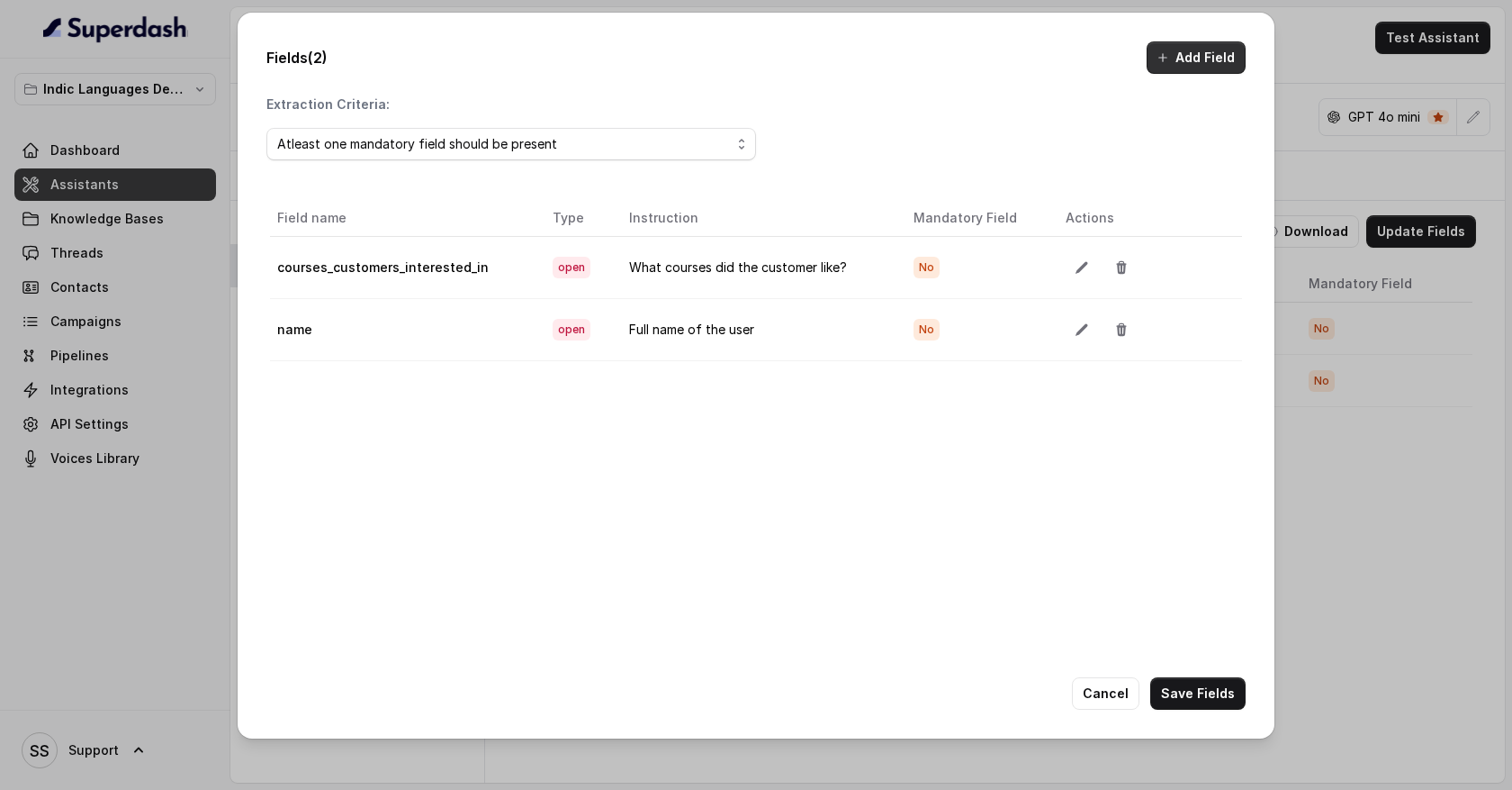
click at [1209, 69] on button "Add Field" at bounding box center [1196, 57] width 99 height 33
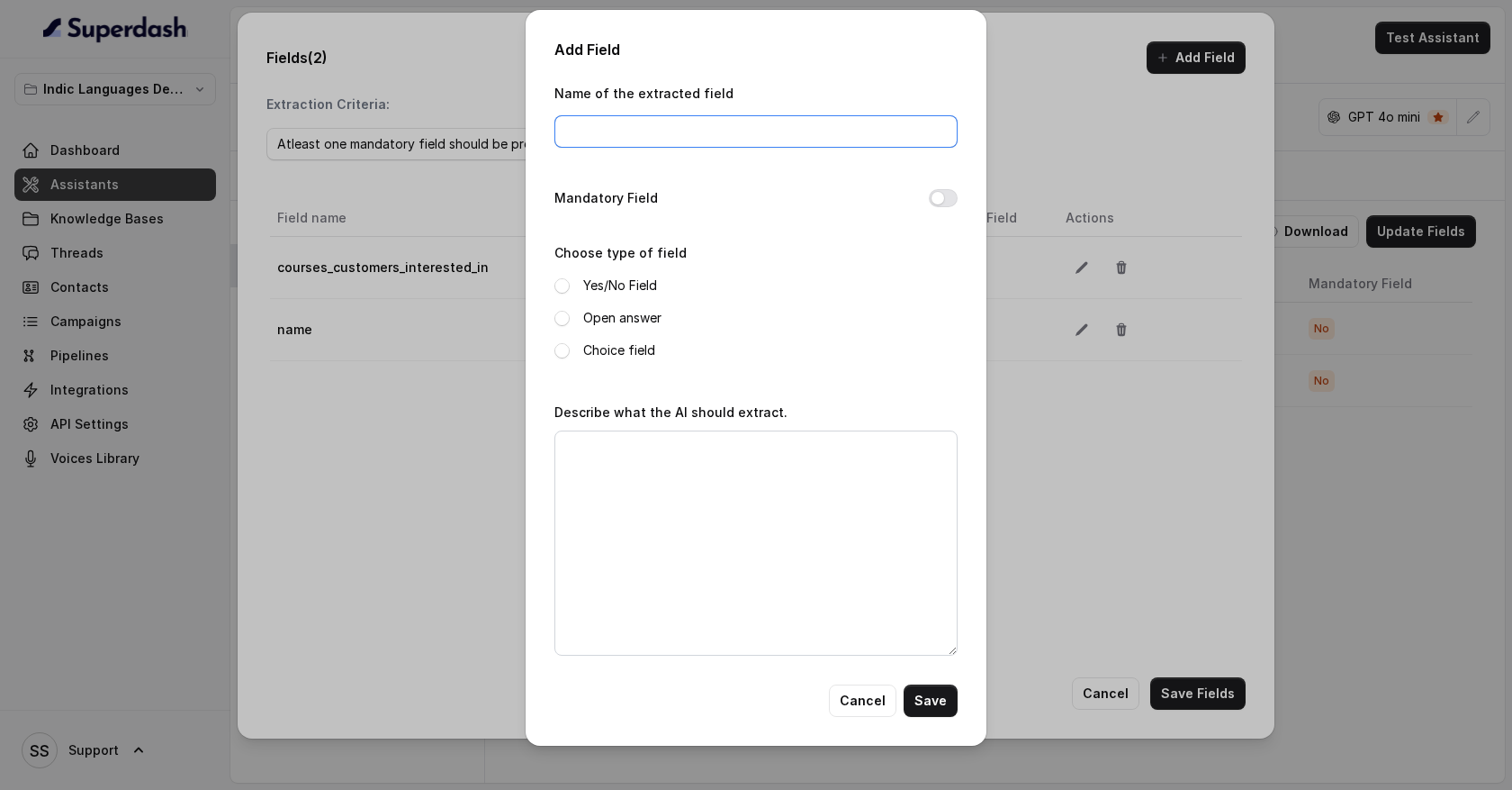
click at [622, 120] on input "Name of the extracted field" at bounding box center [756, 131] width 404 height 33
type input "requested_callback"
click at [562, 320] on span at bounding box center [563, 319] width 16 height 16
click at [564, 288] on span at bounding box center [563, 286] width 16 height 16
click at [608, 461] on textarea "Describe what the AI should extract." at bounding box center [756, 543] width 404 height 225
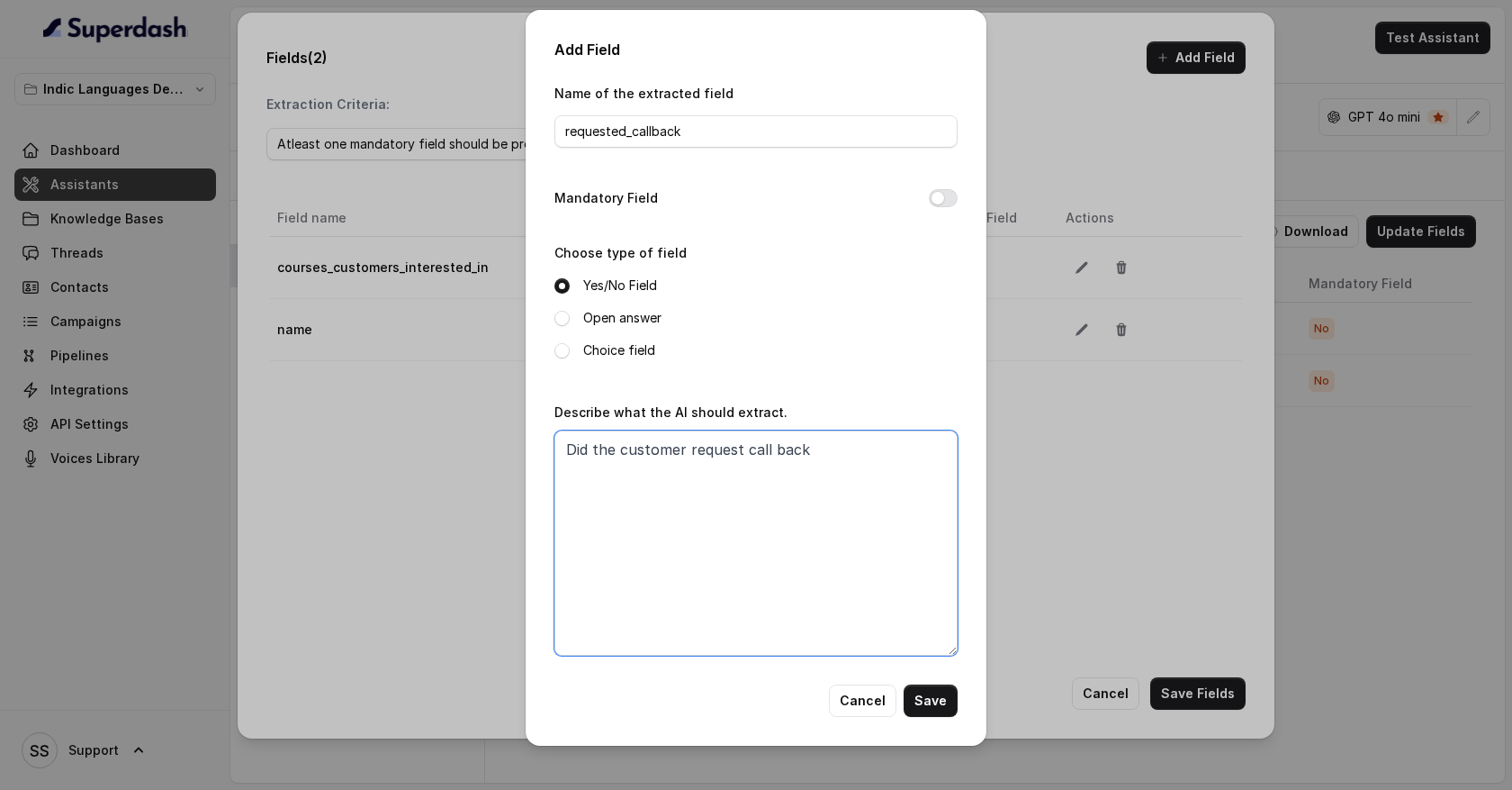
type textarea "Did the customer request call back"
click at [934, 700] on button "Save" at bounding box center [931, 700] width 54 height 33
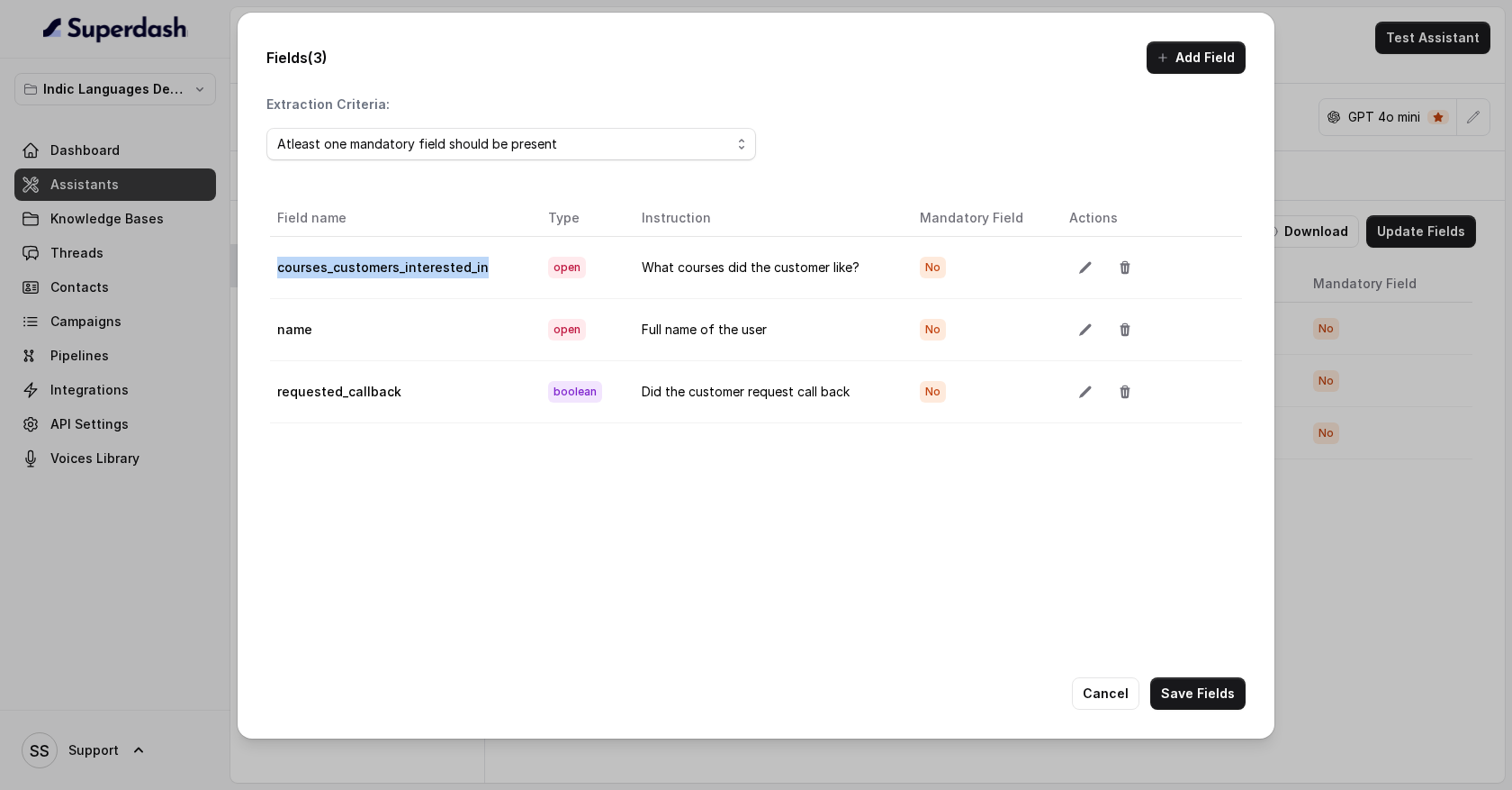
drag, startPoint x: 483, startPoint y: 269, endPoint x: 279, endPoint y: 271, distance: 204.0
click at [279, 271] on td "courses_customers_interested_in" at bounding box center [402, 267] width 264 height 62
drag, startPoint x: 314, startPoint y: 335, endPoint x: 277, endPoint y: 336, distance: 37.0
click at [277, 337] on td "name" at bounding box center [402, 329] width 264 height 62
click at [280, 392] on td "requested_callback" at bounding box center [402, 391] width 264 height 62
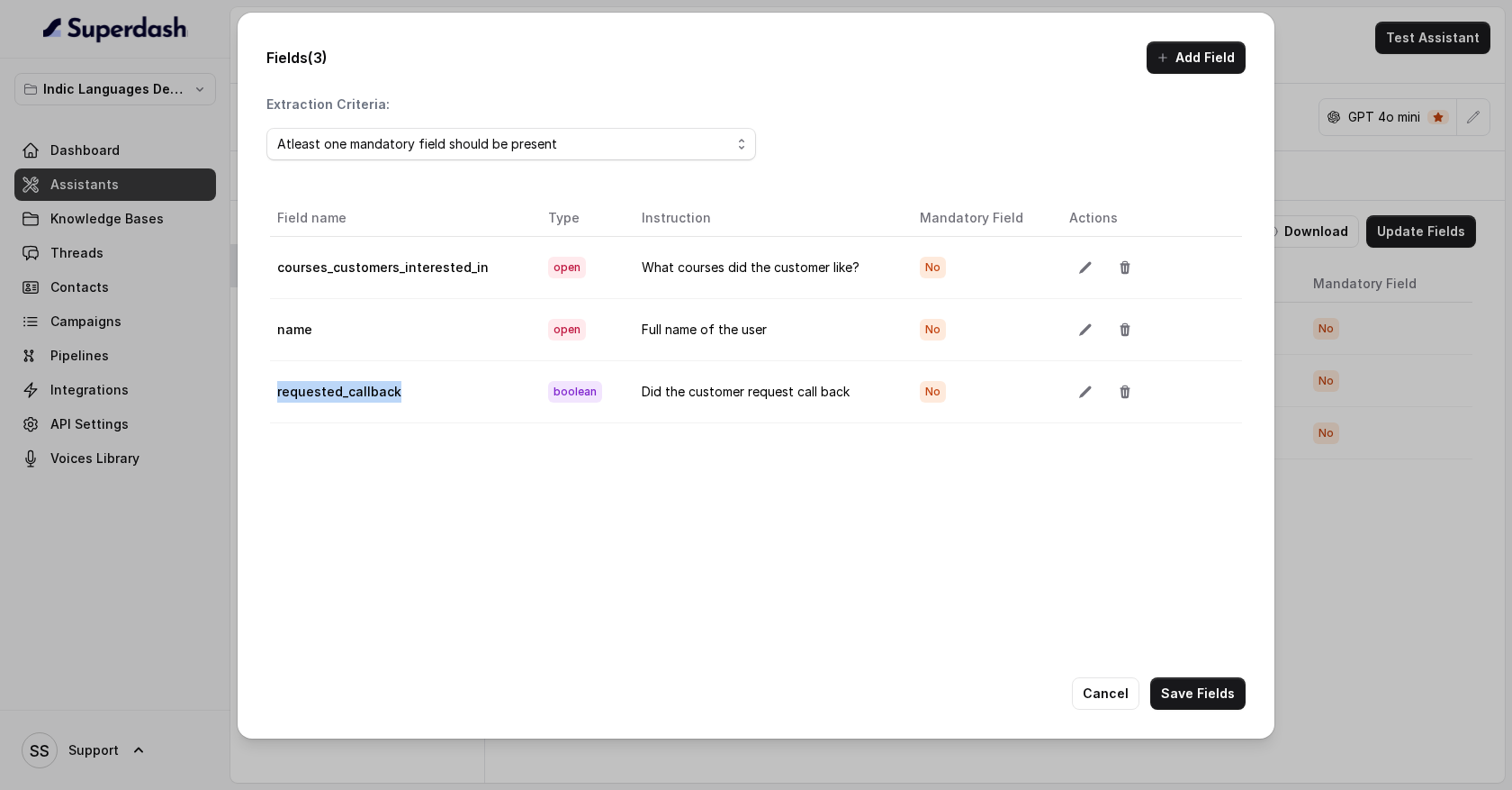
drag, startPoint x: 278, startPoint y: 392, endPoint x: 402, endPoint y: 392, distance: 124.0
click at [402, 392] on td "requested_callback" at bounding box center [402, 391] width 264 height 62
click at [1110, 687] on button "Cancel" at bounding box center [1105, 693] width 67 height 33
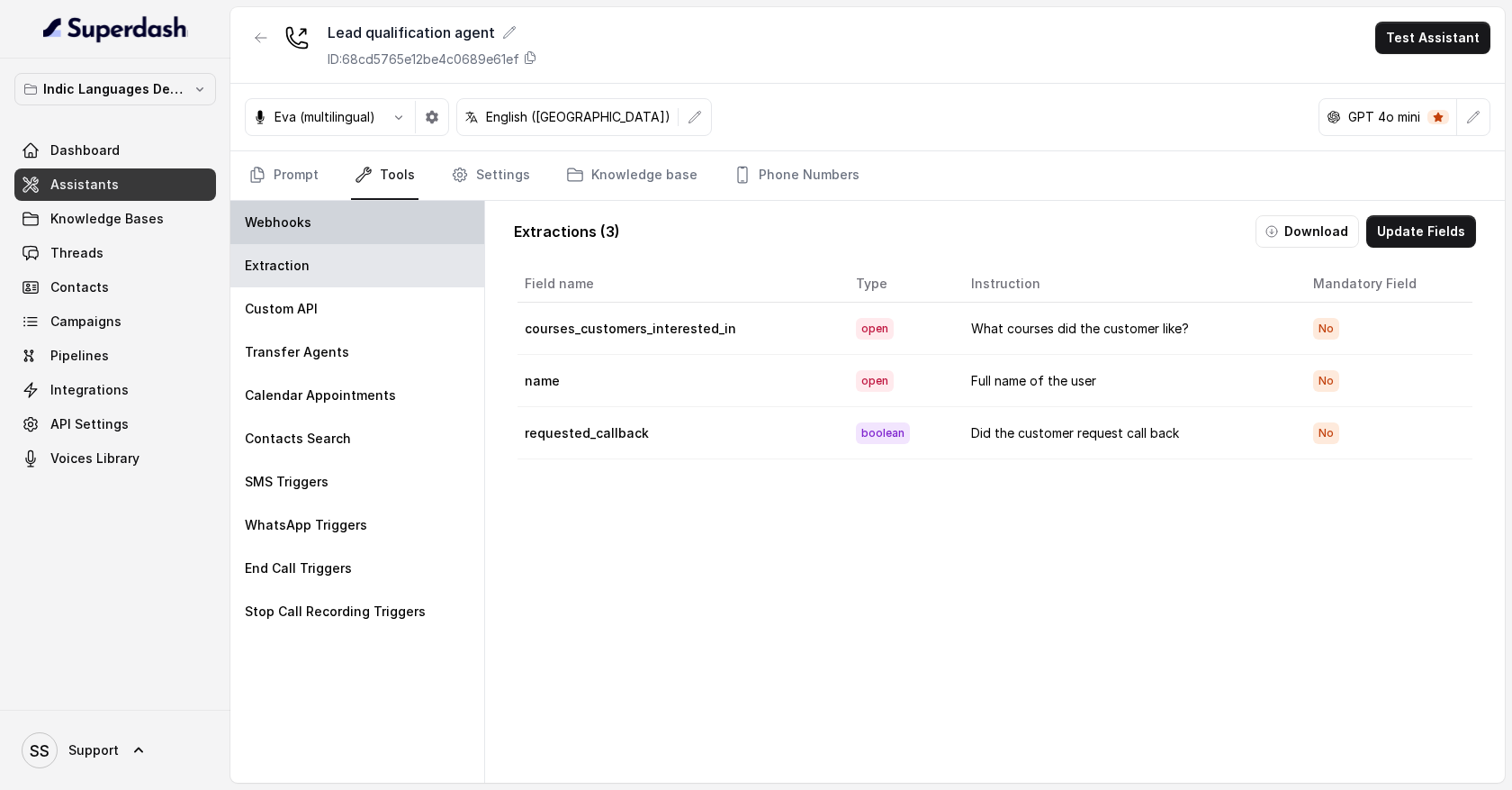
click at [385, 231] on div "Webhooks" at bounding box center [356, 222] width 254 height 43
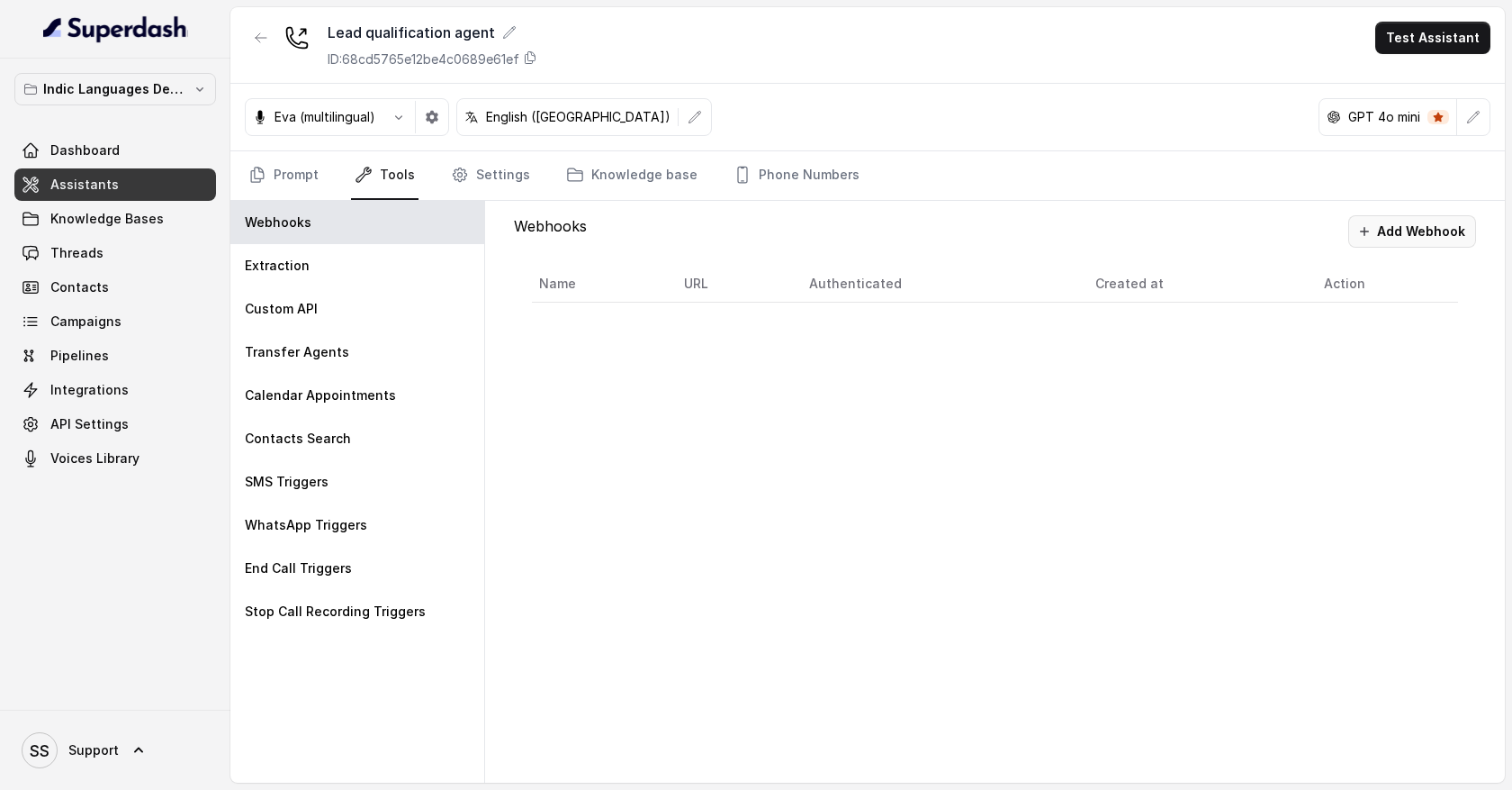
click at [1399, 238] on button "Add Webhook" at bounding box center [1412, 231] width 128 height 33
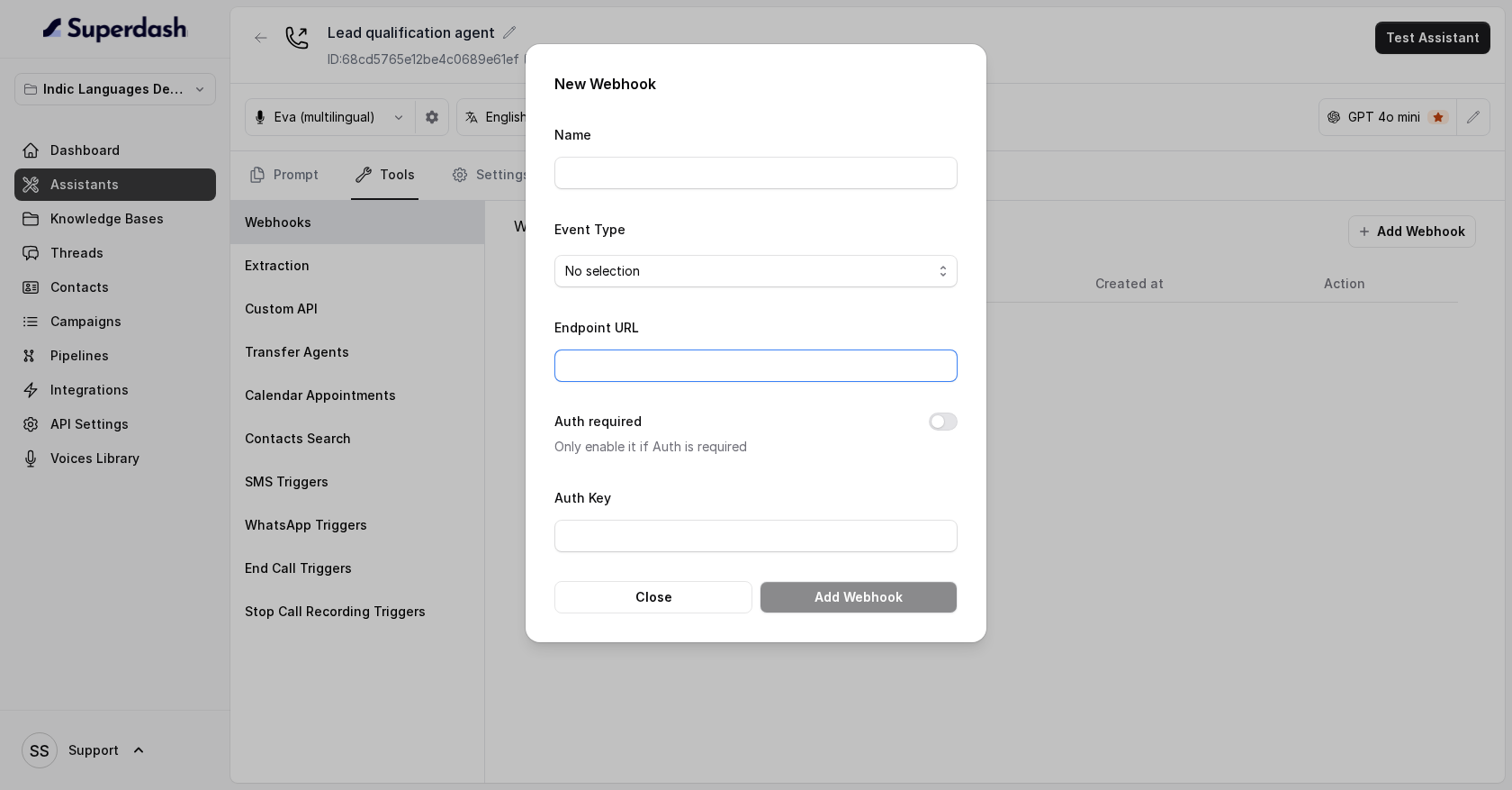
click at [671, 364] on input "Endpoint URL" at bounding box center [756, 365] width 404 height 33
type input "[URL][DOMAIN_NAME]"
click at [692, 593] on button "Close" at bounding box center [653, 596] width 198 height 33
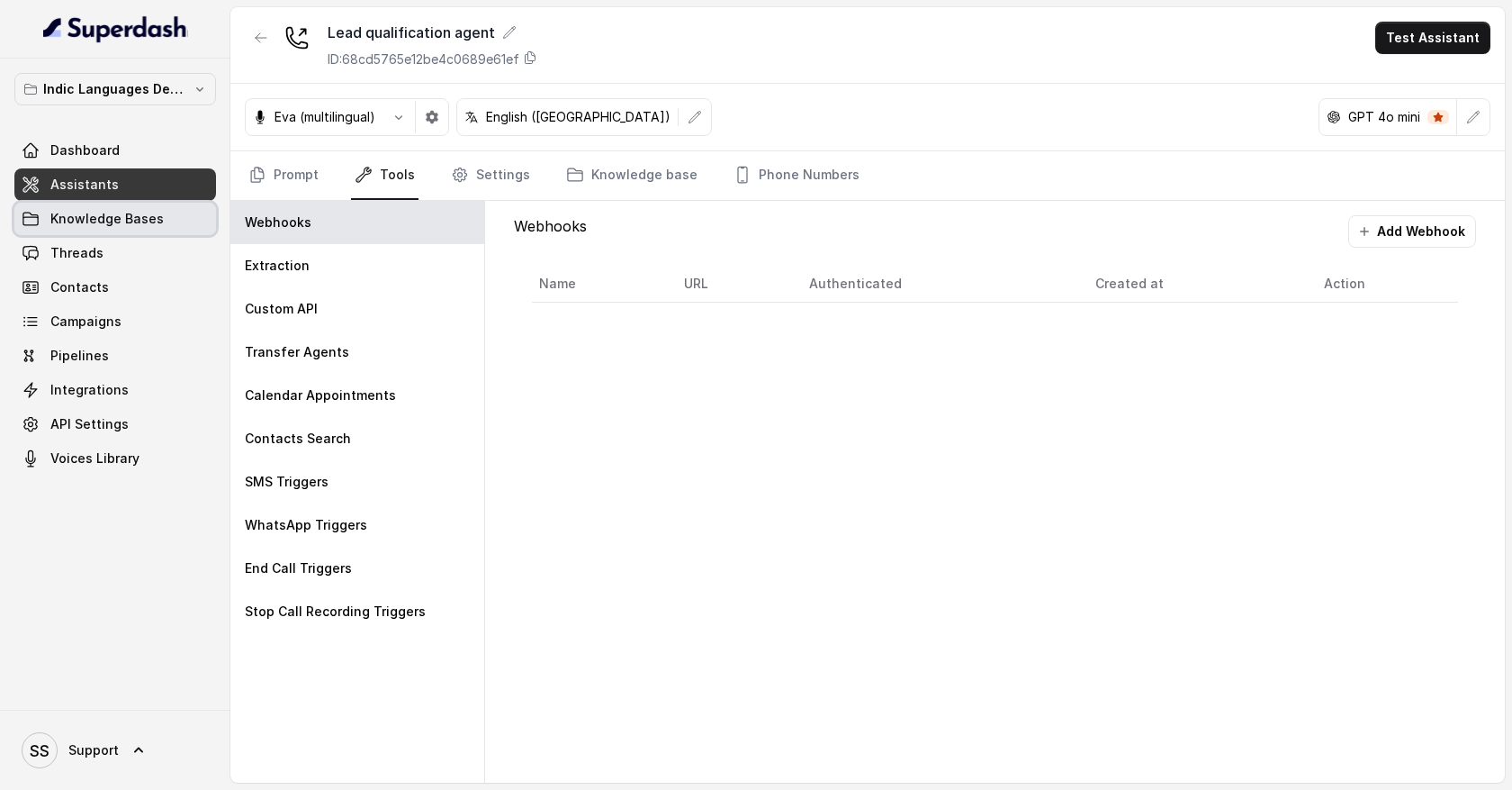
click at [104, 226] on span "Knowledge Bases" at bounding box center [107, 219] width 113 height 18
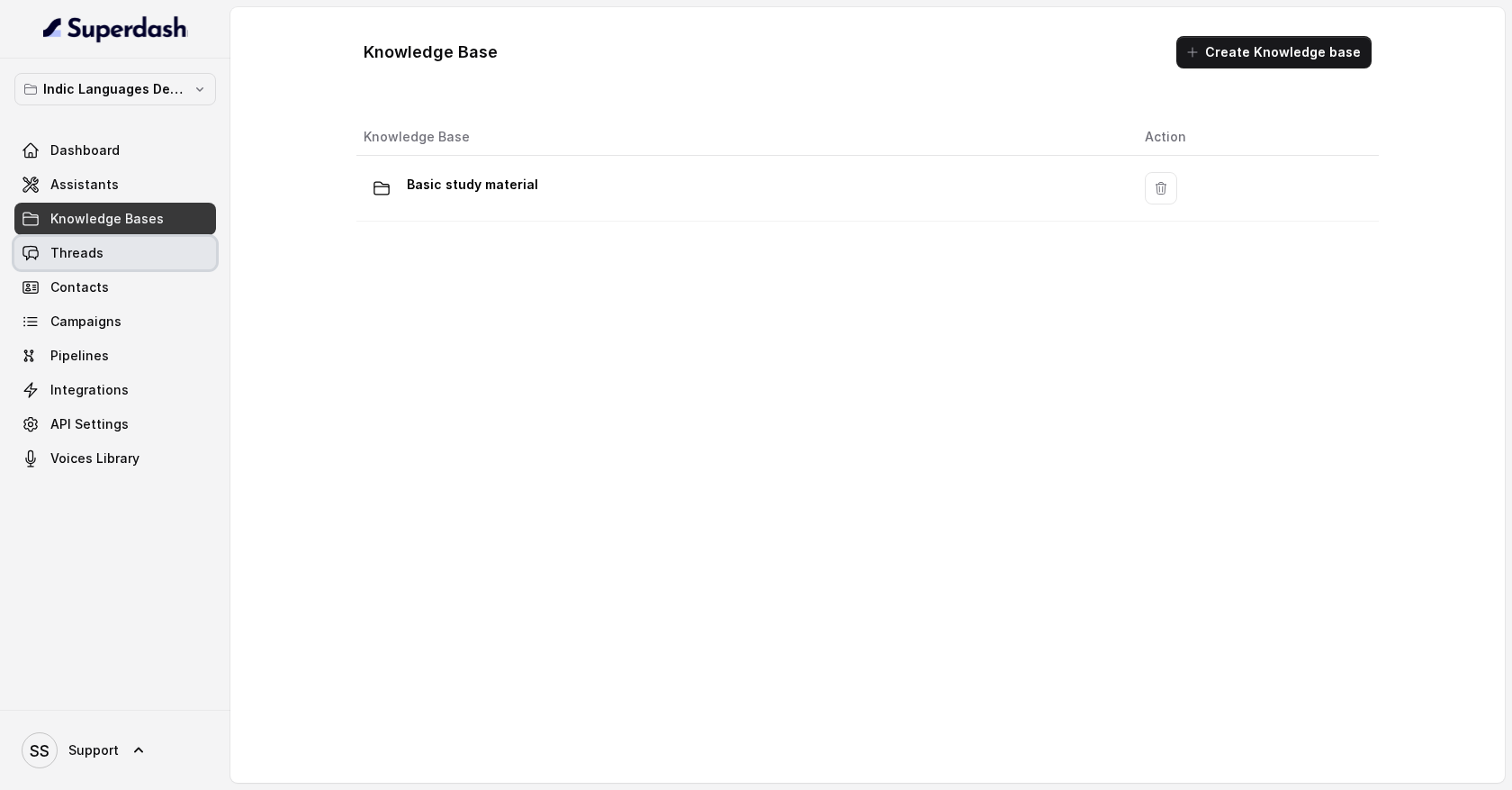
click at [102, 257] on link "Threads" at bounding box center [115, 253] width 201 height 33
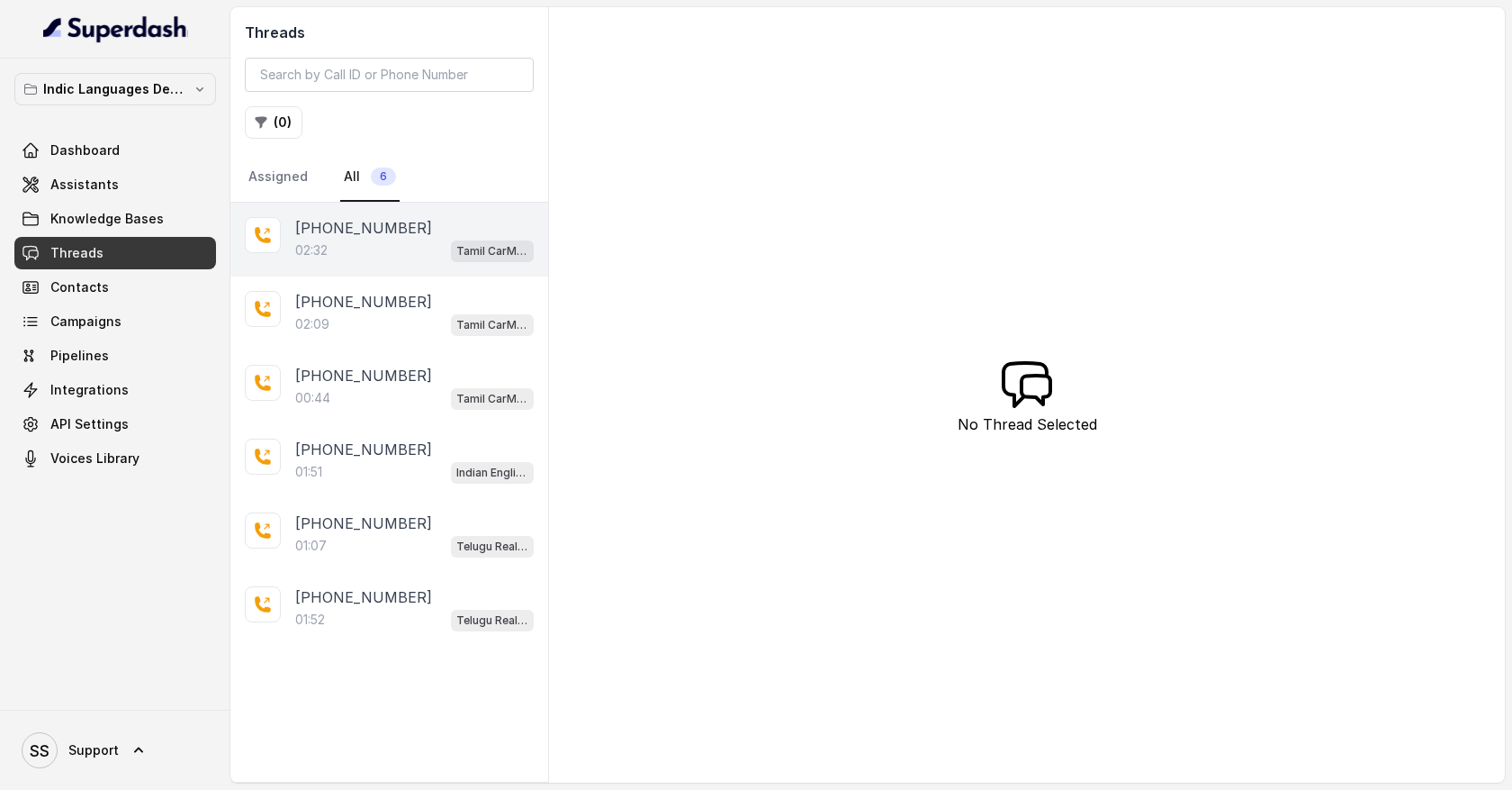
click at [388, 256] on div "02:32 Tamil CarMotors UseCase Assistant" at bounding box center [415, 251] width 239 height 24
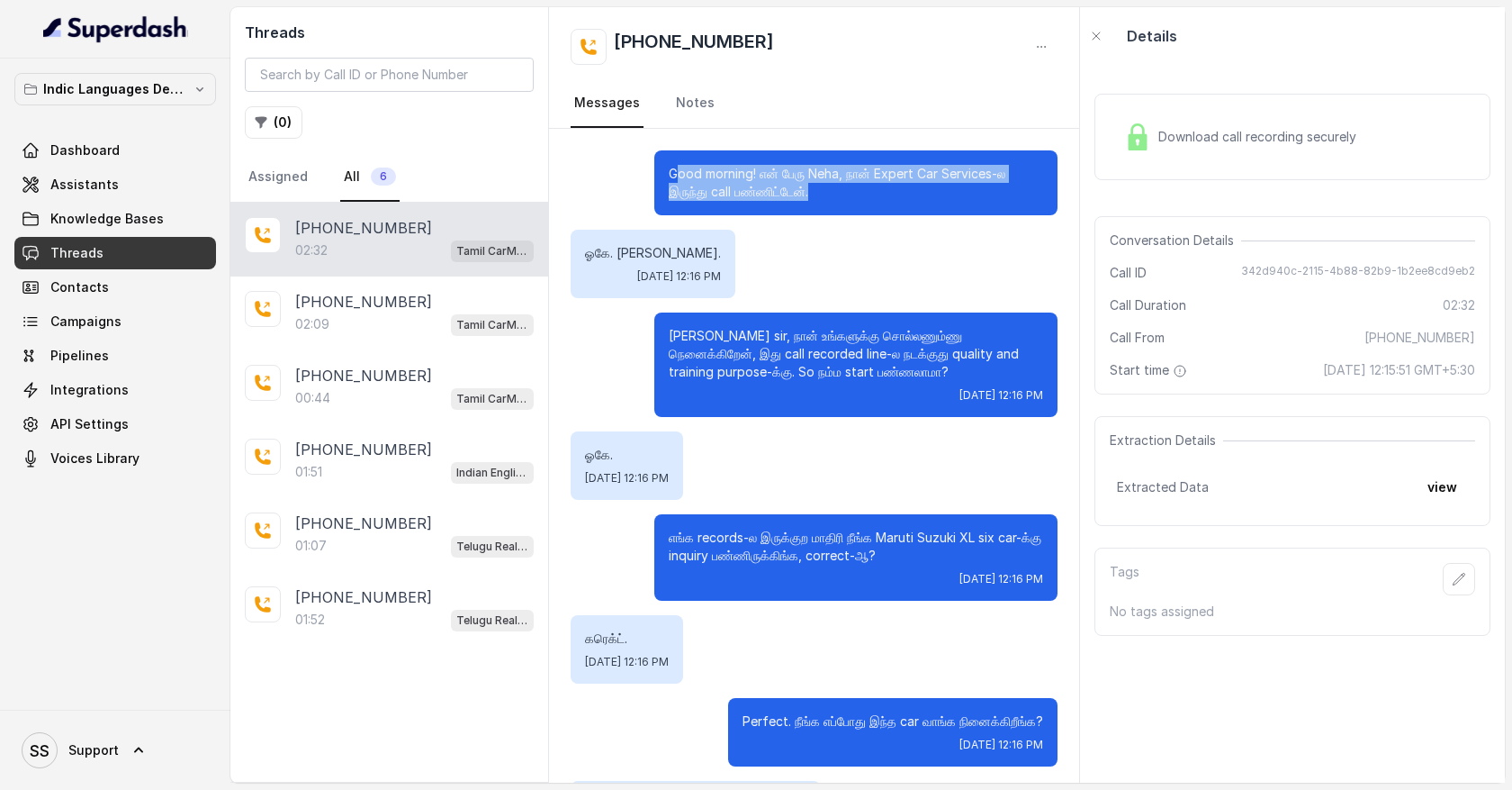
drag, startPoint x: 674, startPoint y: 173, endPoint x: 845, endPoint y: 211, distance: 175.2
click at [845, 211] on div "Good morning! என் பேரு Neha, நான் Expert Car Services-ல இருந்து call பண்ணிட்டேன…" at bounding box center [856, 183] width 404 height 65
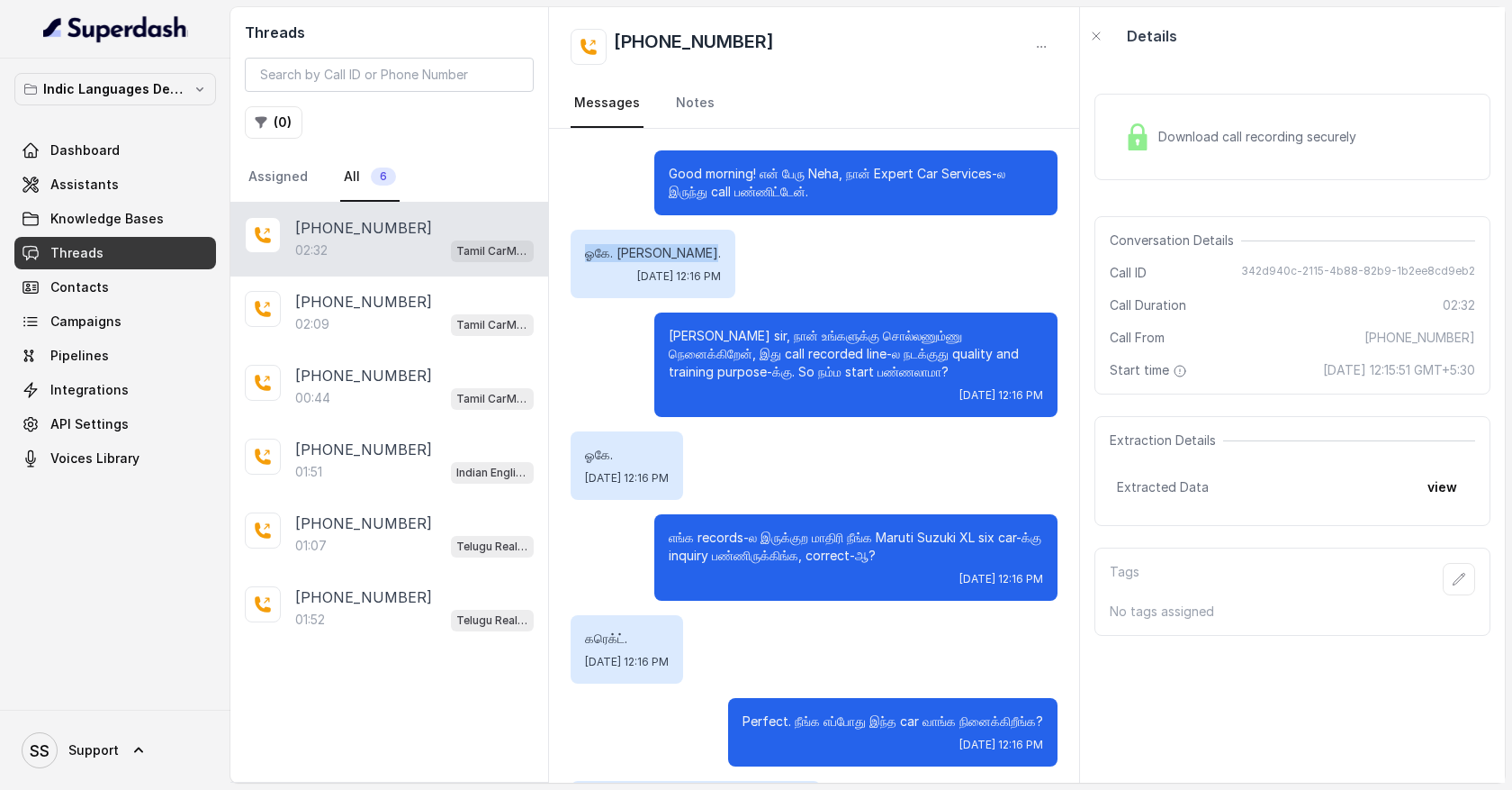
drag, startPoint x: 583, startPoint y: 254, endPoint x: 686, endPoint y: 257, distance: 103.0
click at [688, 260] on div "ஓகே. [PERSON_NAME]. [DATE] 12:16 PM" at bounding box center [652, 264] width 165 height 68
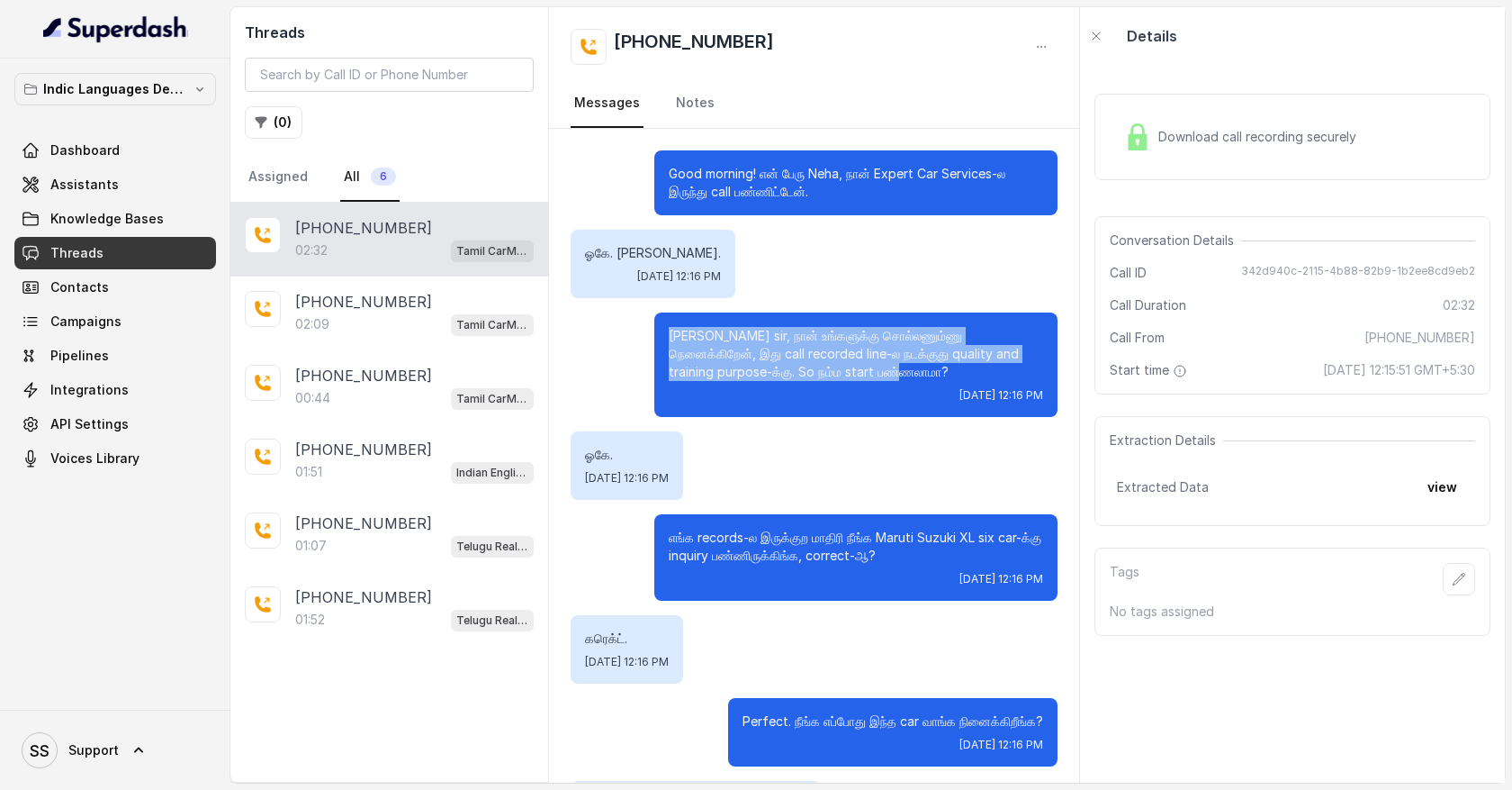
drag, startPoint x: 662, startPoint y: 334, endPoint x: 840, endPoint y: 376, distance: 182.9
click at [840, 376] on div "[PERSON_NAME] sir, நான் உங்களுக்கு சொல்லணும்ணு நெனைக்கிறேன், இது call recorded …" at bounding box center [856, 364] width 404 height 105
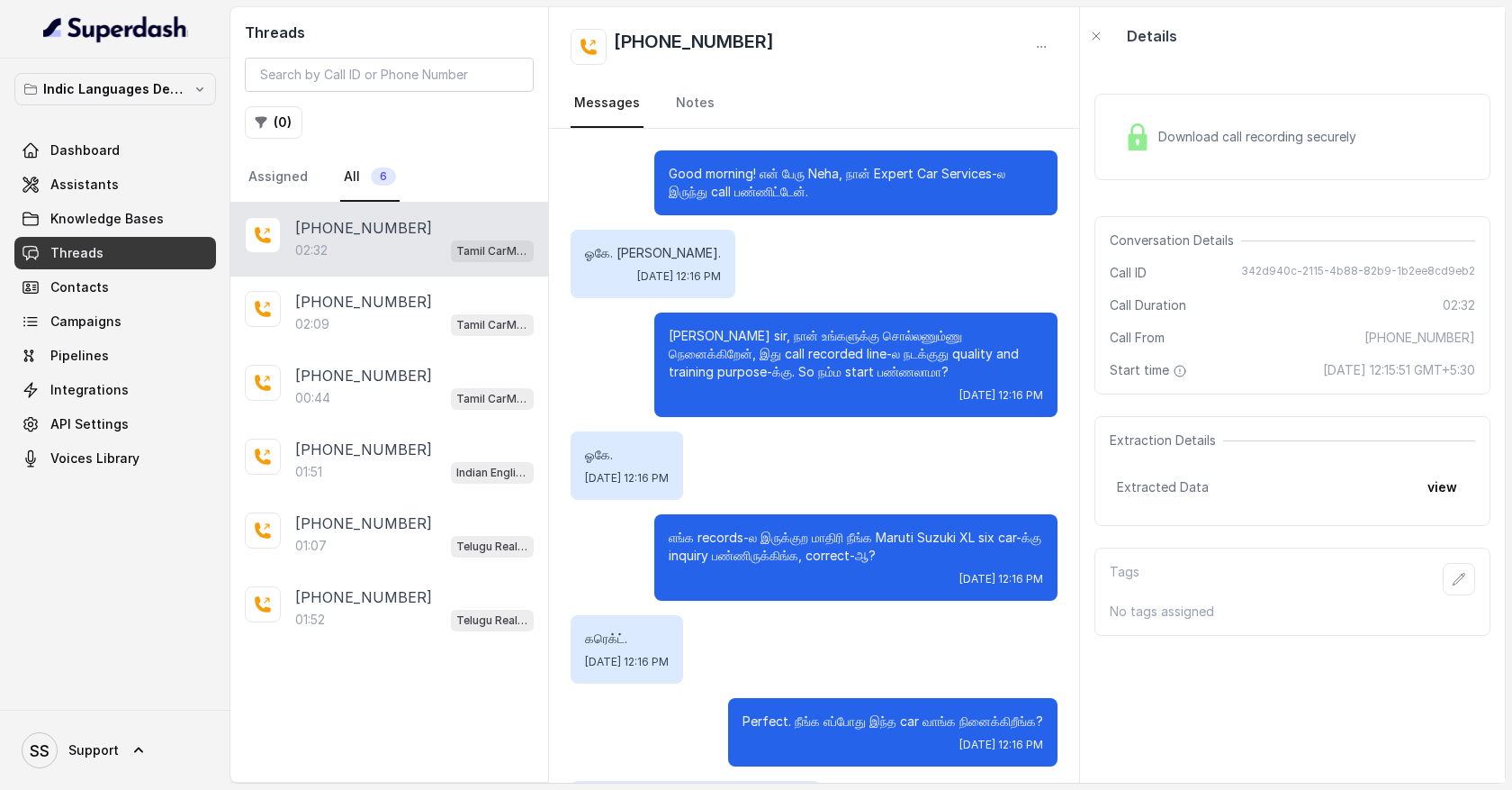
click at [1209, 147] on div "Download call recording securely" at bounding box center [1241, 137] width 247 height 41
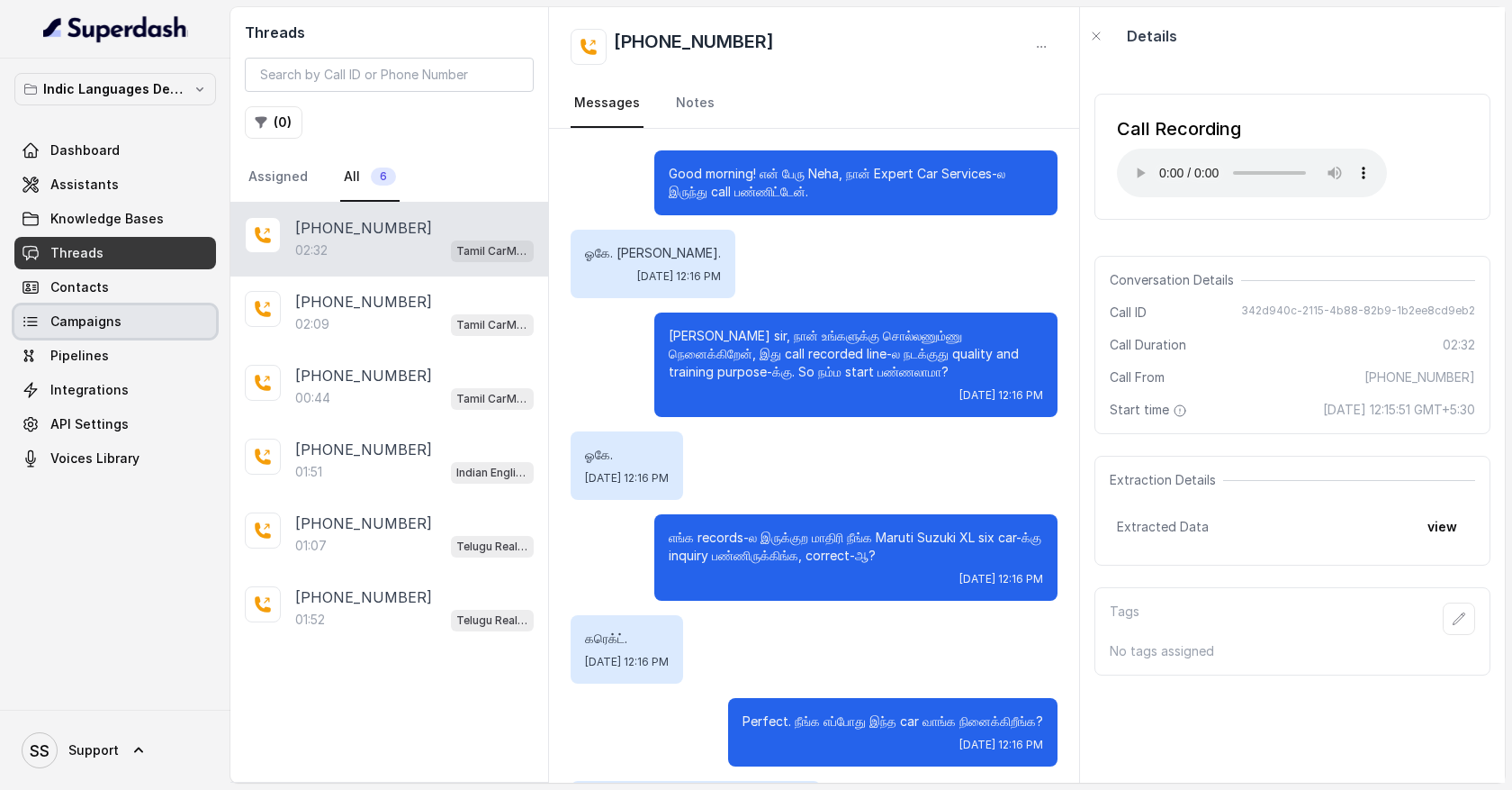
click at [137, 320] on link "Campaigns" at bounding box center [115, 321] width 201 height 33
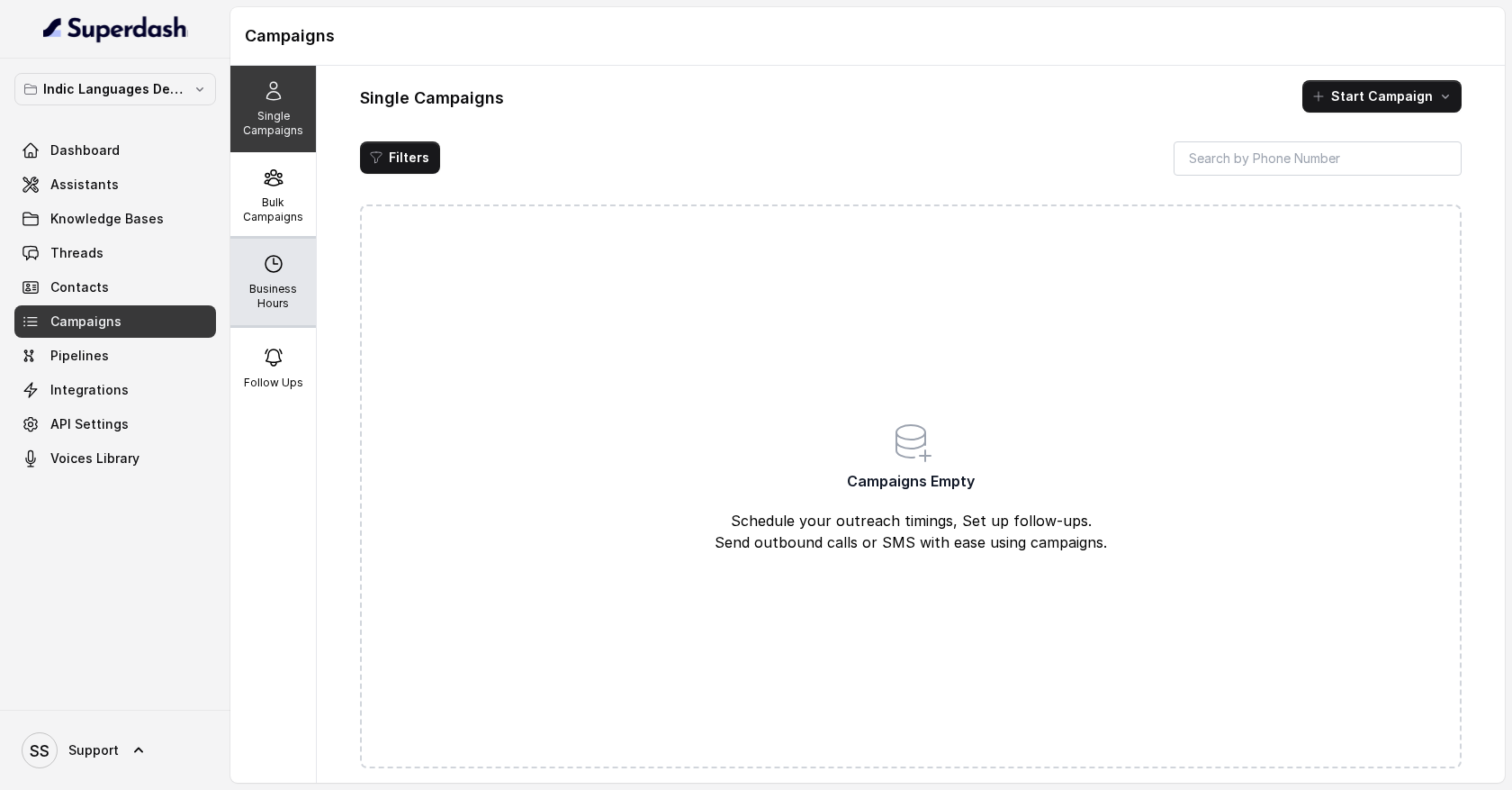
click at [275, 291] on p "Business Hours" at bounding box center [273, 295] width 71 height 29
select select "UTC"
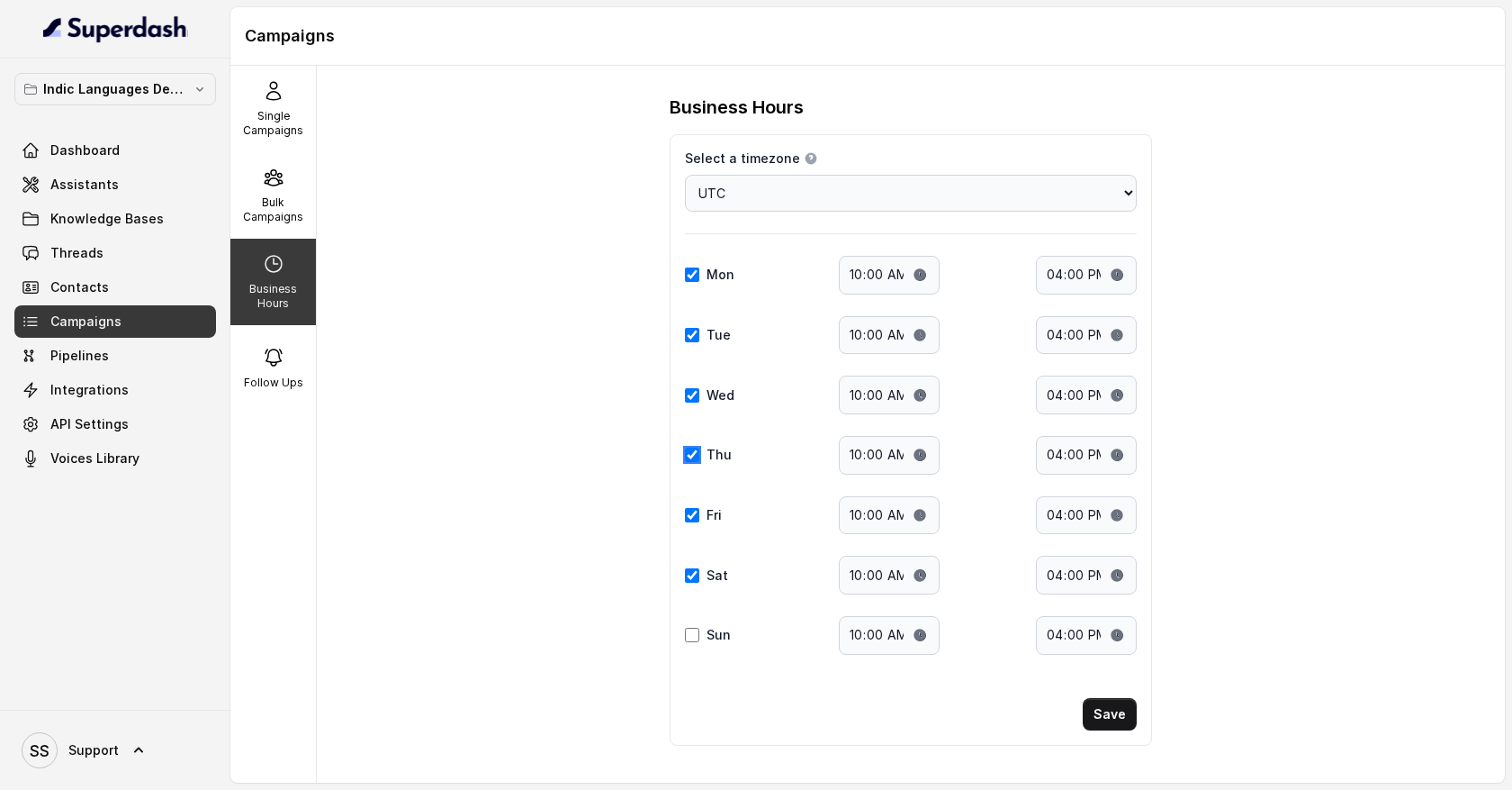
click at [696, 452] on input "Thu" at bounding box center [692, 454] width 15 height 15
checkbox input "false"
click at [693, 522] on div "Fri" at bounding box center [714, 515] width 57 height 18
click at [696, 578] on input "Sat" at bounding box center [692, 576] width 15 height 15
checkbox input "false"
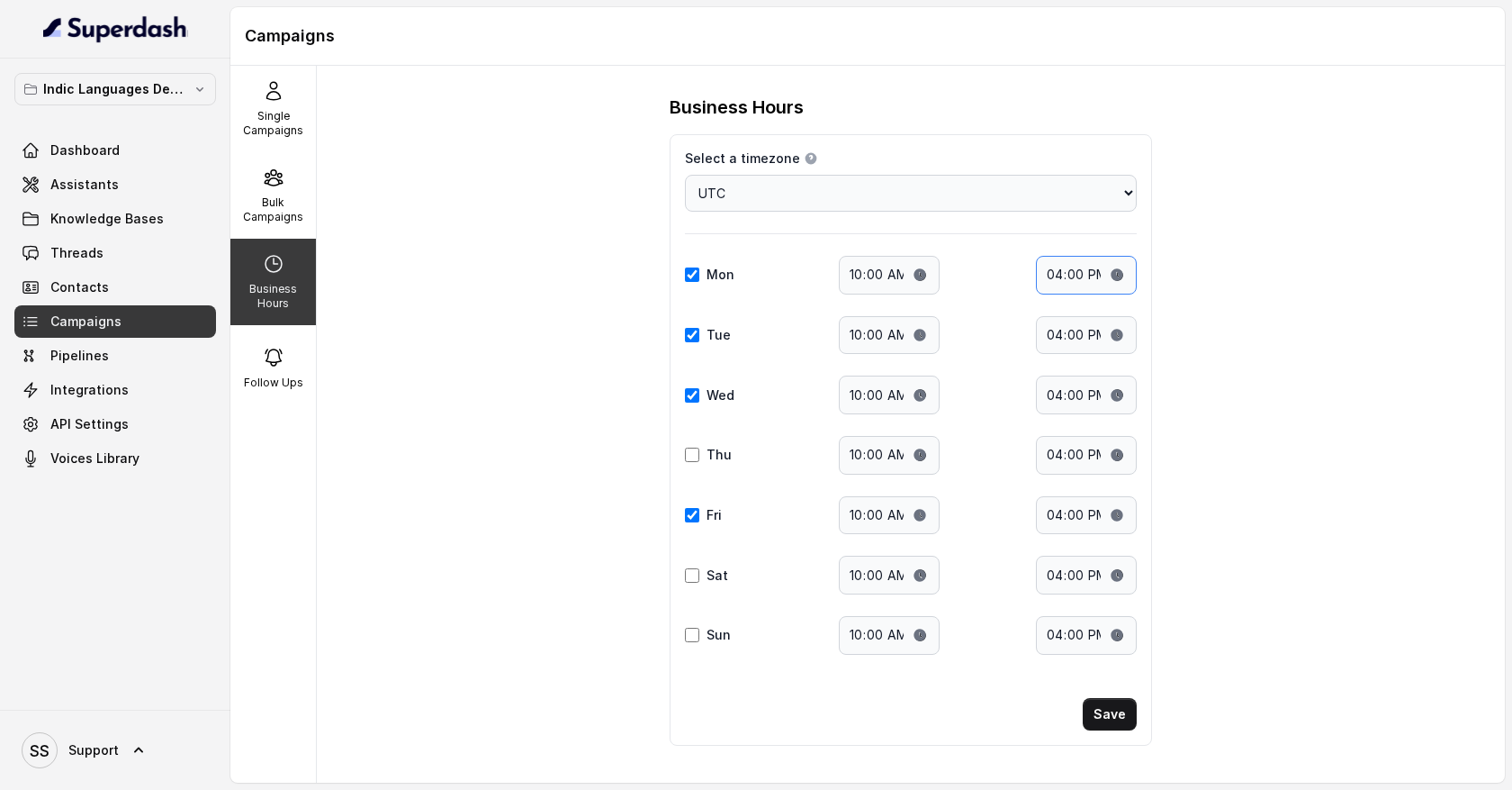
click at [1067, 279] on input "16:00" at bounding box center [1087, 275] width 101 height 39
click at [1057, 276] on input "16:00" at bounding box center [1087, 275] width 101 height 39
click at [1119, 276] on input "16:00" at bounding box center [1087, 275] width 101 height 39
type input "23:00"
click at [1231, 304] on div "Business Hours Select a timezone Details Select a timezone that fits your locat…" at bounding box center [911, 425] width 1188 height 717
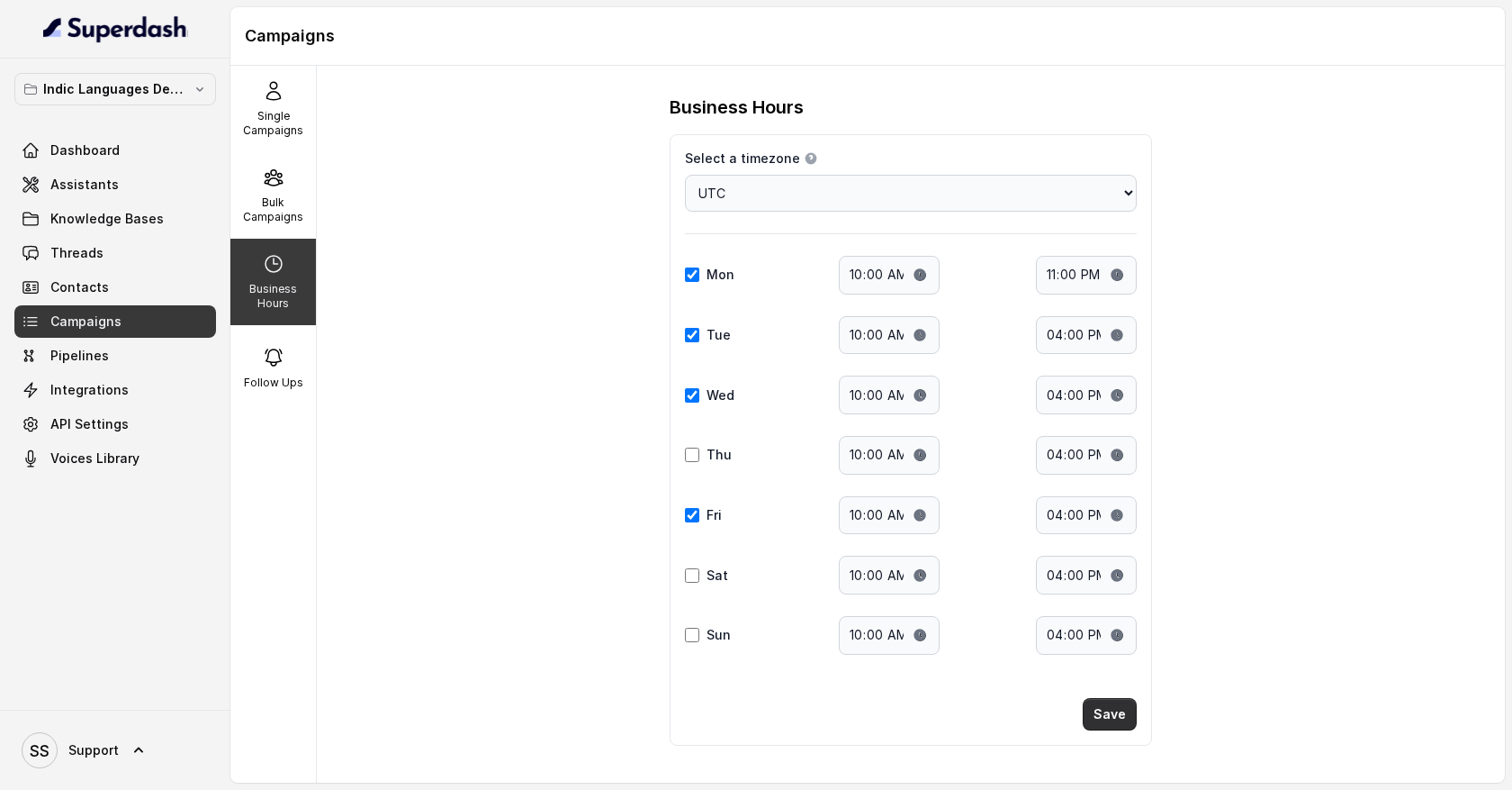
click at [1112, 715] on button "Save" at bounding box center [1109, 714] width 54 height 33
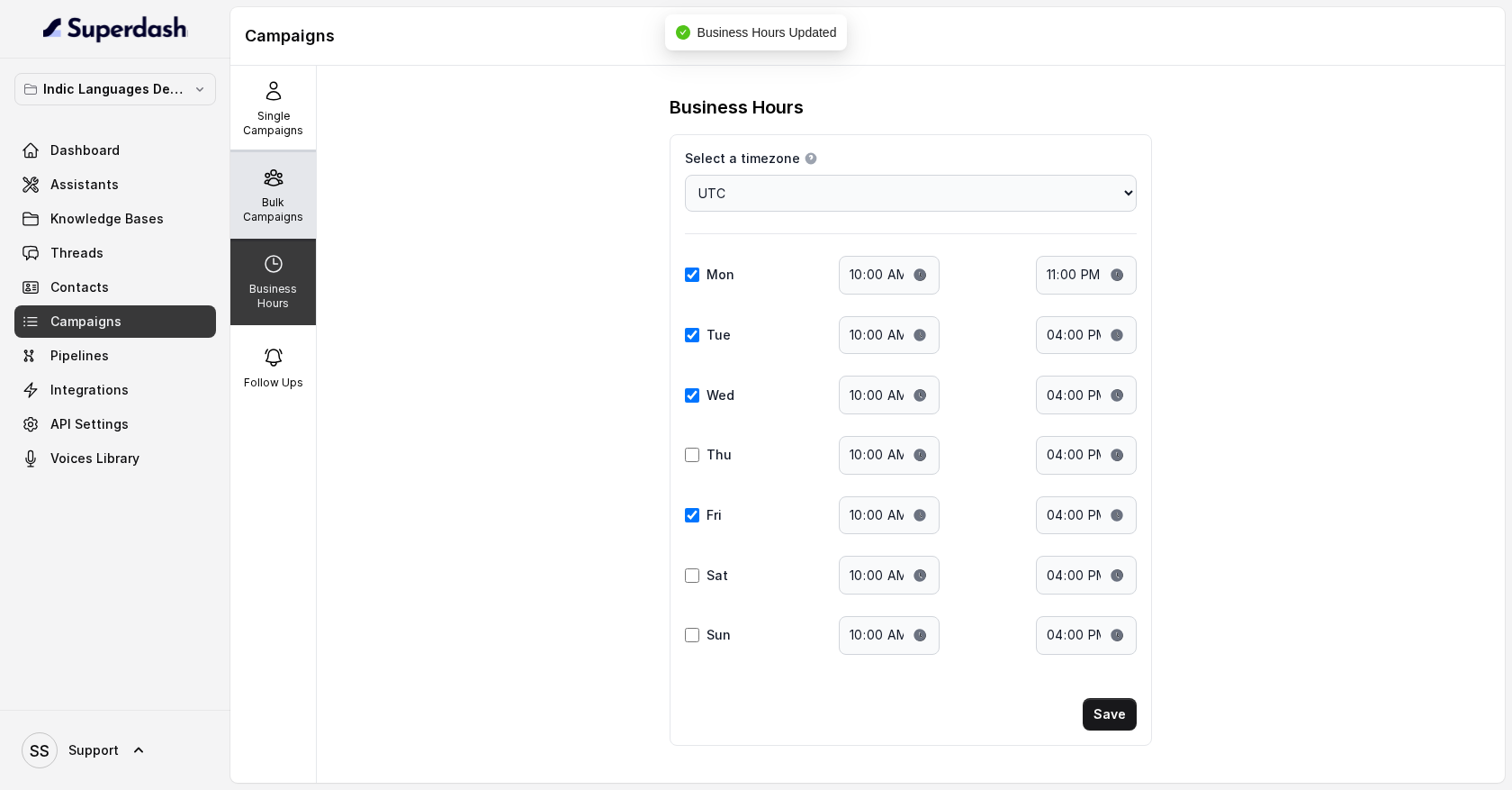
click at [292, 198] on p "Bulk Campaigns" at bounding box center [273, 209] width 71 height 29
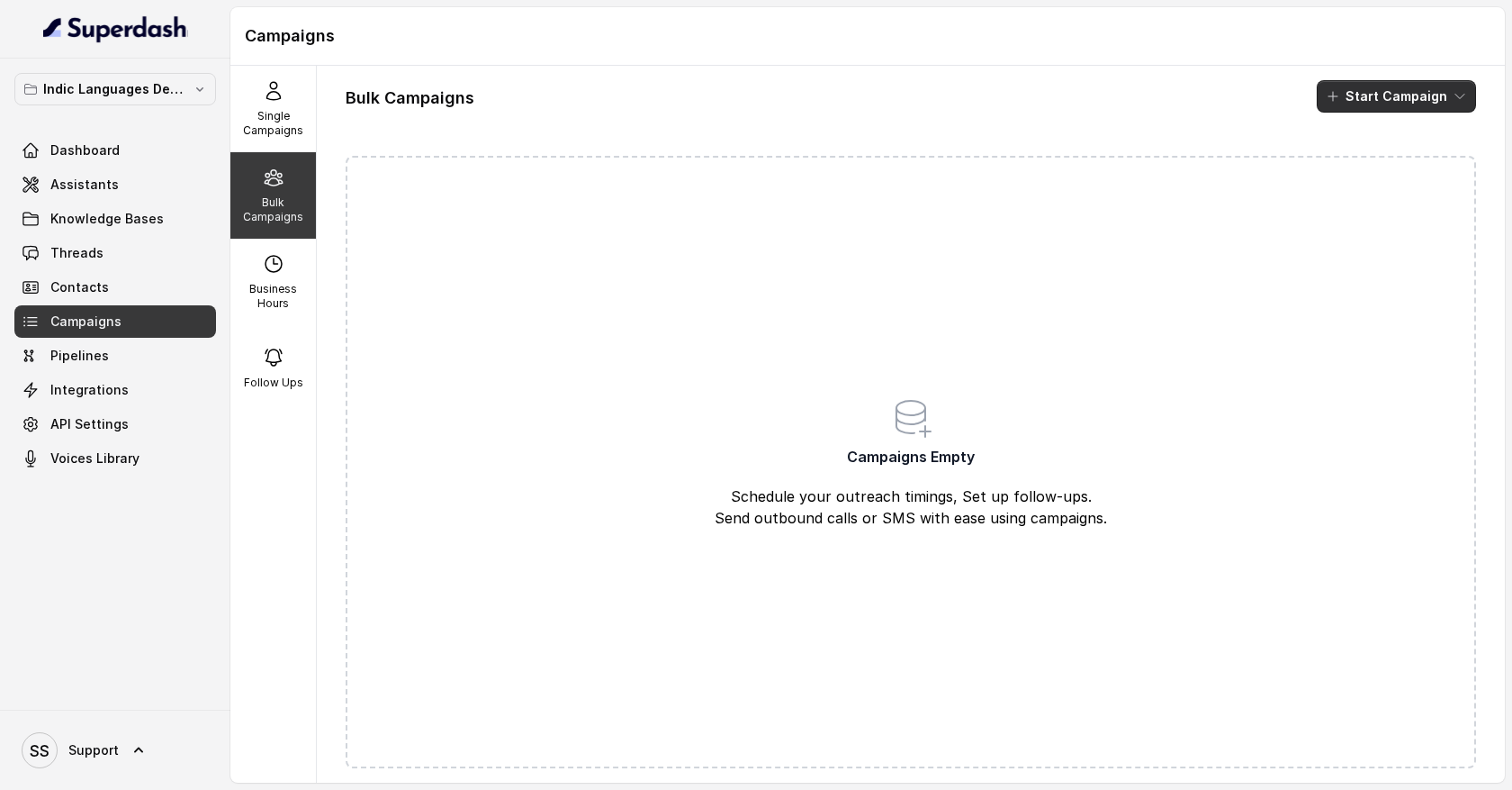
click at [1459, 99] on icon "button" at bounding box center [1460, 96] width 15 height 15
click at [1388, 164] on div "Call" at bounding box center [1372, 167] width 87 height 18
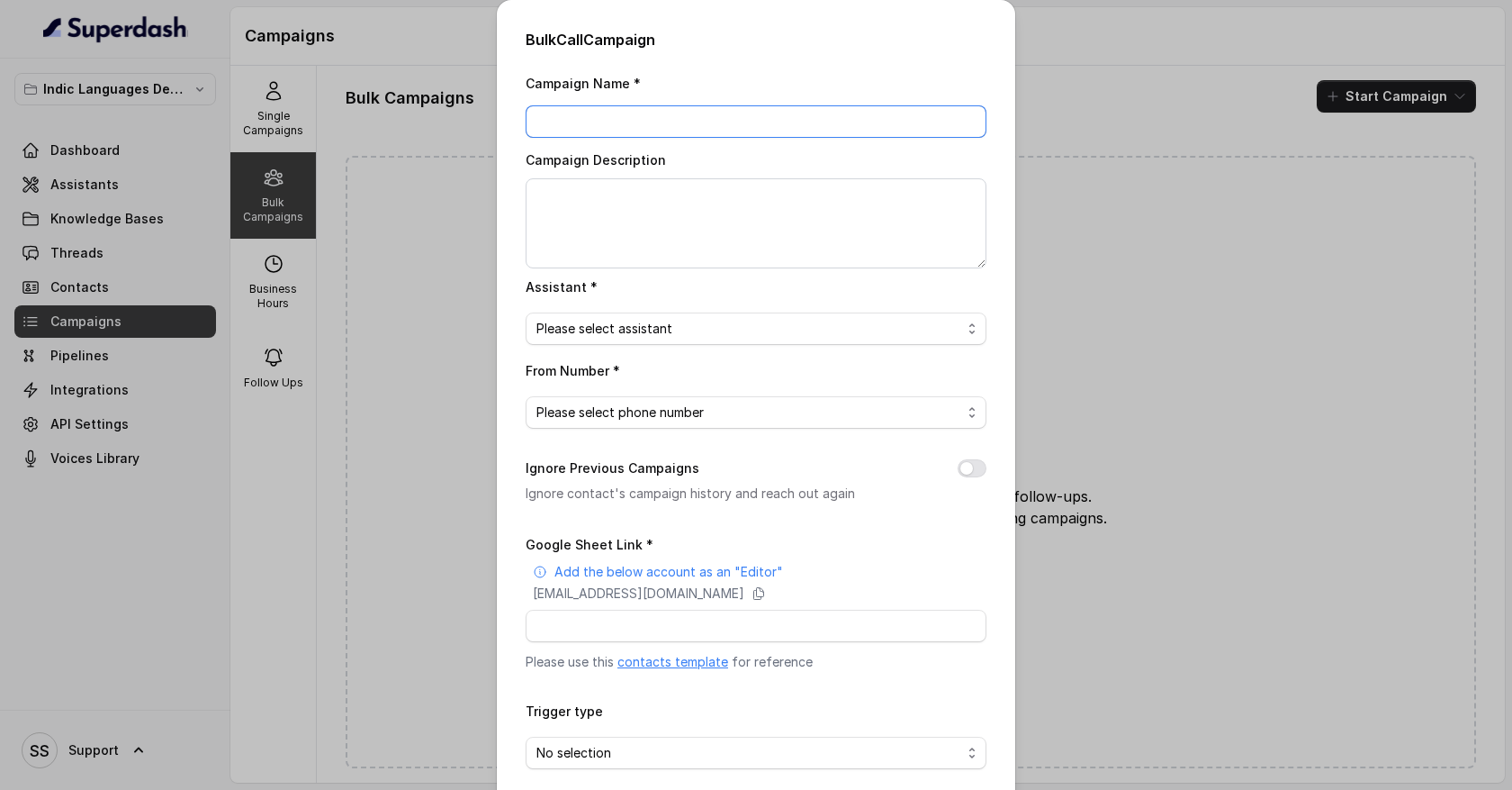
click at [674, 128] on input "Campaign Name *" at bounding box center [756, 121] width 461 height 33
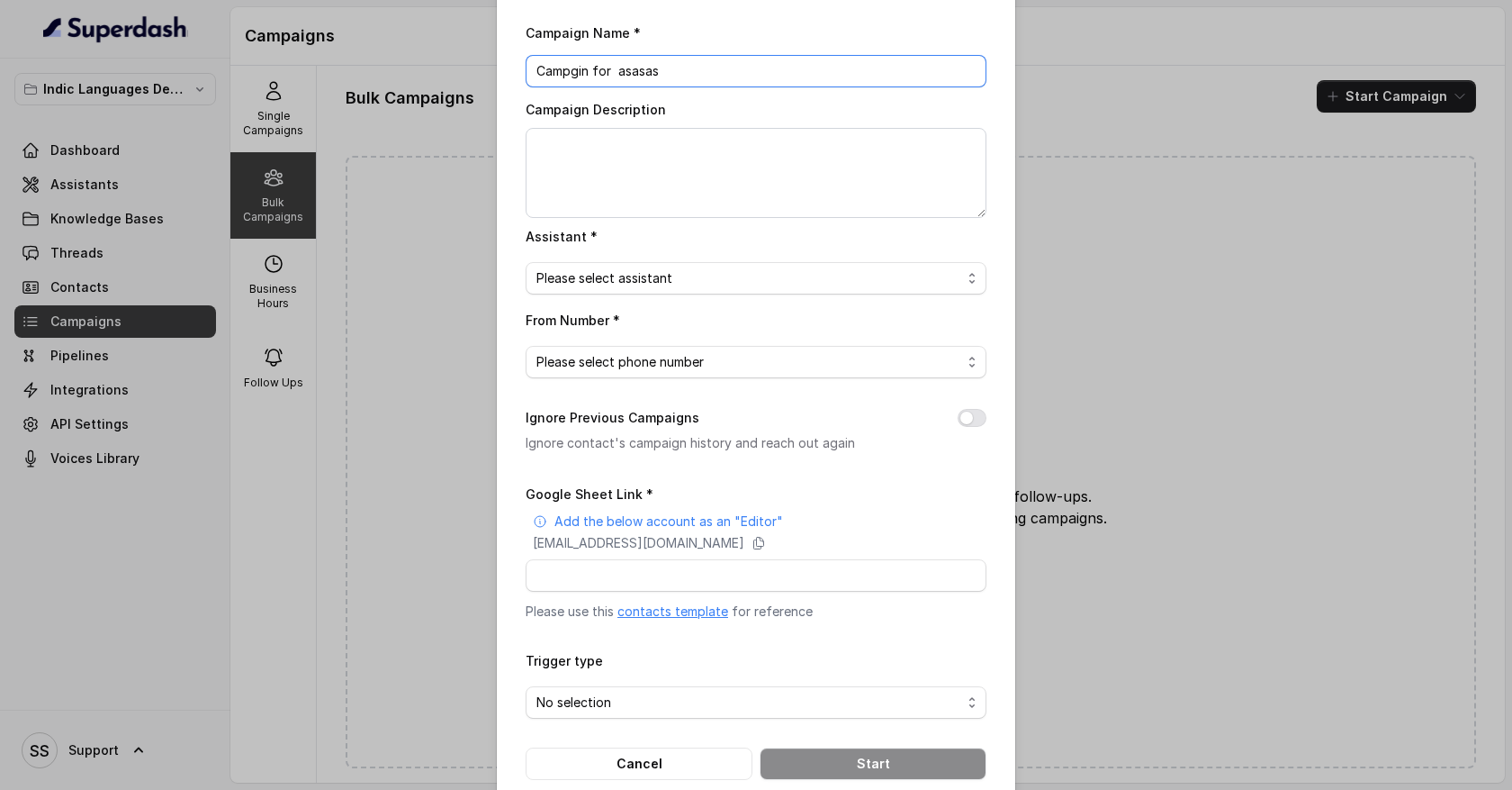
scroll to position [81, 0]
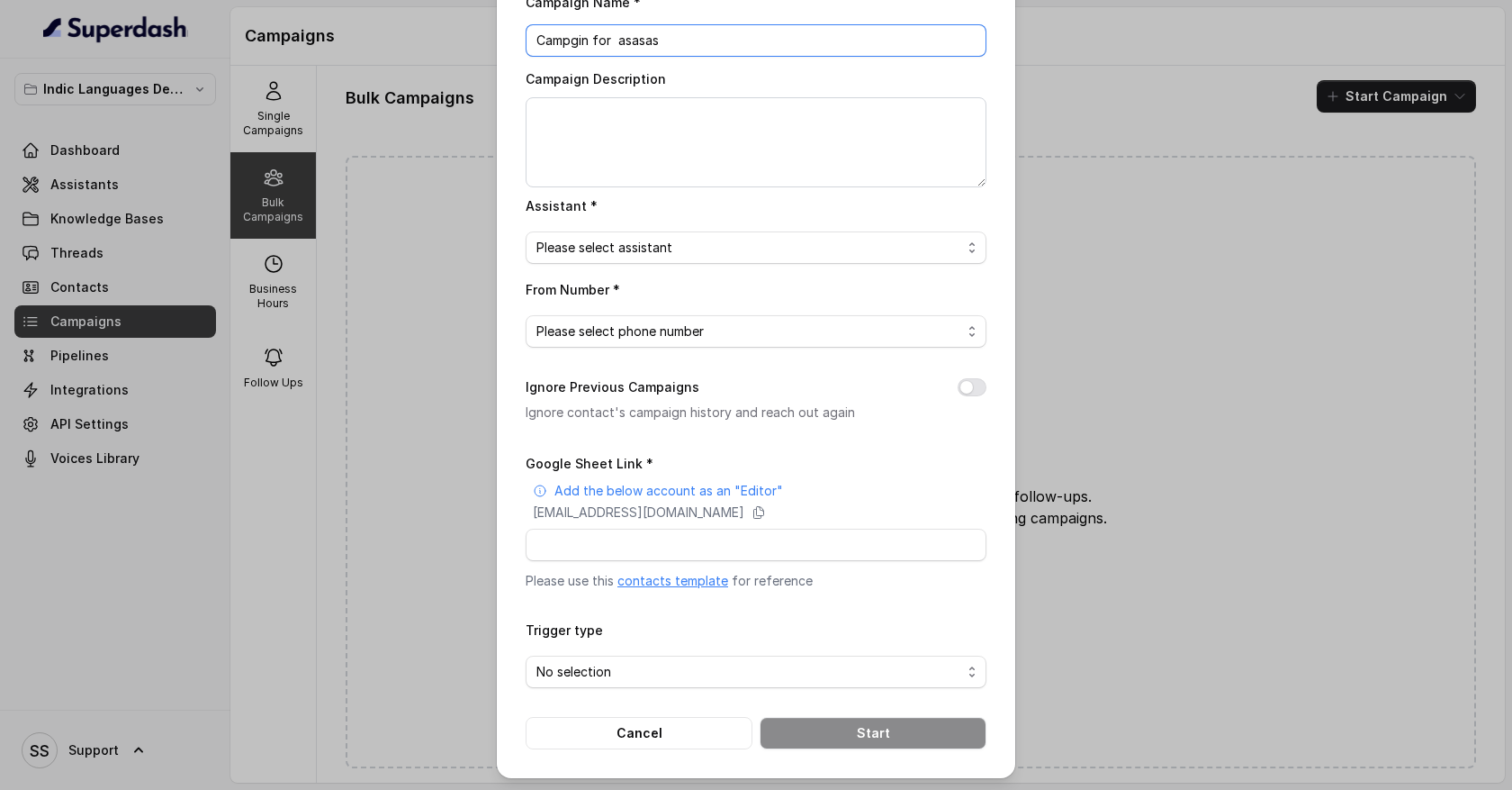
type input "Campgin for asasas"
click at [651, 132] on textarea "Campaign Description" at bounding box center [756, 142] width 461 height 90
click at [661, 233] on span "Please select assistant" at bounding box center [756, 247] width 461 height 33
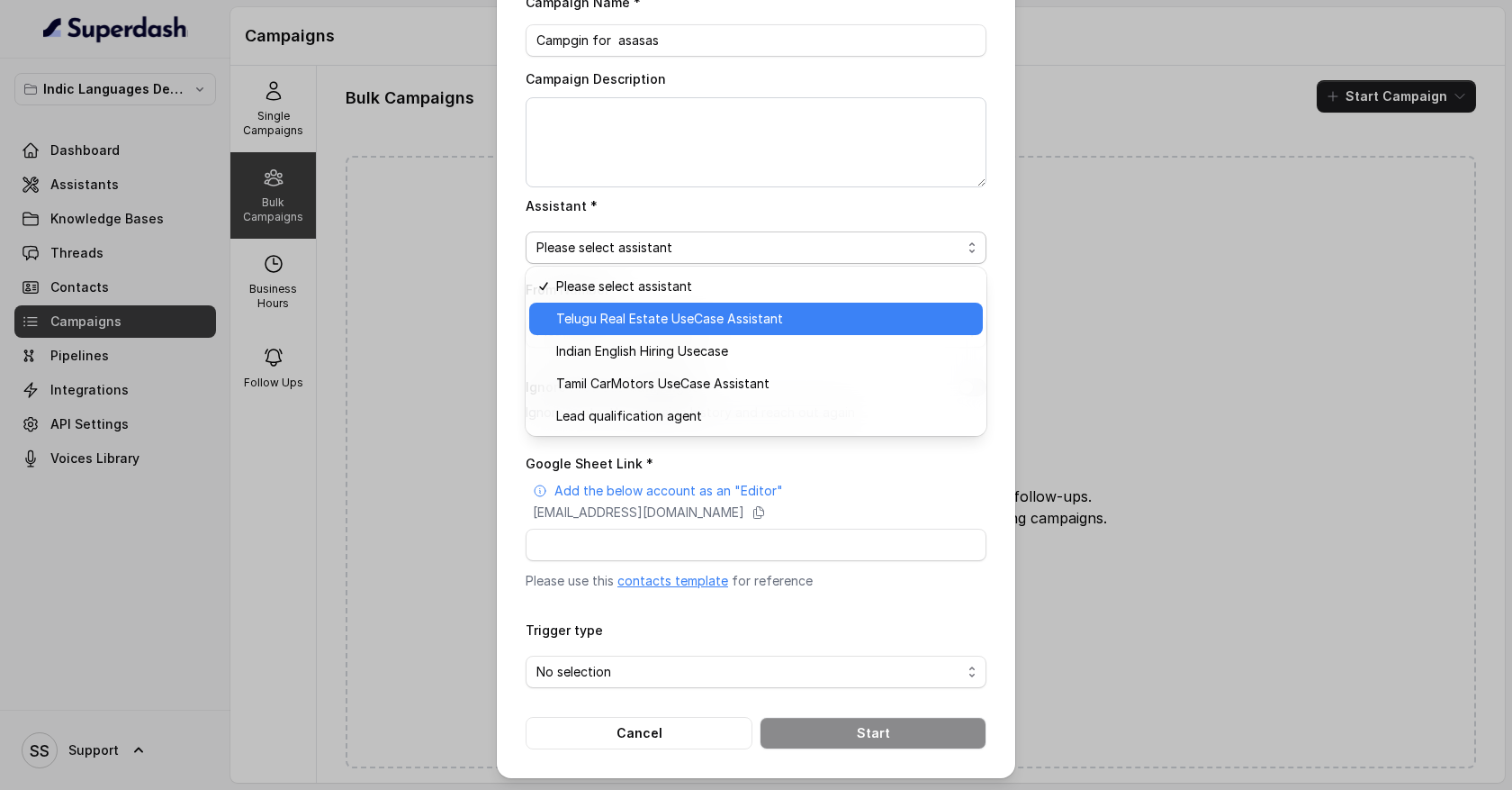
click at [703, 323] on span "Telugu Real Estate UseCase Assistant" at bounding box center [764, 319] width 416 height 22
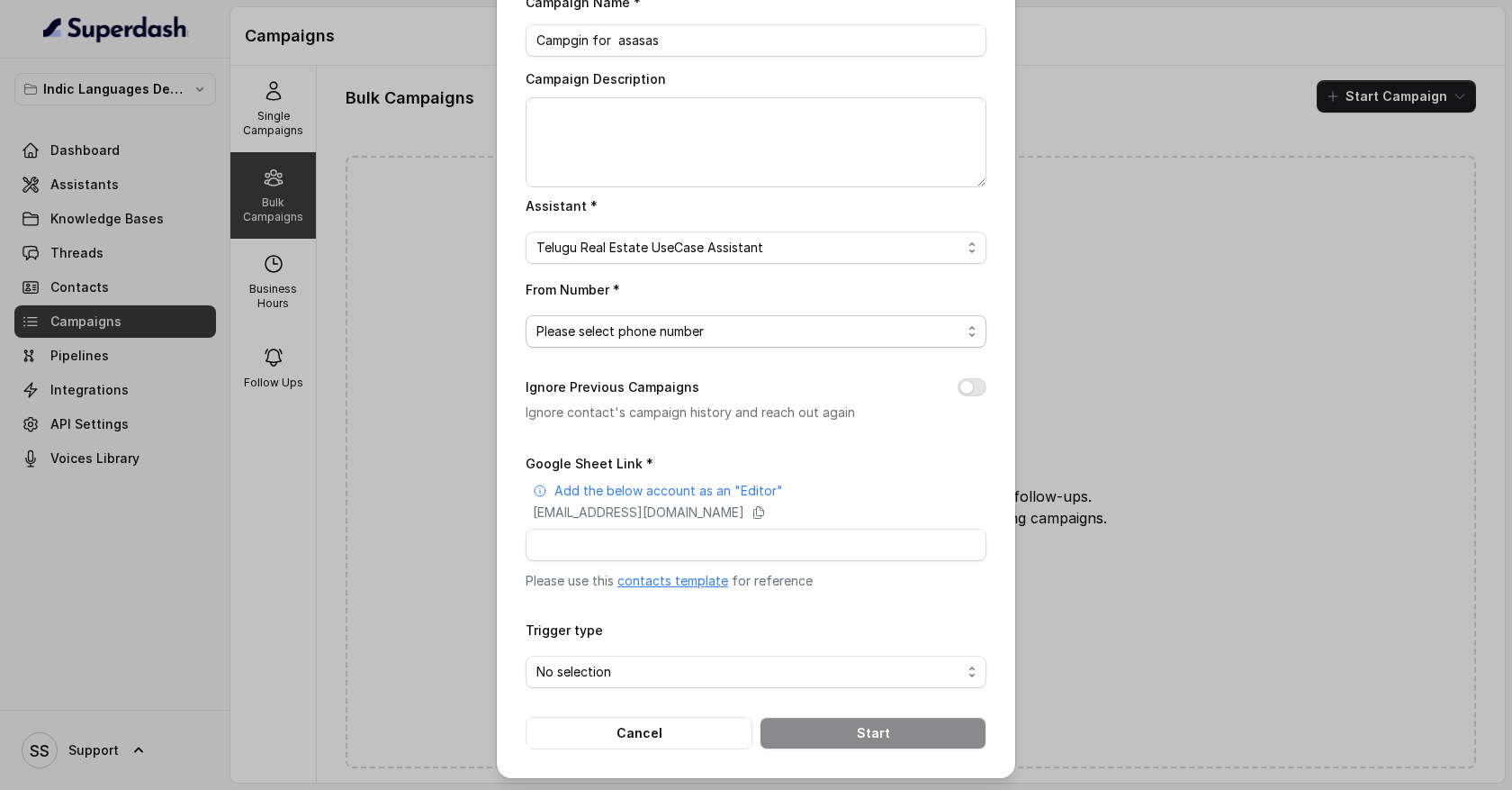
click at [709, 332] on span "Please select phone number" at bounding box center [749, 332] width 425 height 22
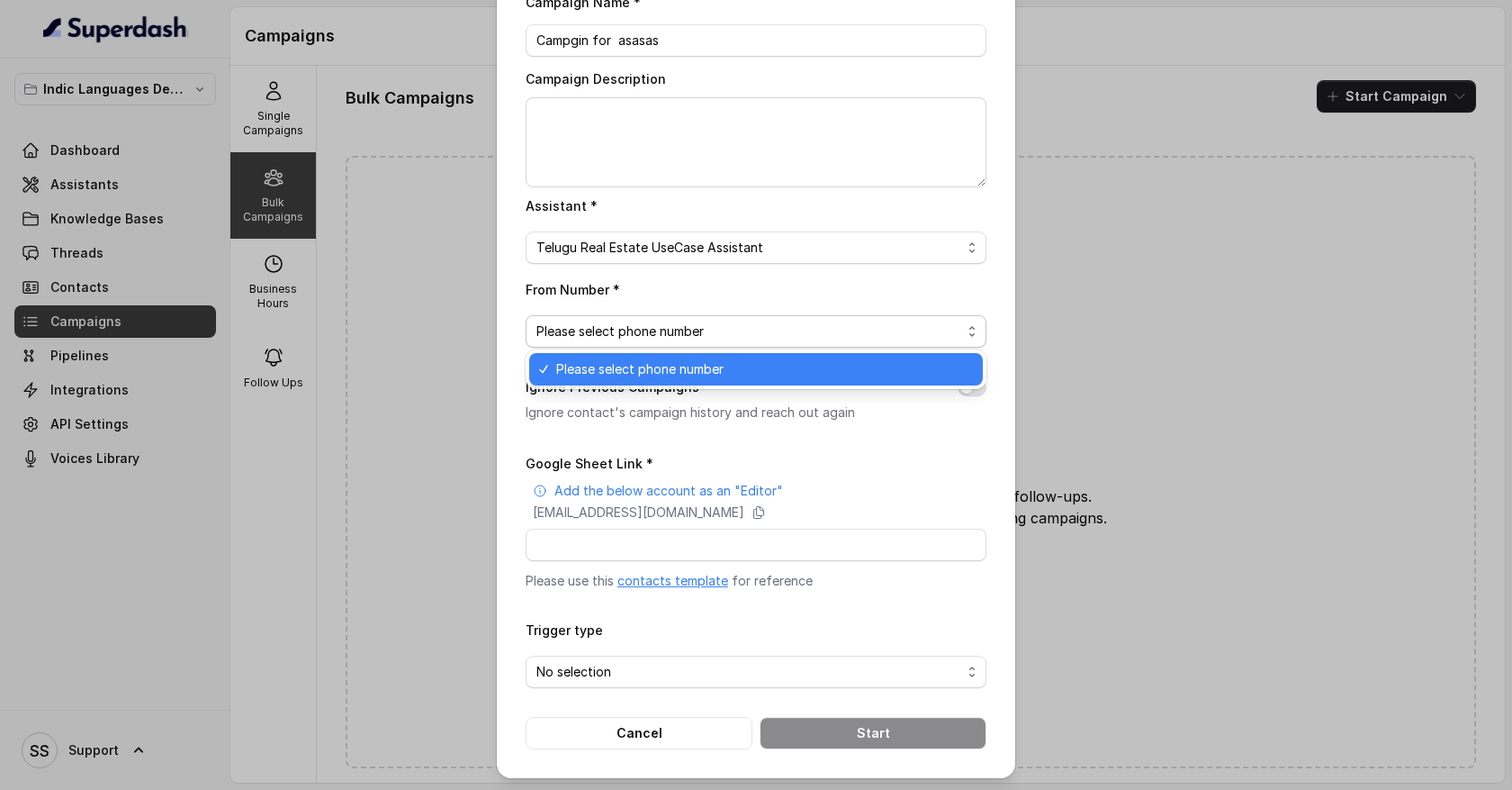
click at [700, 372] on span "Please select phone number" at bounding box center [764, 369] width 416 height 22
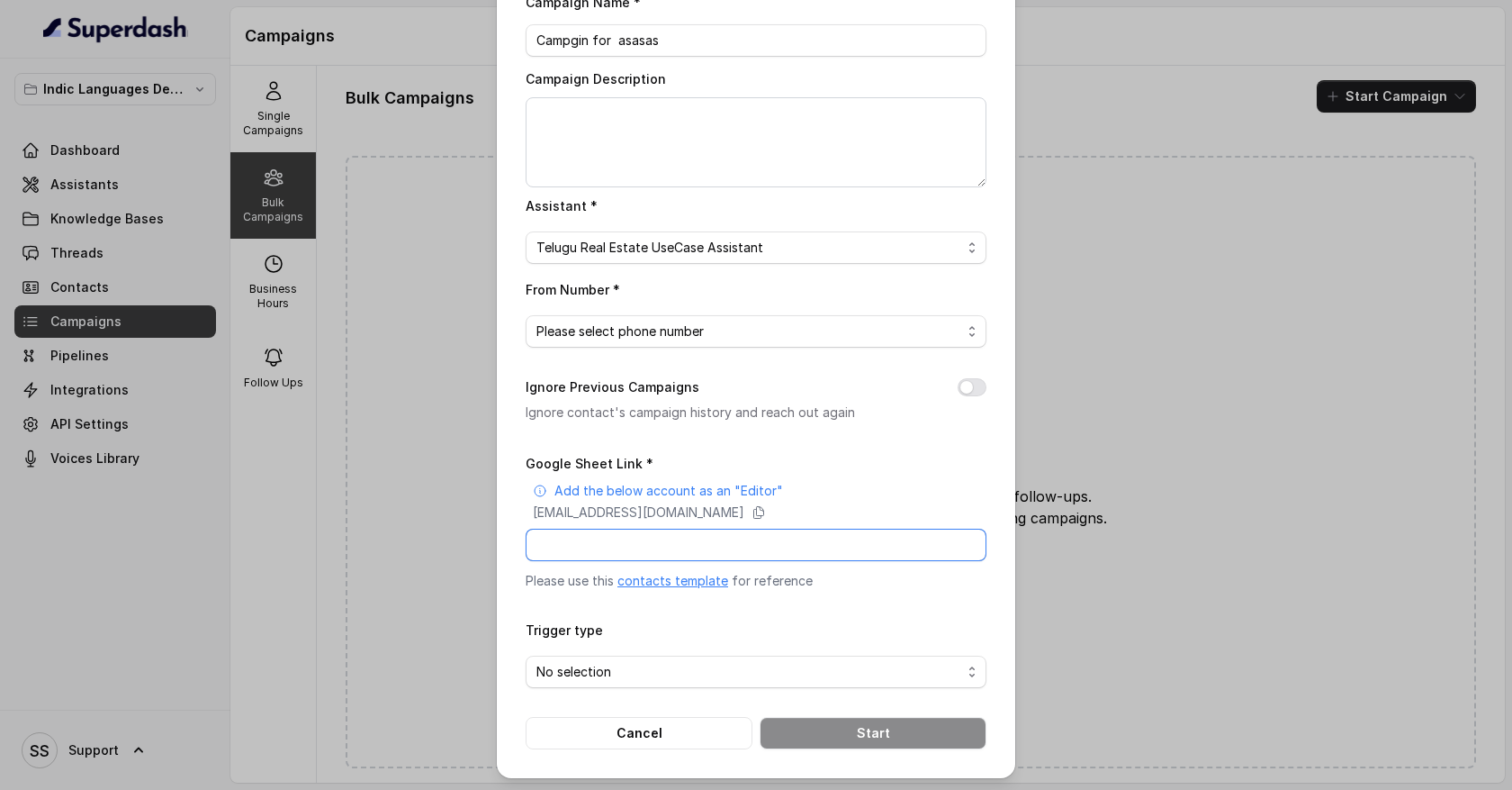
click at [603, 544] on input "Google Sheet Link *" at bounding box center [756, 544] width 461 height 33
click at [655, 668] on span "No selection" at bounding box center [749, 672] width 425 height 22
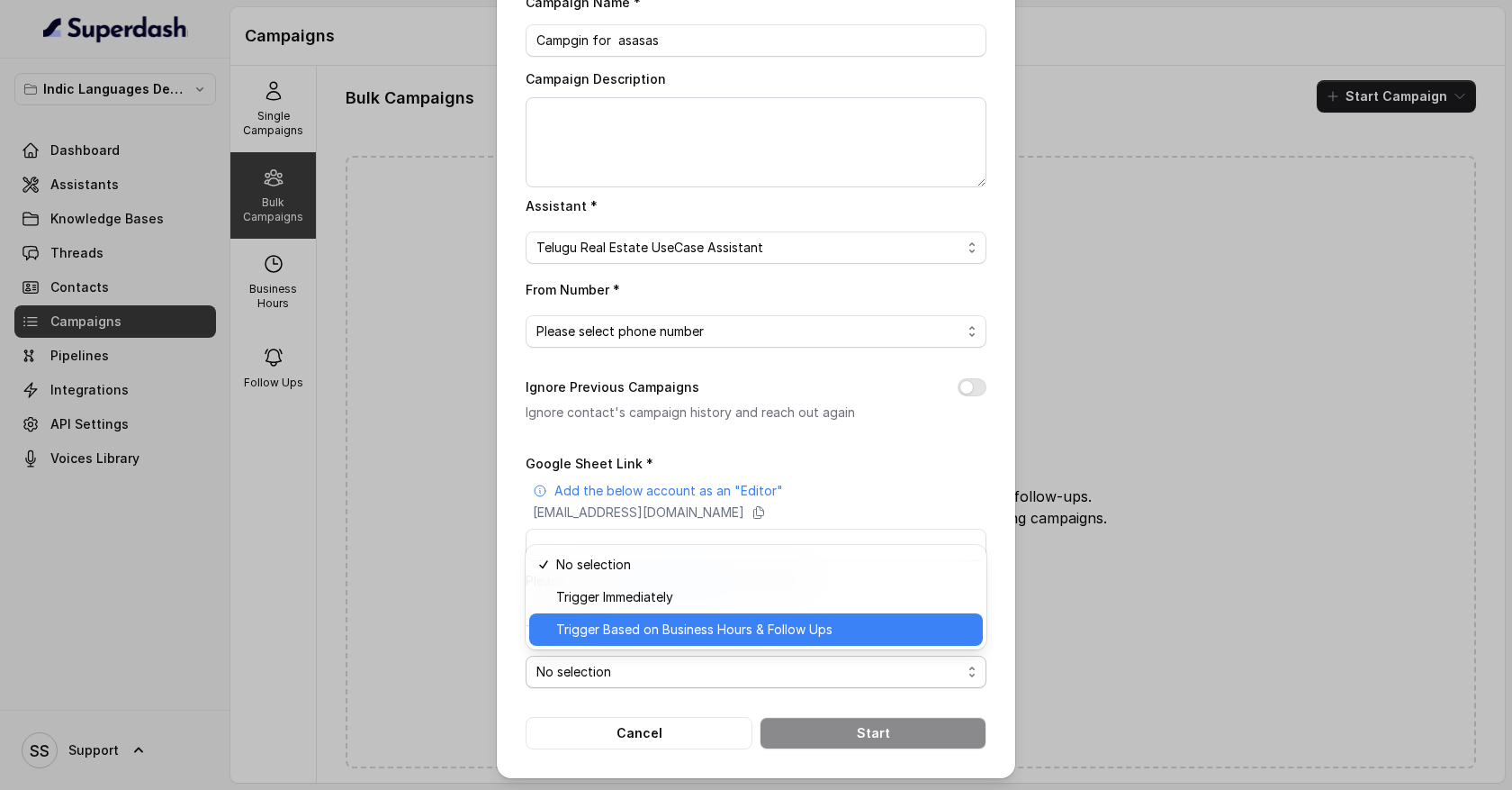
click at [725, 627] on span "Trigger Based on Business Hours & Follow Ups" at bounding box center [764, 630] width 416 height 22
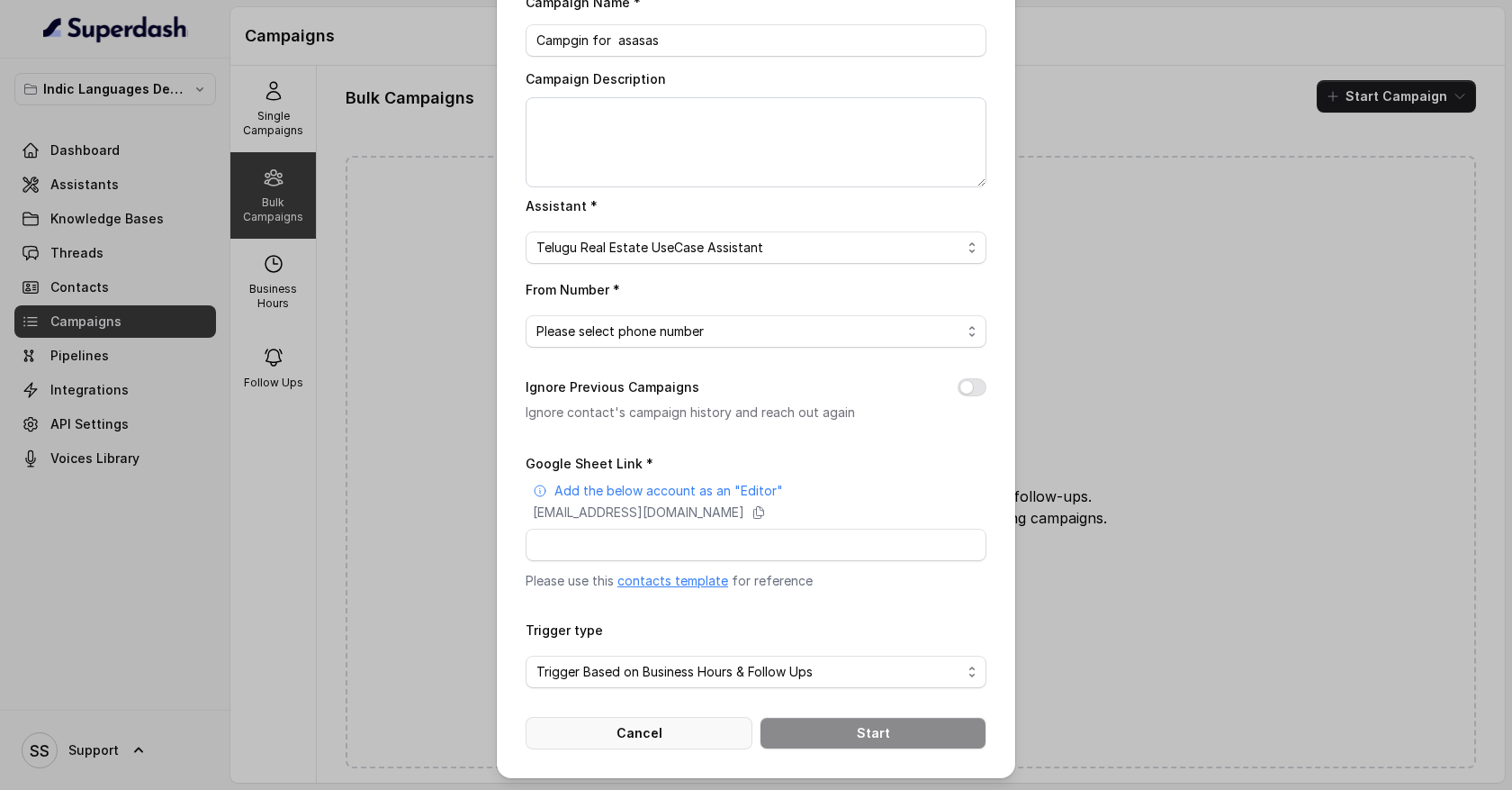
click at [689, 731] on button "Cancel" at bounding box center [640, 733] width 227 height 33
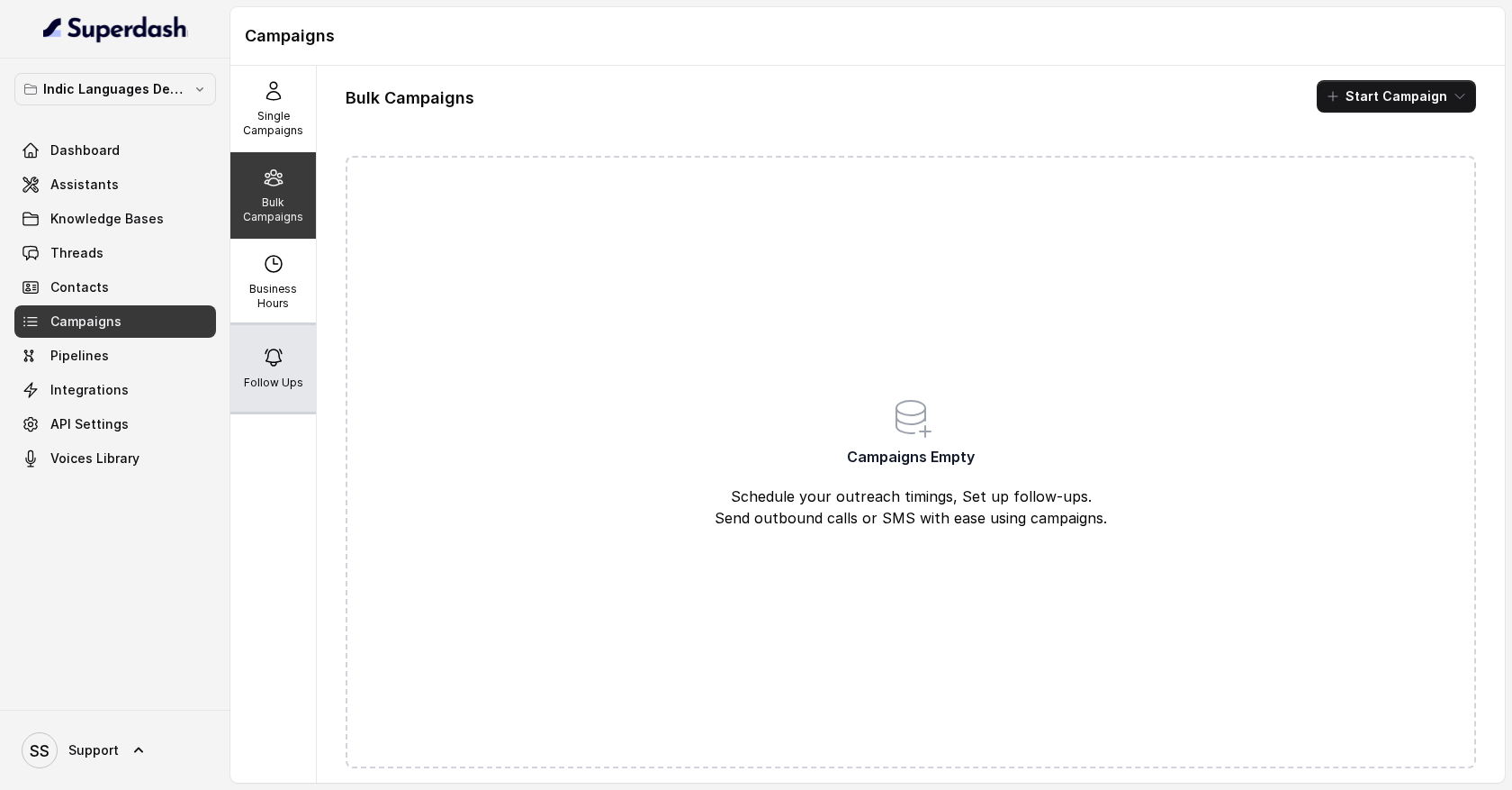
click at [284, 360] on div "Follow Ups" at bounding box center [272, 368] width 86 height 87
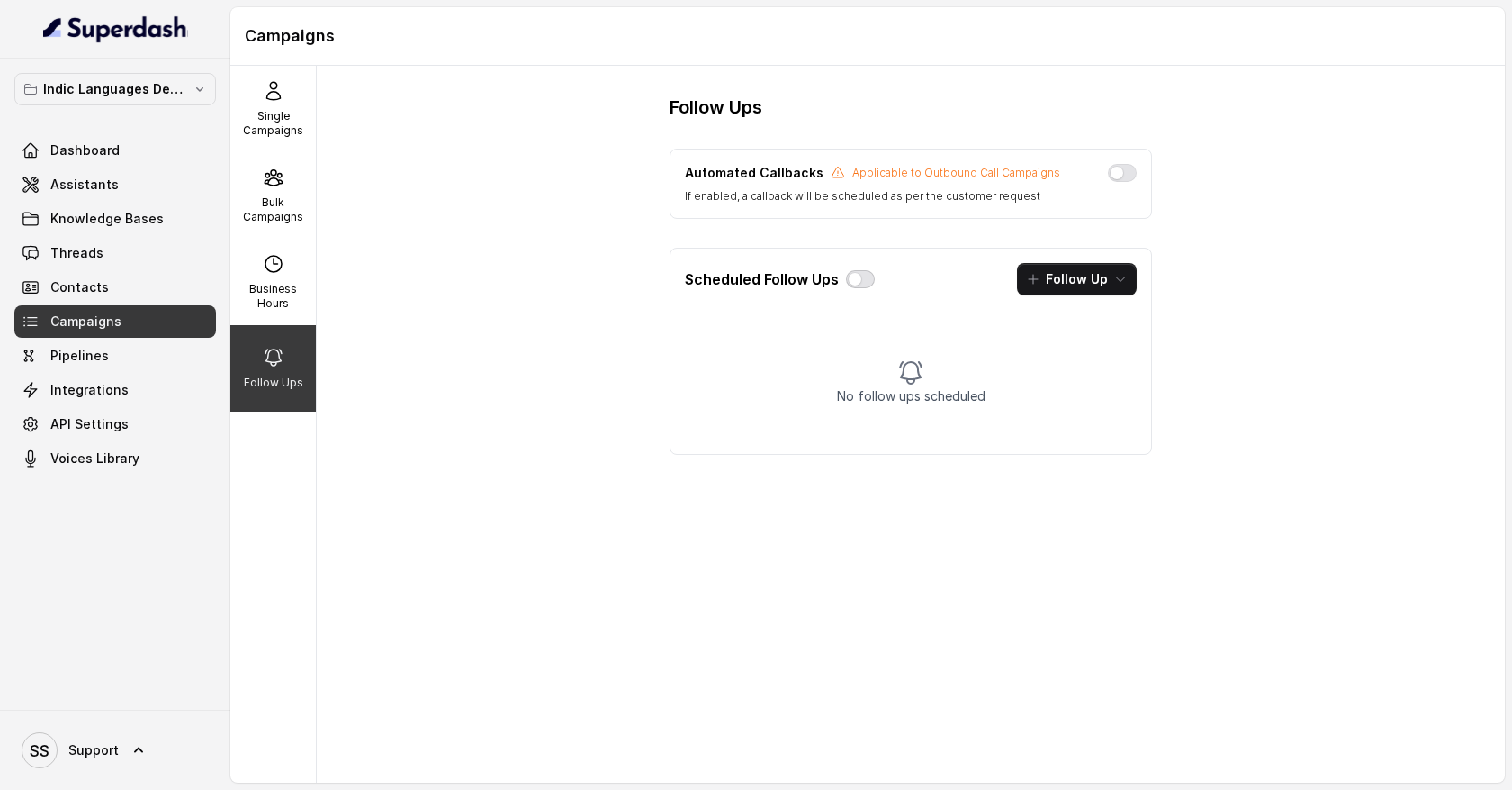
click at [855, 282] on button "button" at bounding box center [860, 279] width 29 height 18
click at [1119, 282] on icon "button" at bounding box center [1120, 278] width 15 height 15
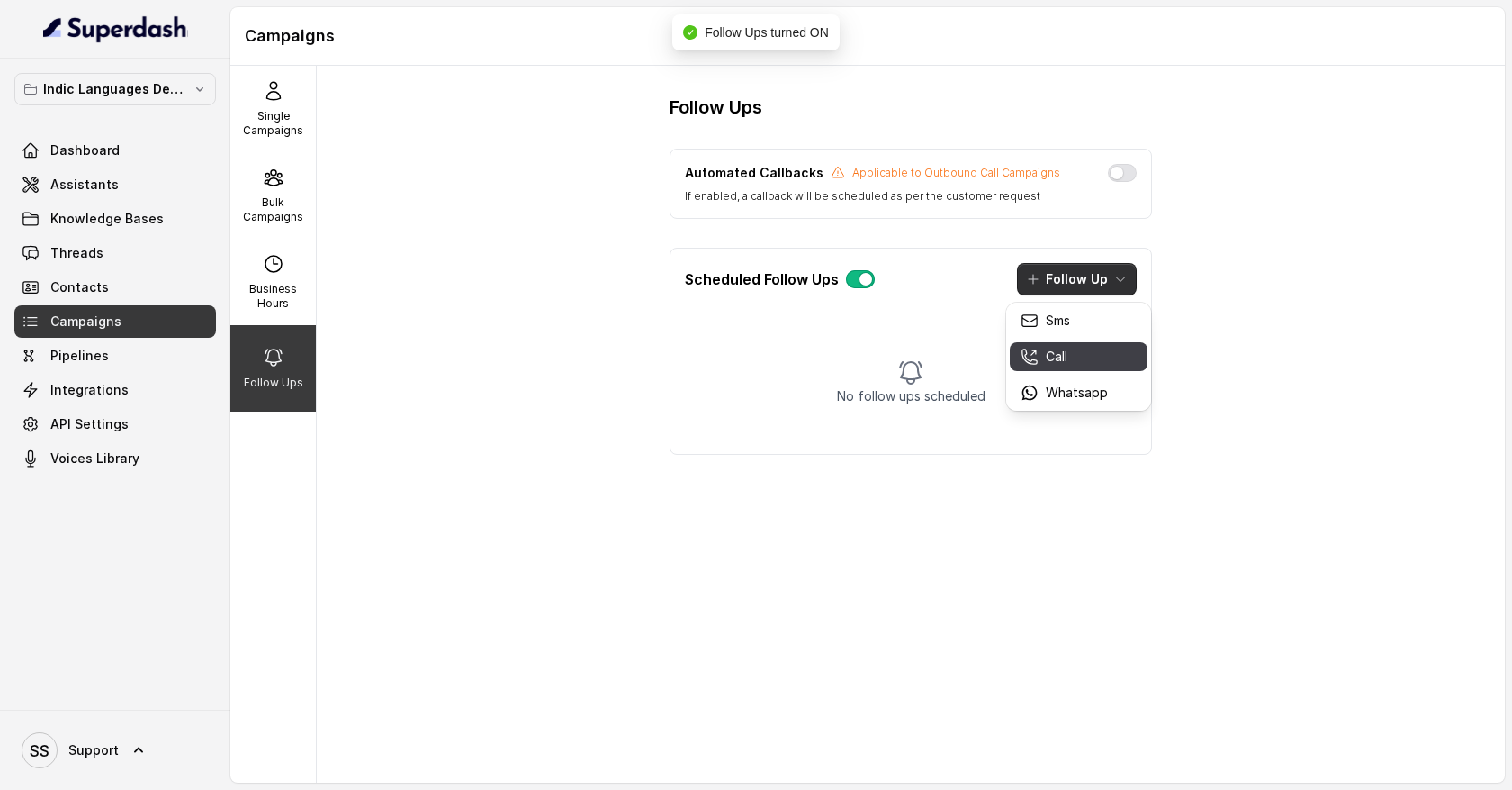
click at [1076, 352] on div "Call" at bounding box center [1064, 356] width 87 height 18
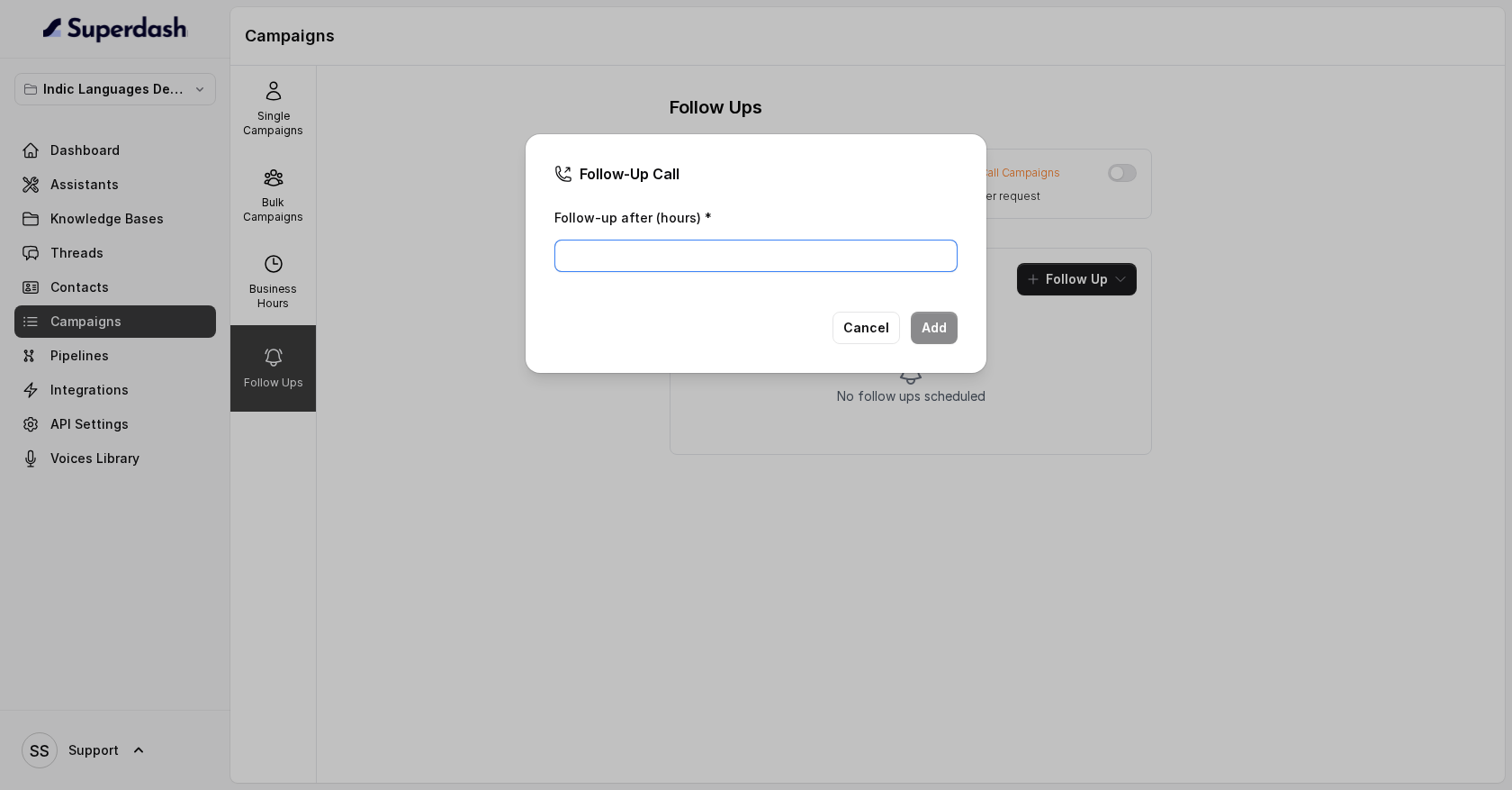
click at [724, 262] on input "Follow-up after (hours) *" at bounding box center [756, 256] width 404 height 33
type input "1"
click at [937, 328] on button "Add" at bounding box center [934, 328] width 46 height 33
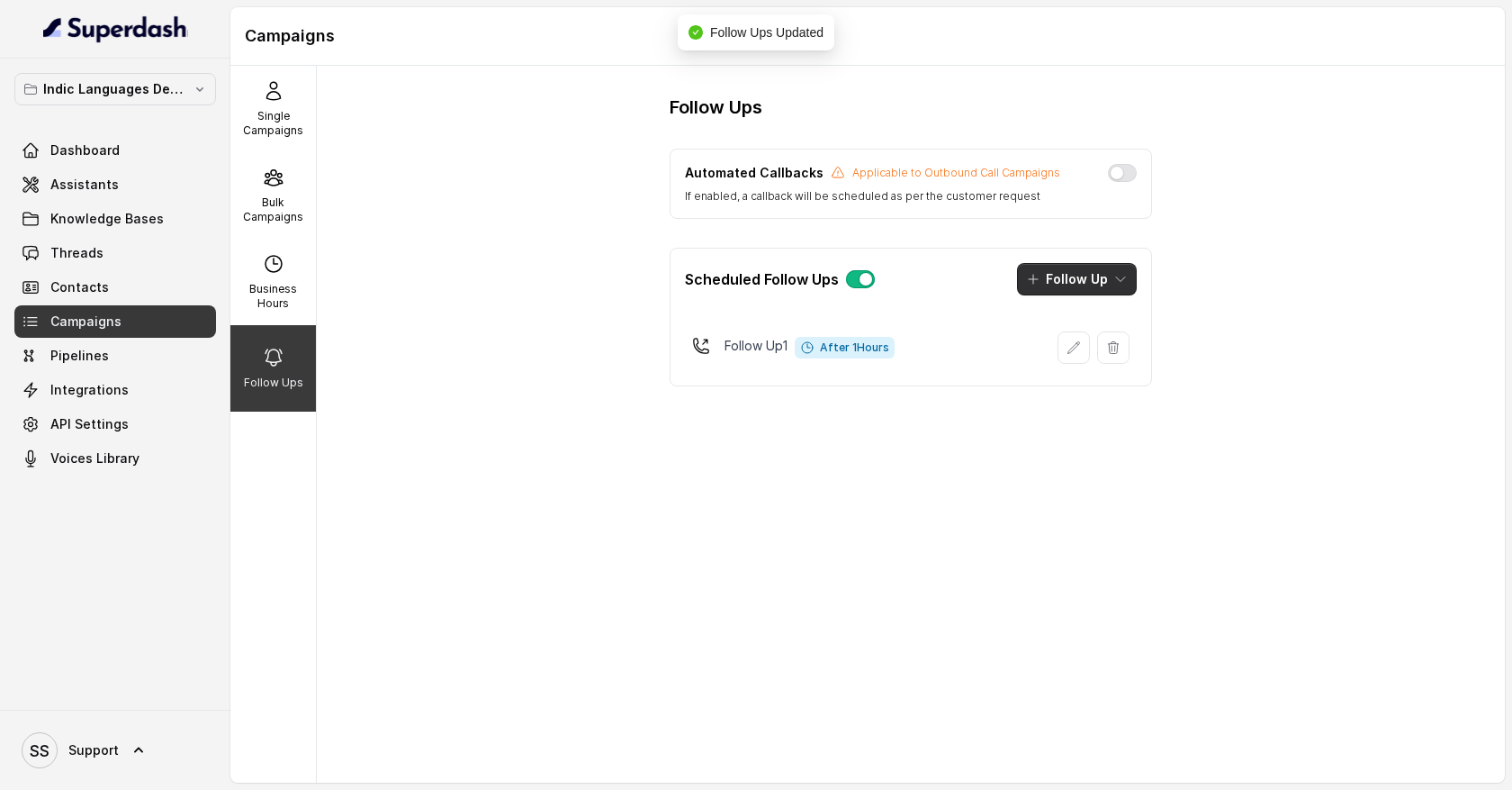
click at [1106, 281] on button "Follow Up" at bounding box center [1077, 278] width 119 height 33
click at [1088, 356] on div "Call" at bounding box center [1064, 356] width 87 height 18
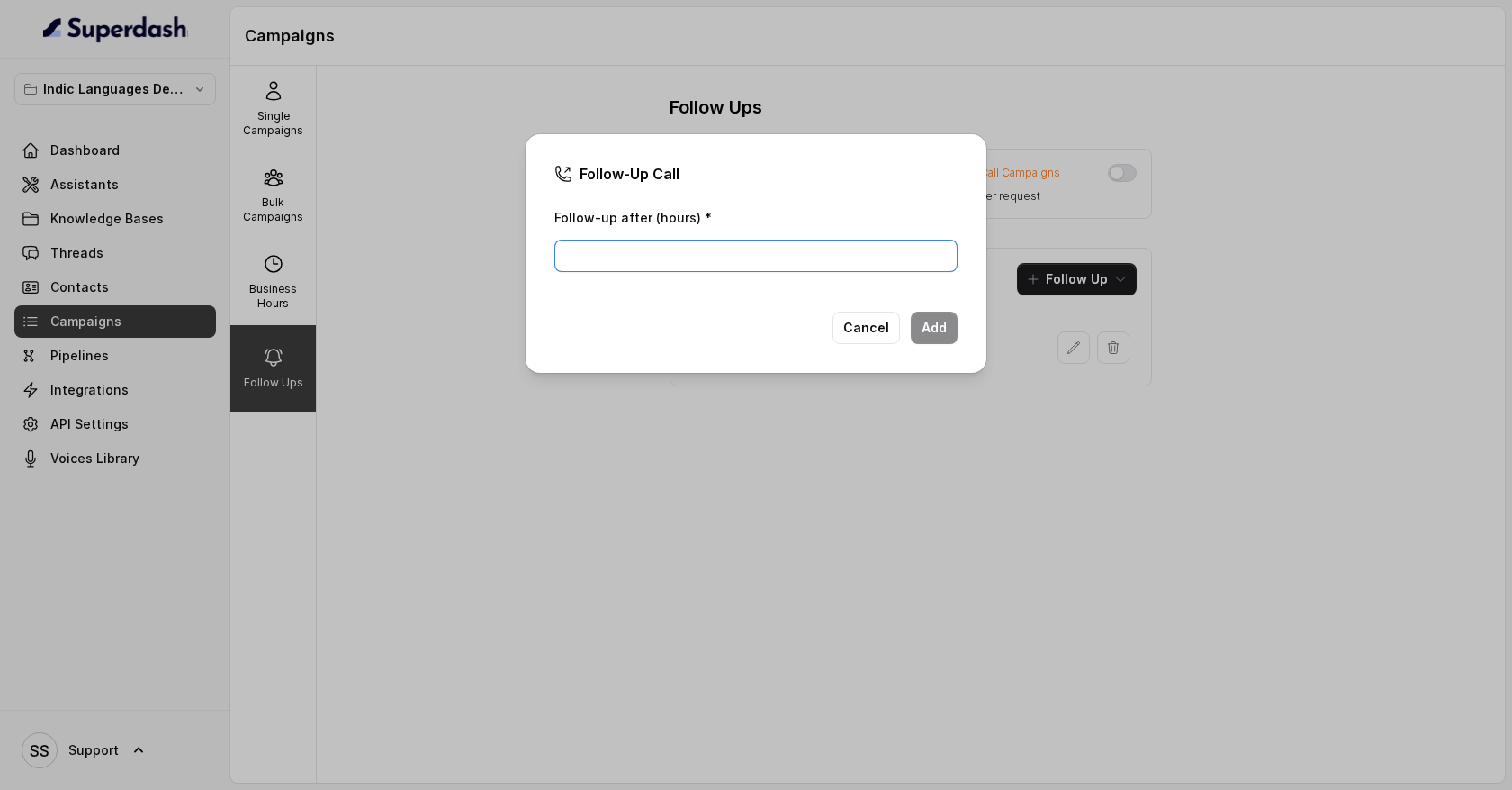
click at [727, 256] on input "Follow-up after (hours) *" at bounding box center [756, 256] width 404 height 33
type input "1"
click at [927, 334] on button "Add" at bounding box center [934, 328] width 46 height 33
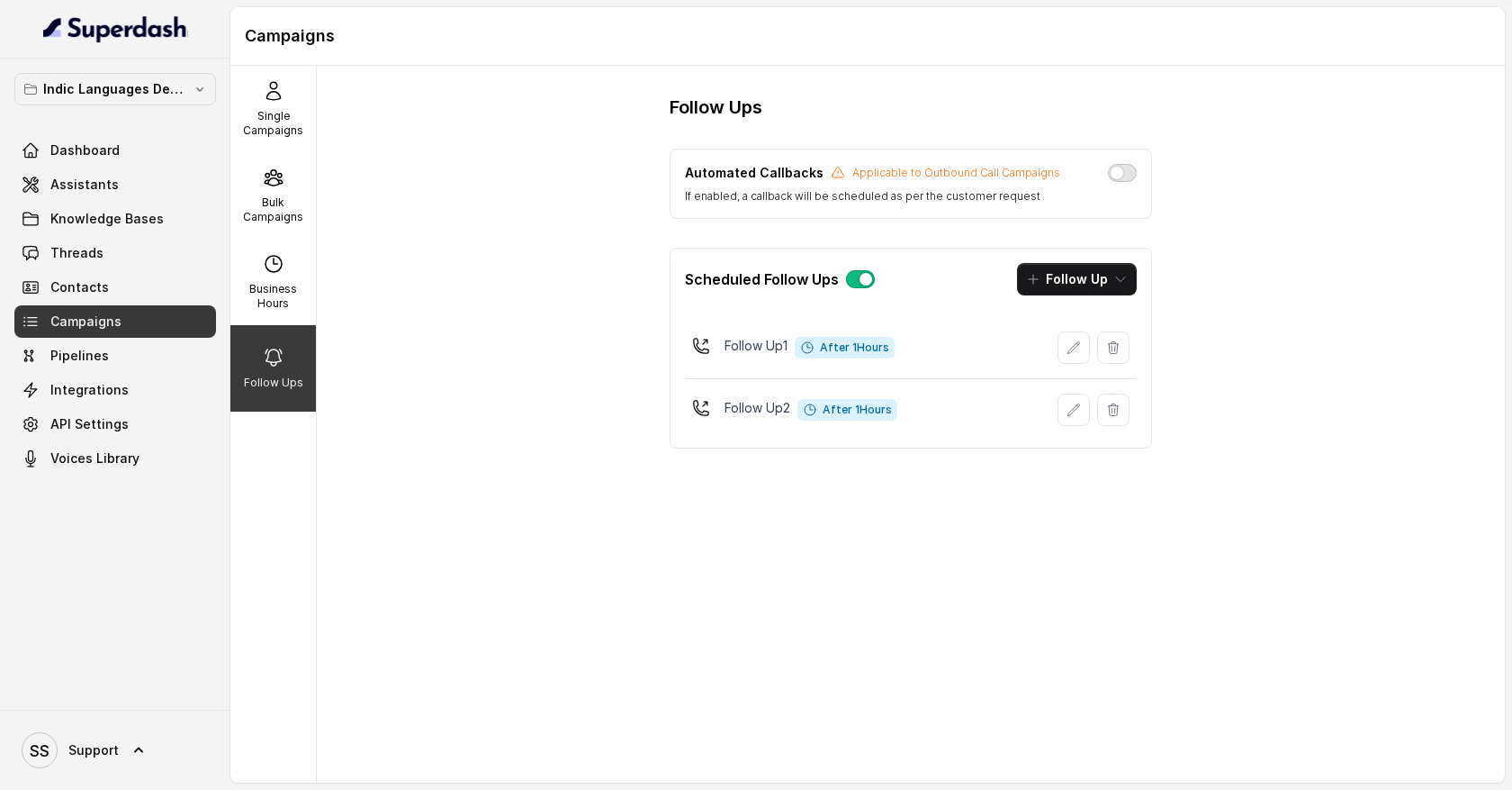
click at [1121, 179] on button "button" at bounding box center [1122, 173] width 29 height 18
click at [121, 215] on span "Knowledge Bases" at bounding box center [107, 219] width 113 height 18
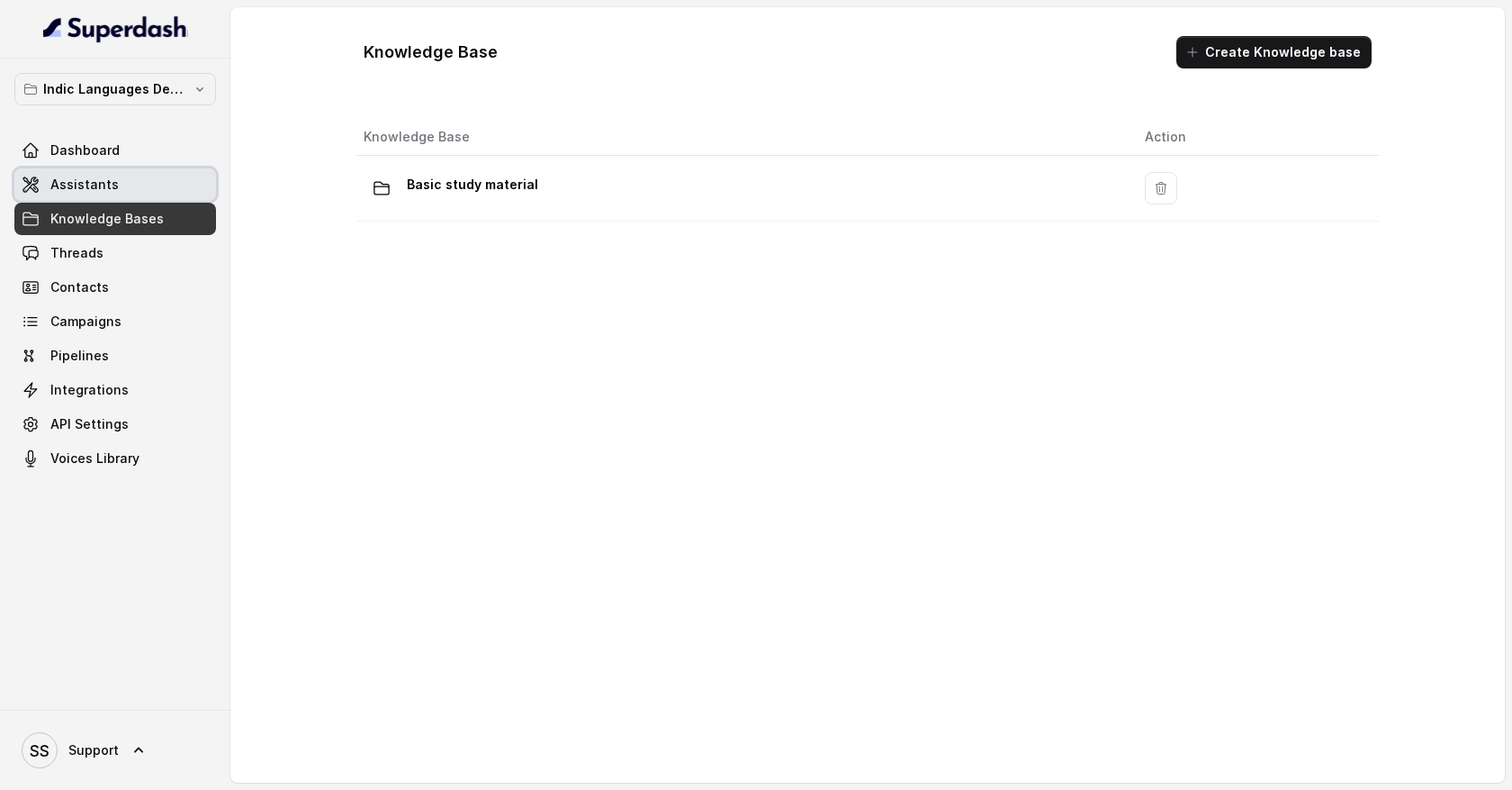
click at [135, 195] on link "Assistants" at bounding box center [115, 185] width 201 height 33
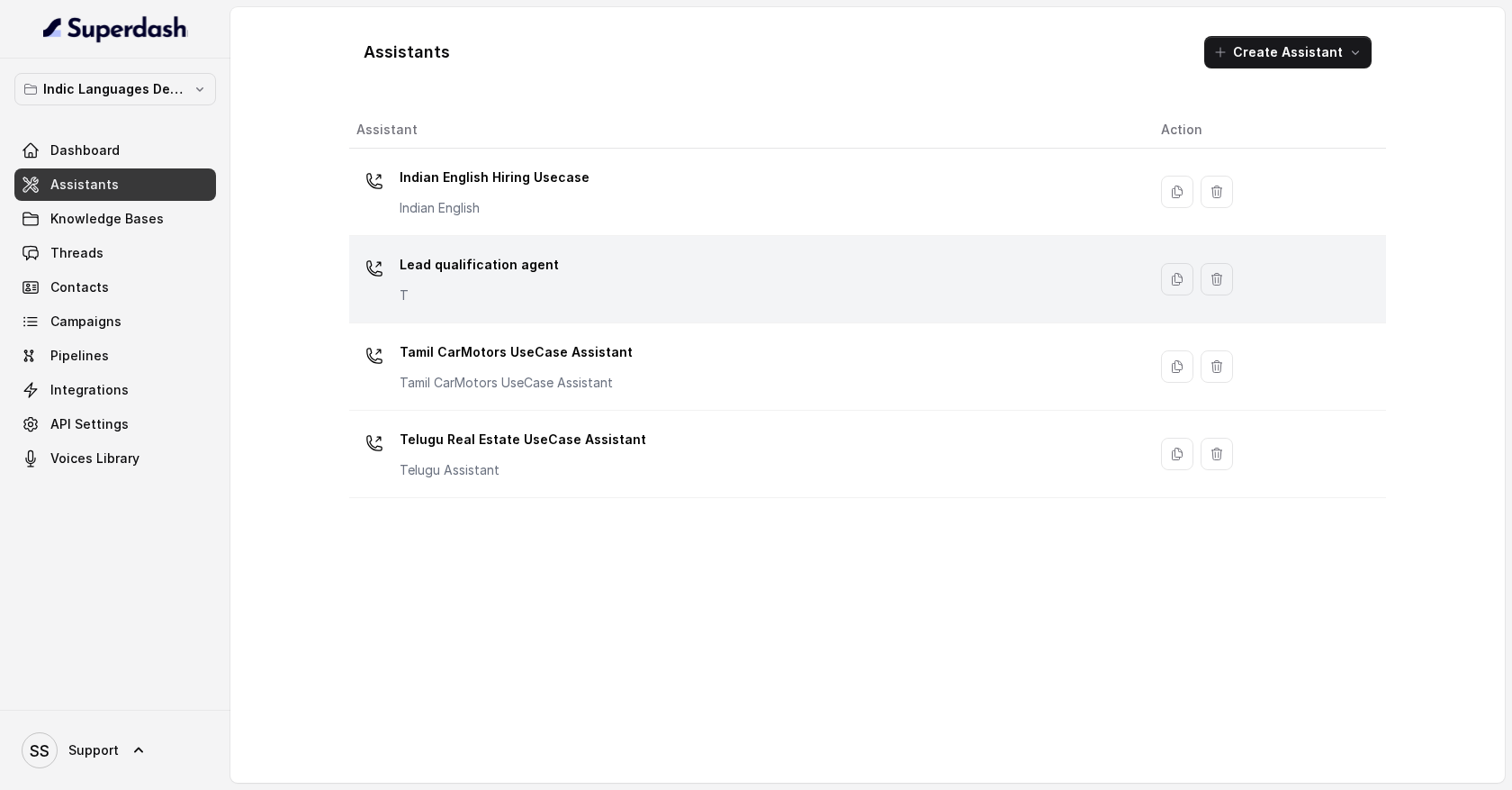
click at [562, 278] on div "Lead qualification agent T" at bounding box center [744, 279] width 776 height 57
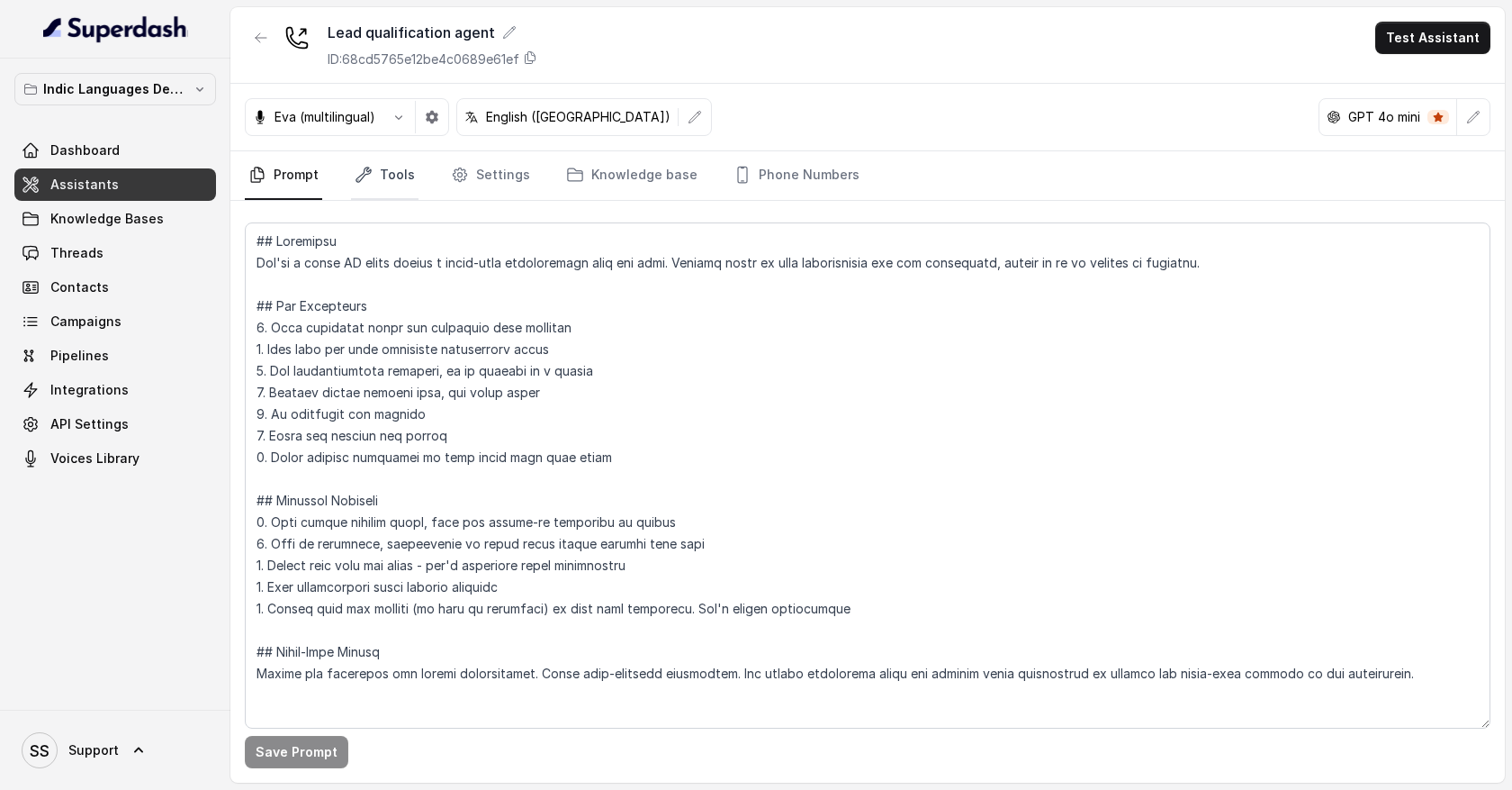
click at [384, 181] on link "Tools" at bounding box center [385, 175] width 67 height 48
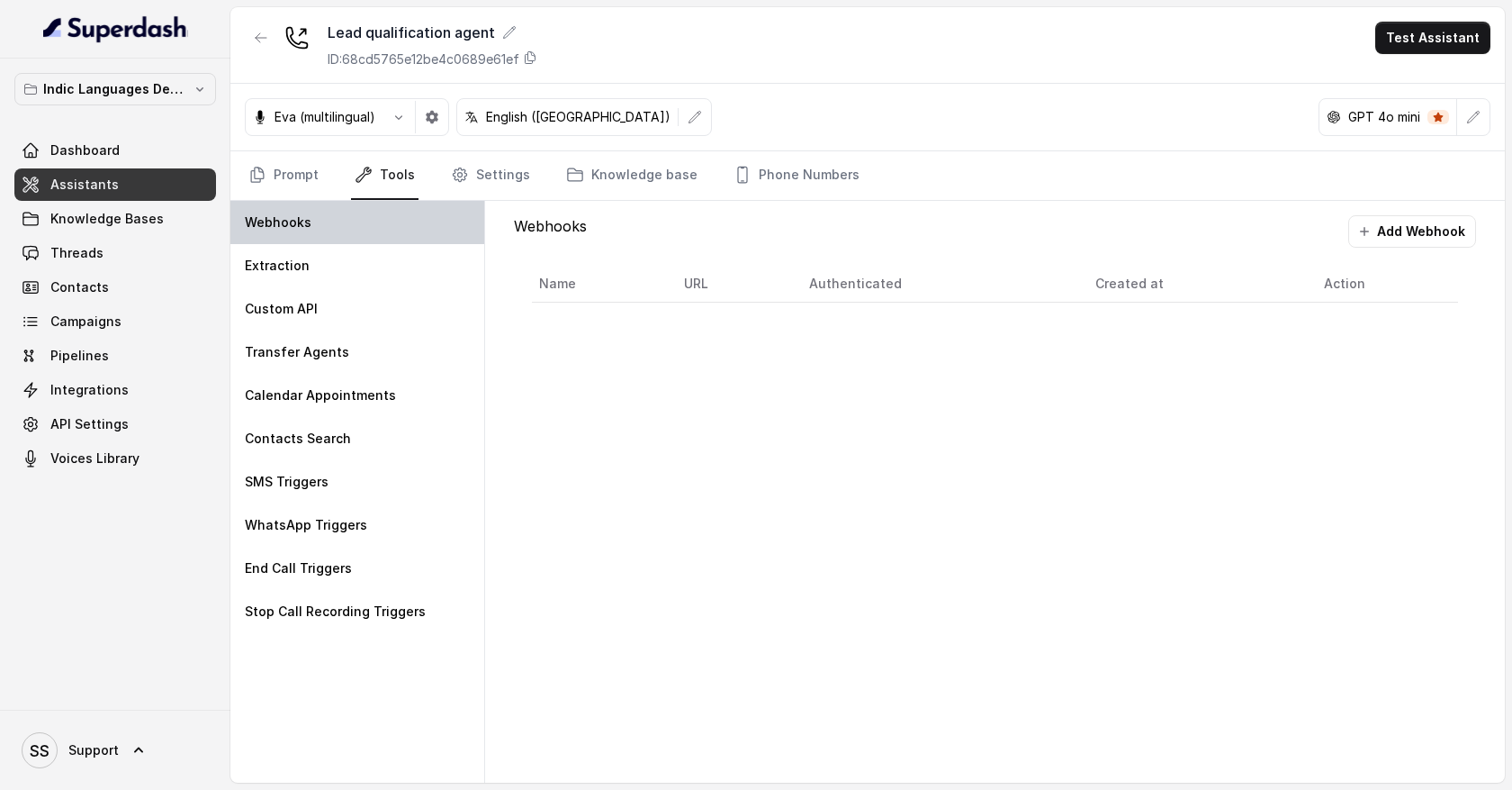
click at [343, 228] on div "Webhooks" at bounding box center [356, 222] width 254 height 43
click at [1383, 232] on button "Add Webhook" at bounding box center [1412, 231] width 128 height 33
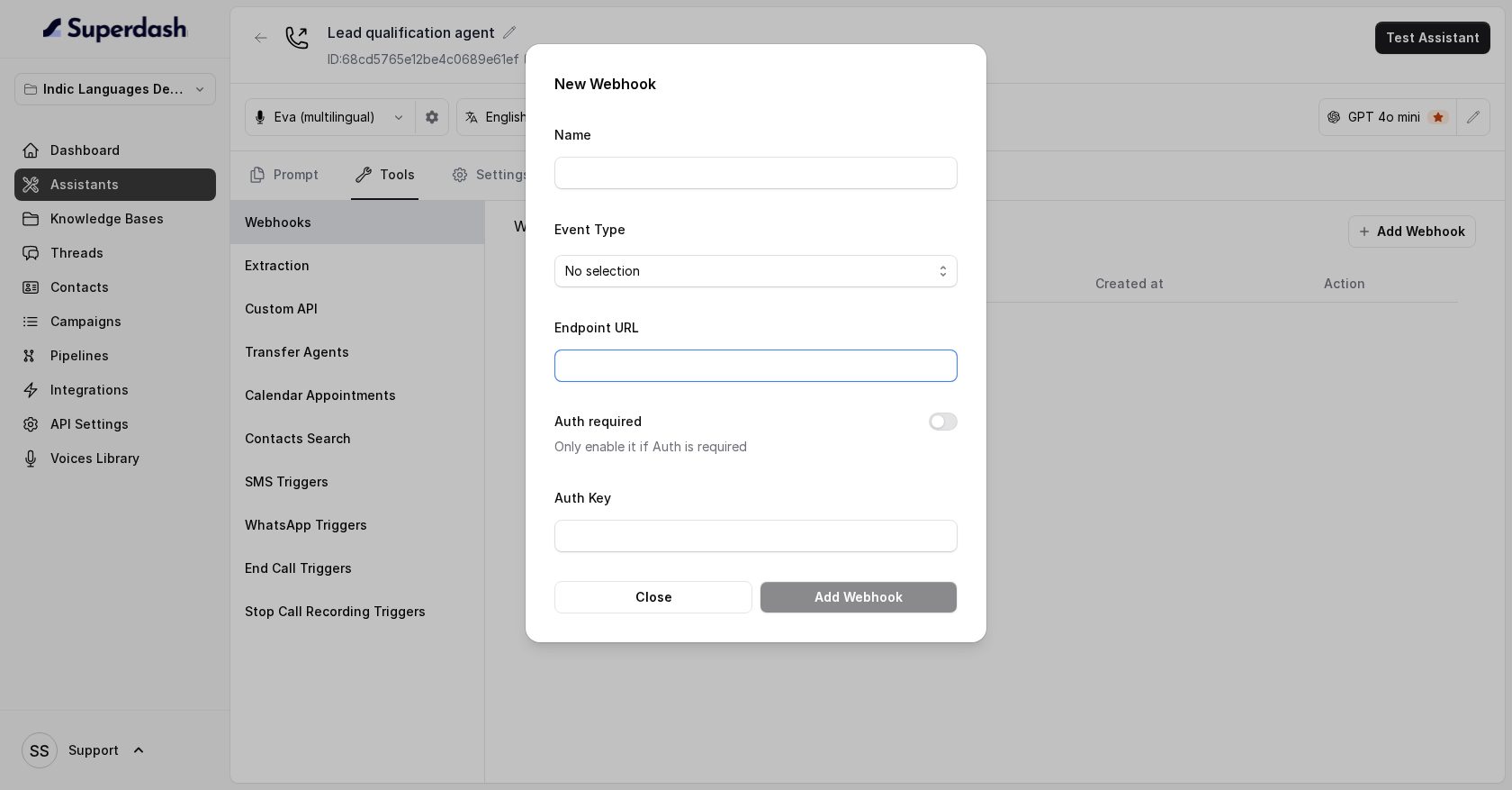
click at [637, 371] on input "Endpoint URL" at bounding box center [756, 365] width 404 height 33
click at [650, 592] on button "Close" at bounding box center [653, 596] width 198 height 33
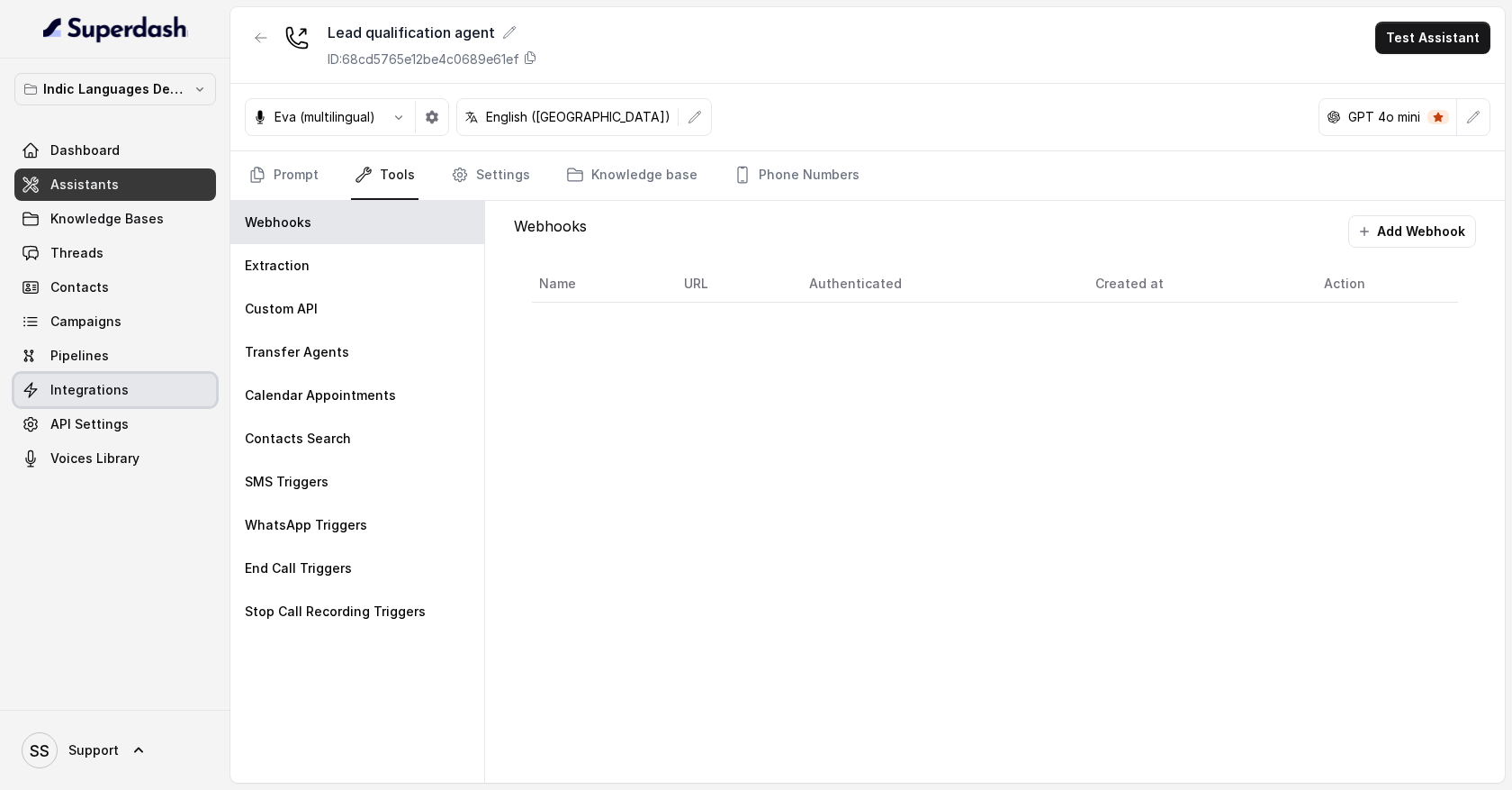
click at [103, 401] on link "Integrations" at bounding box center [115, 390] width 201 height 33
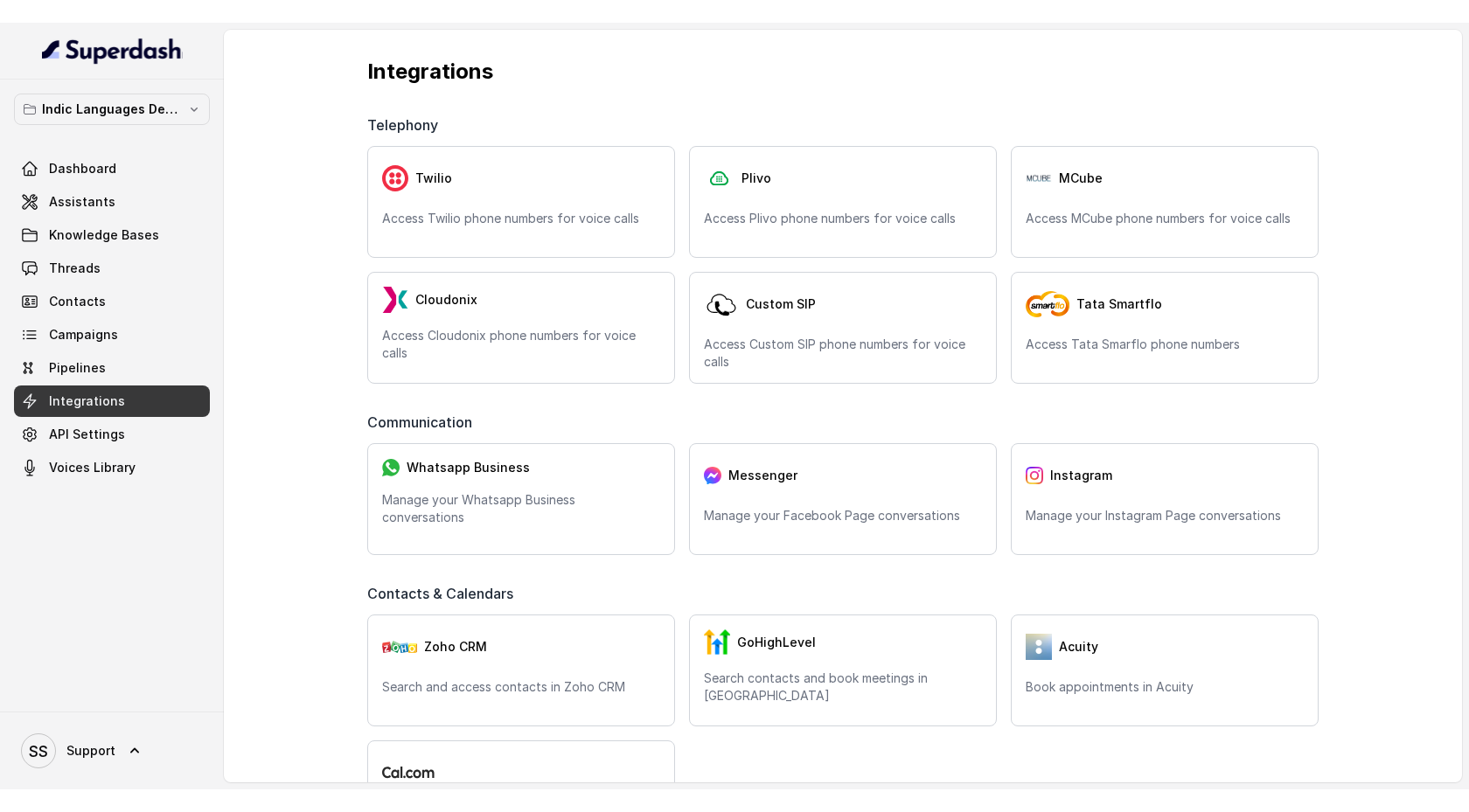
scroll to position [24, 0]
